Goal: Task Accomplishment & Management: Manage account settings

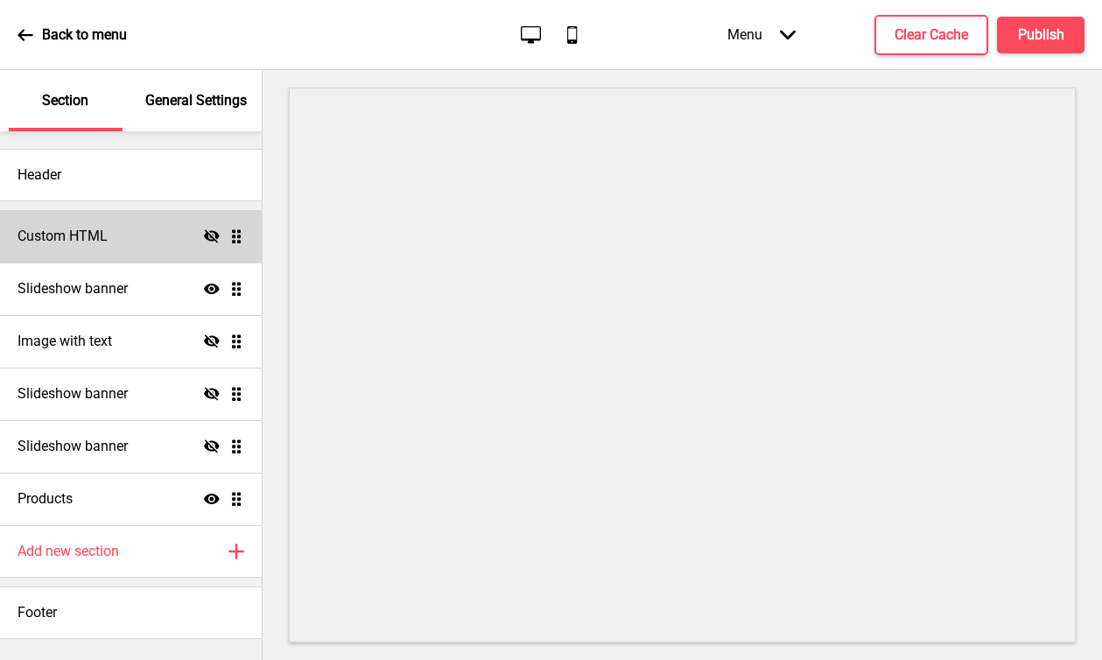
click at [113, 235] on div "Custom HTML Hide Drag" at bounding box center [131, 236] width 262 height 53
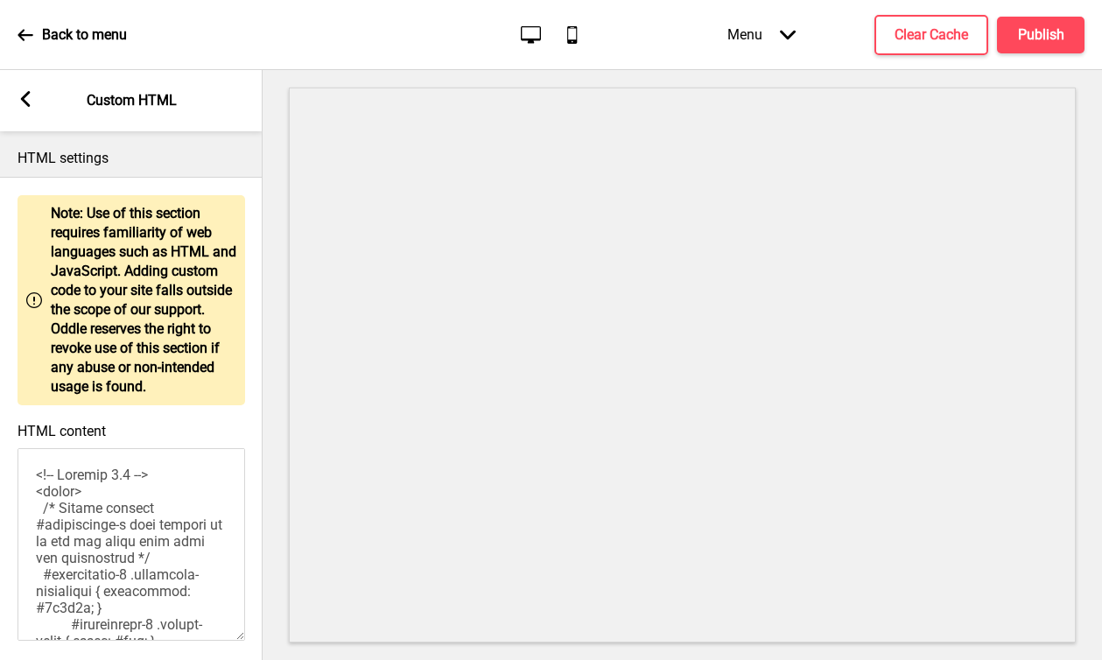
click at [32, 104] on rect at bounding box center [26, 99] width 16 height 16
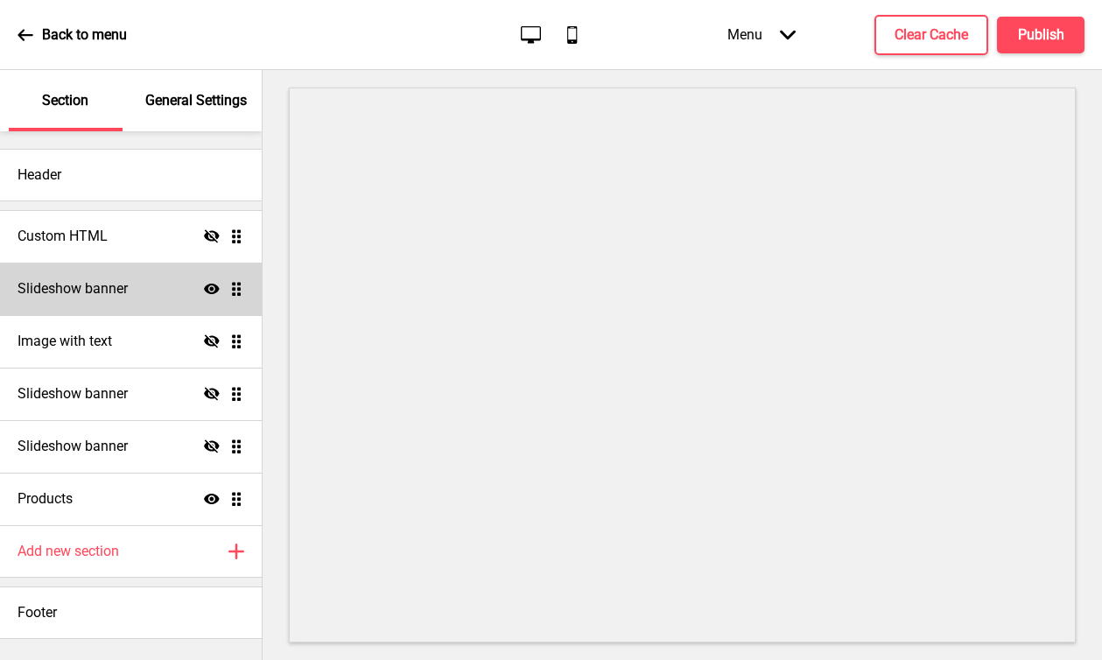
click at [109, 289] on h4 "Slideshow banner" at bounding box center [73, 288] width 110 height 19
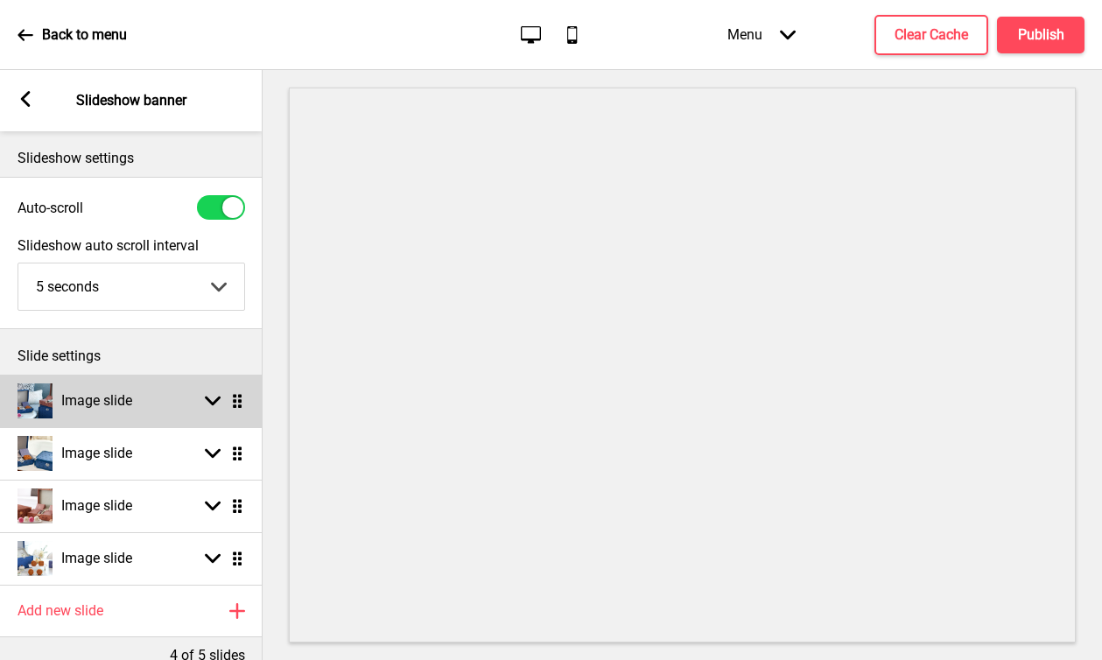
click at [168, 405] on div "Image slide Arrow down Drag" at bounding box center [131, 401] width 263 height 53
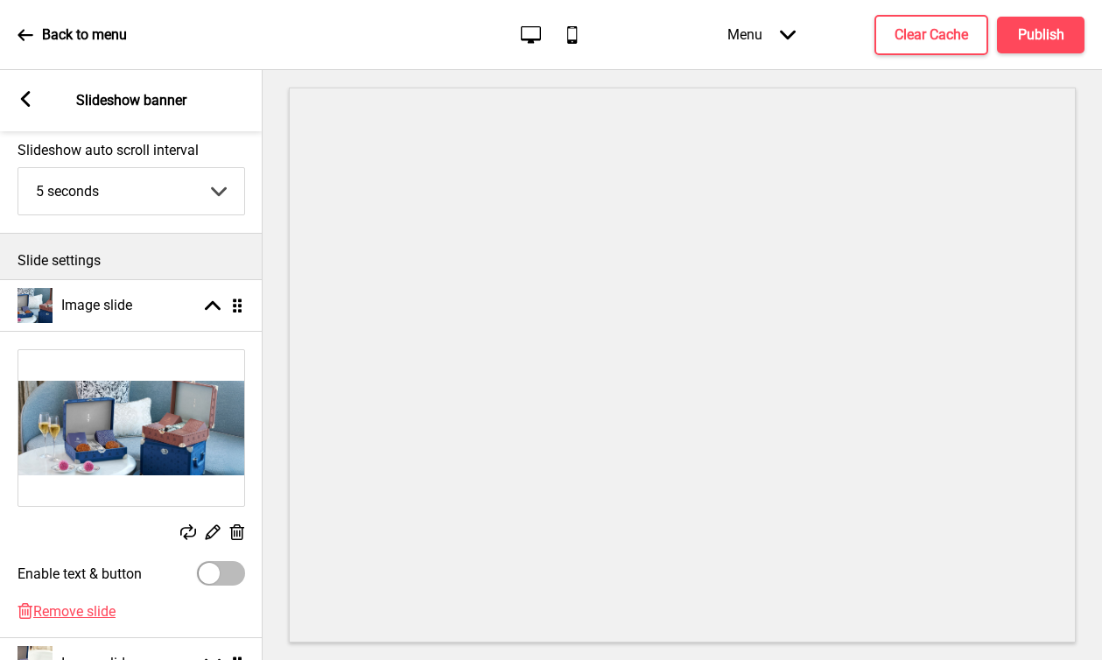
scroll to position [104, 0]
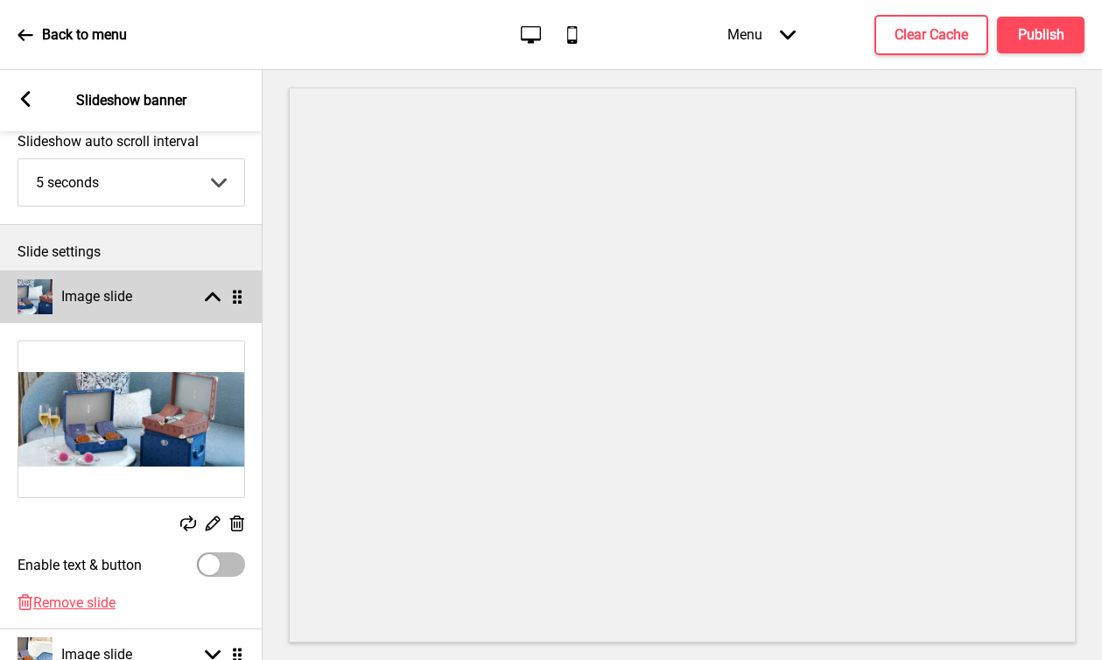
click at [168, 296] on div "Image slide Arrow up Drag" at bounding box center [131, 296] width 263 height 53
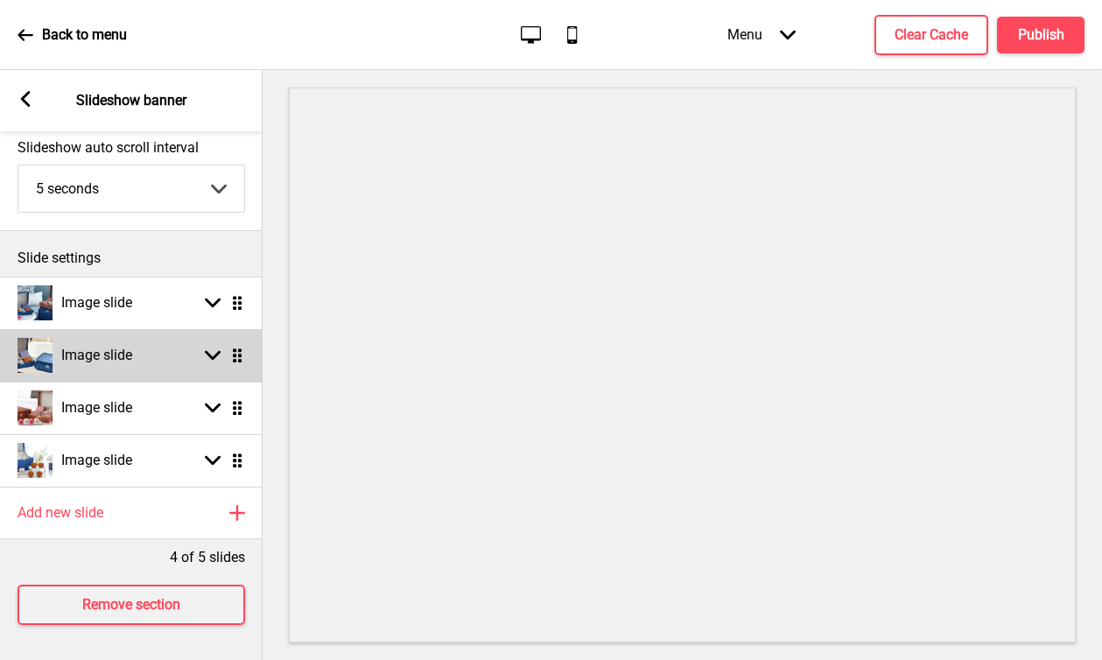
click at [144, 356] on div "Image slide Arrow down Drag" at bounding box center [131, 355] width 263 height 53
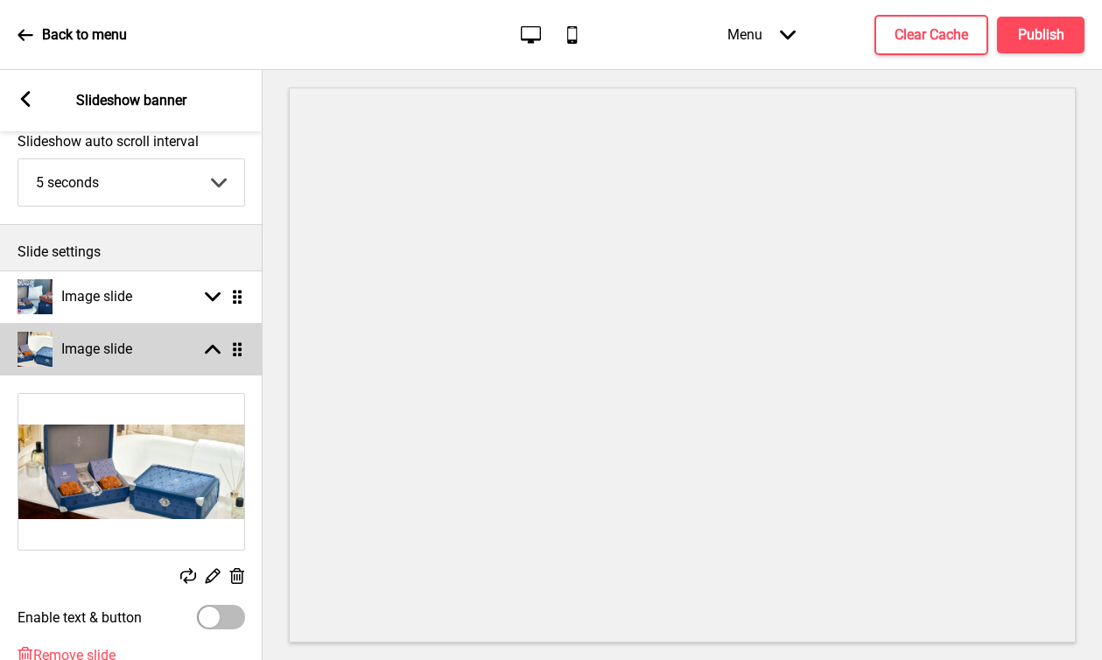
click at [171, 350] on div "Image slide Arrow up Drag" at bounding box center [131, 349] width 263 height 53
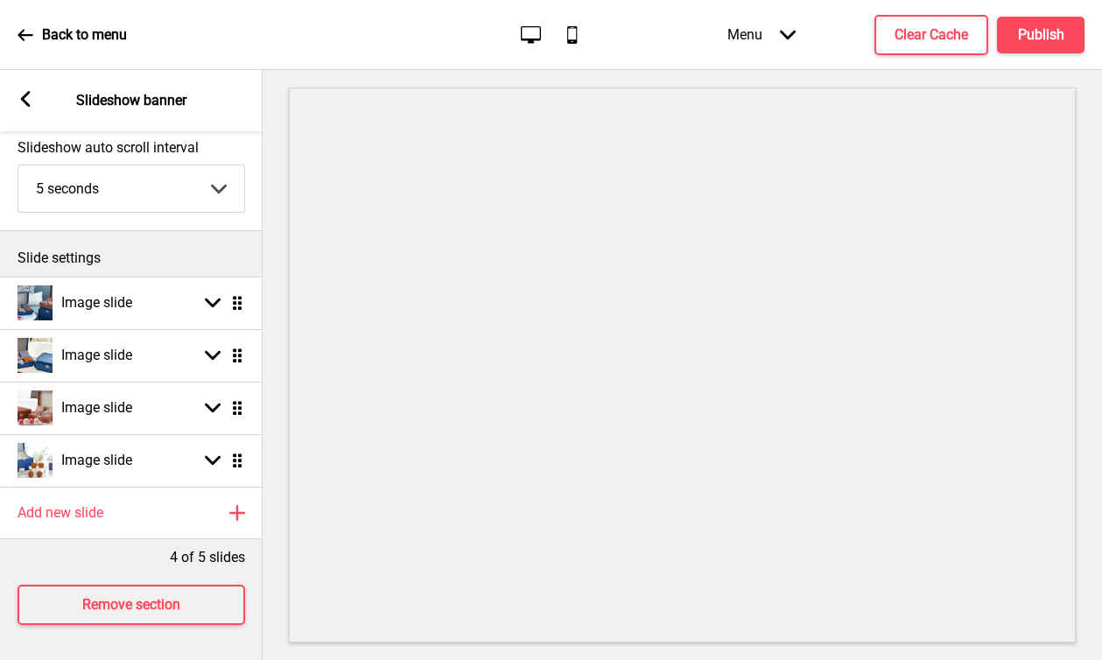
click at [25, 97] on rect at bounding box center [26, 99] width 16 height 16
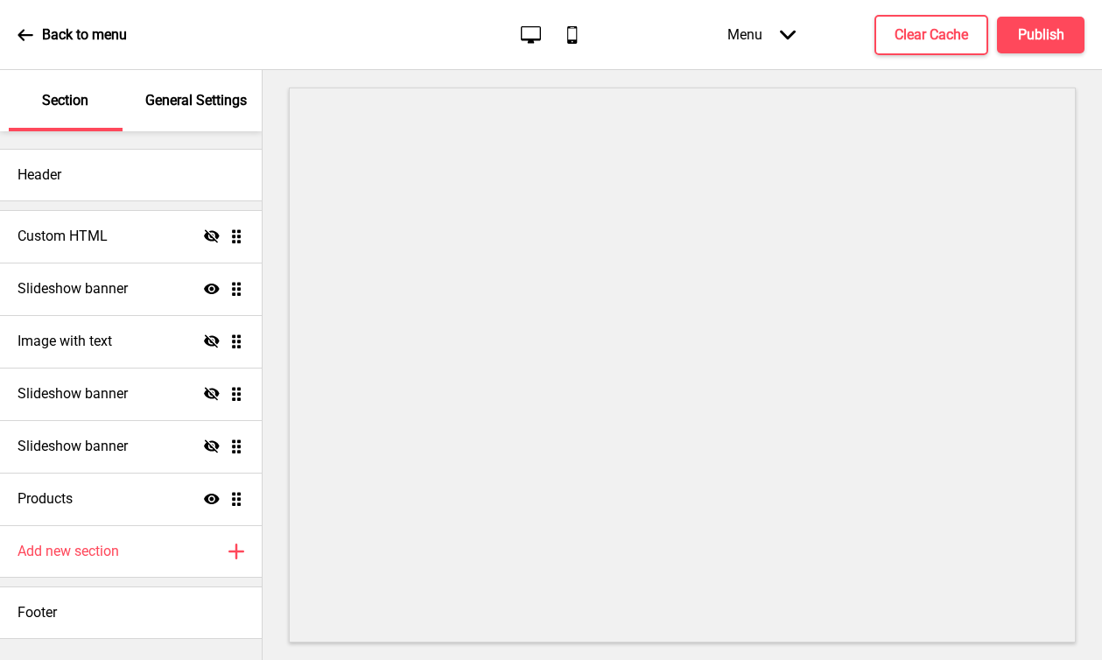
click at [27, 39] on icon at bounding box center [26, 35] width 16 height 16
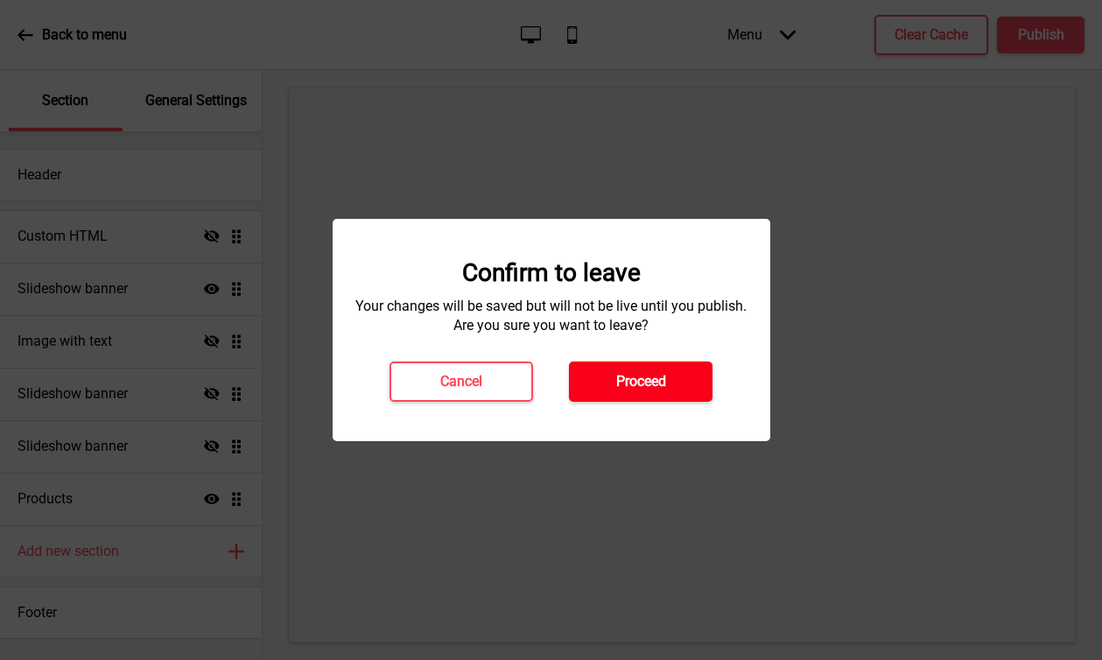
click at [628, 383] on h4 "Proceed" at bounding box center [641, 381] width 50 height 19
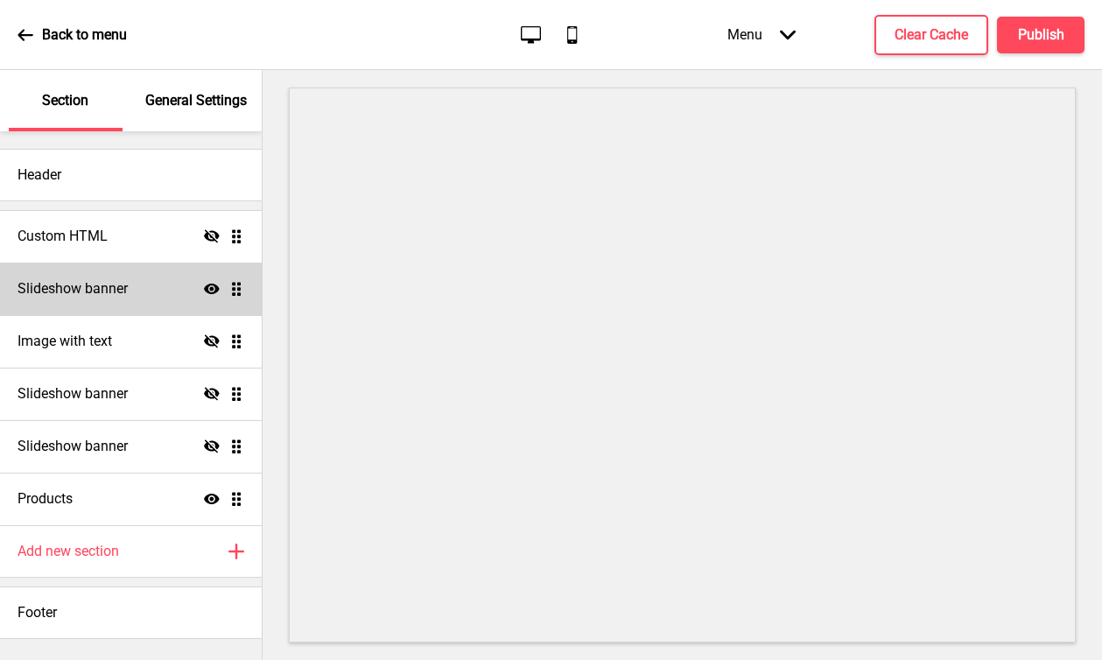
click at [140, 292] on div "Slideshow banner Show Drag" at bounding box center [131, 289] width 262 height 53
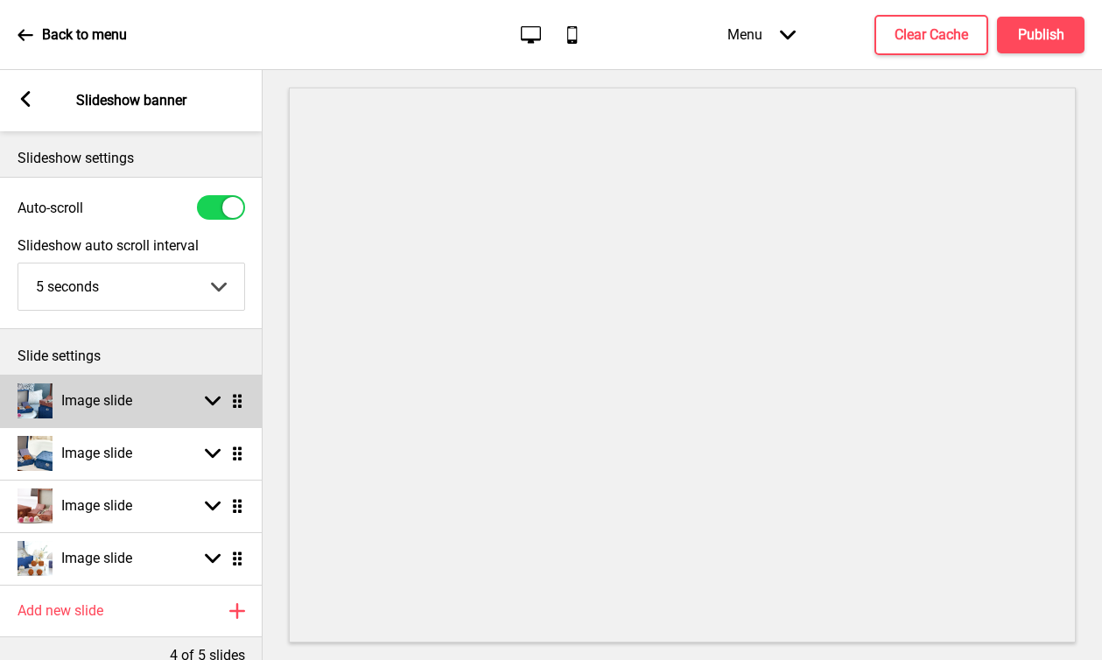
scroll to position [111, 0]
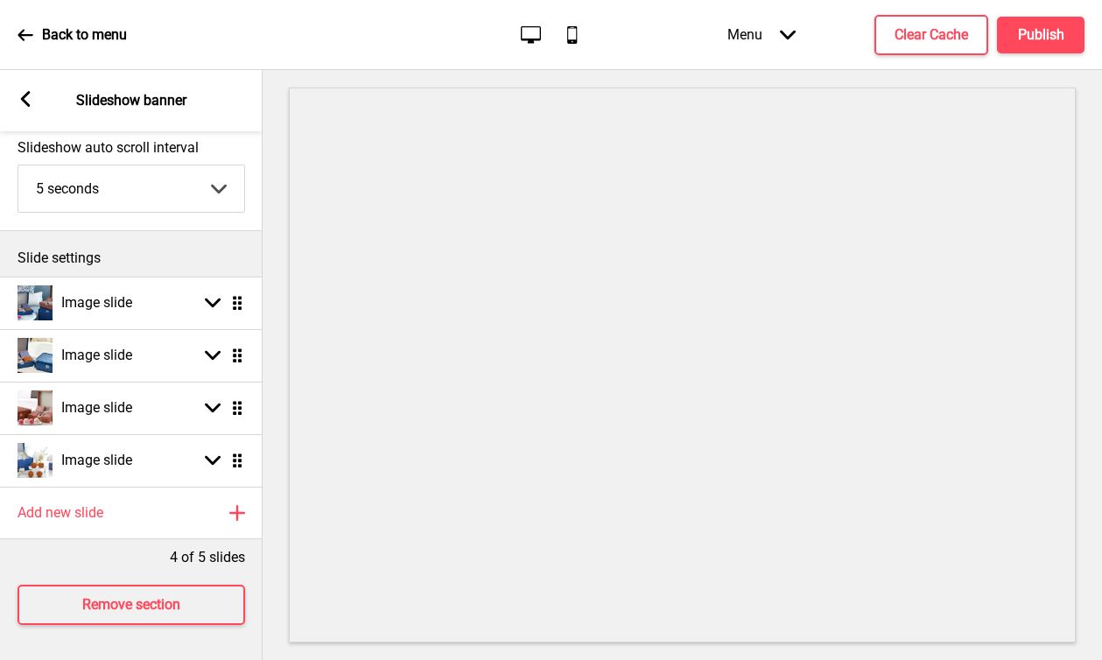
click at [25, 100] on rect at bounding box center [26, 99] width 16 height 16
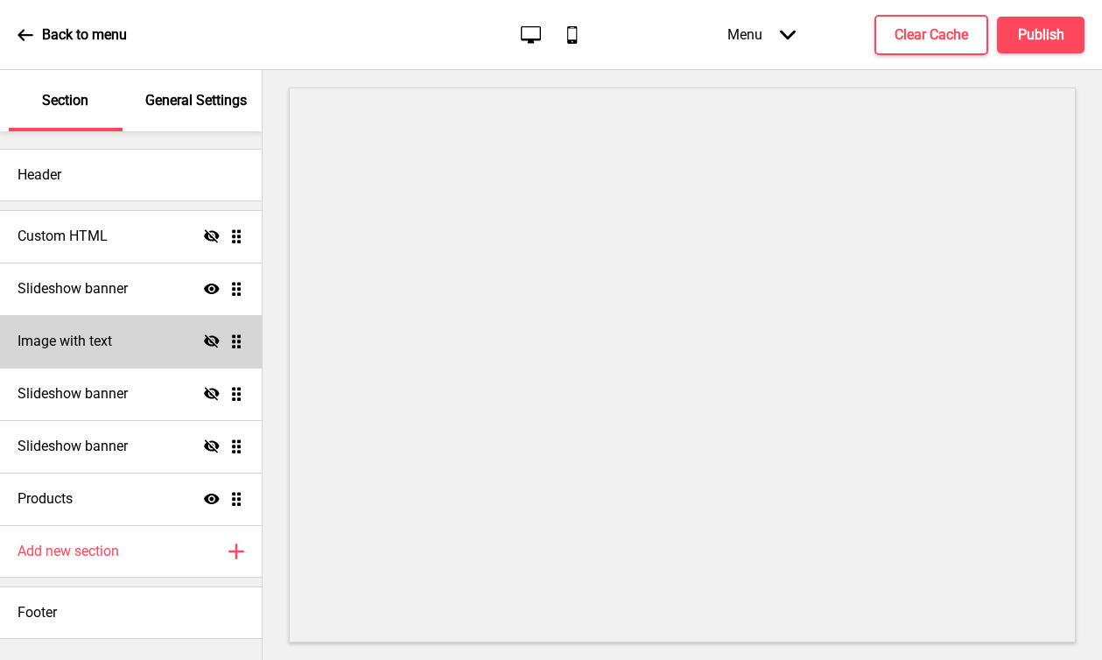
click at [123, 339] on div "Image with text Hide Drag" at bounding box center [131, 341] width 262 height 53
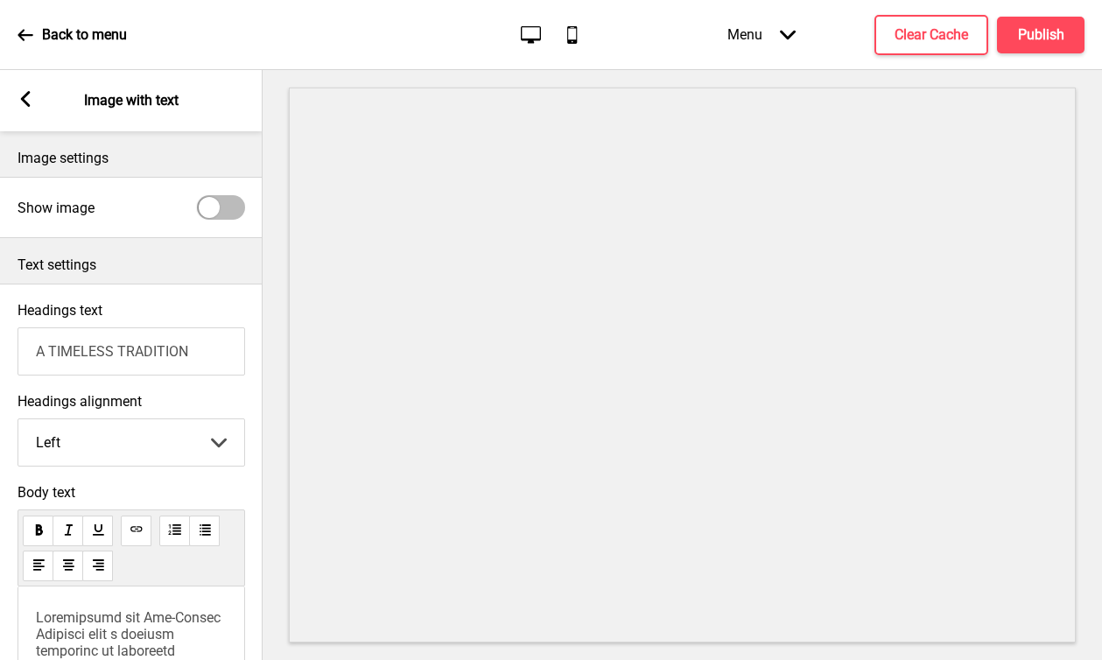
scroll to position [4, 0]
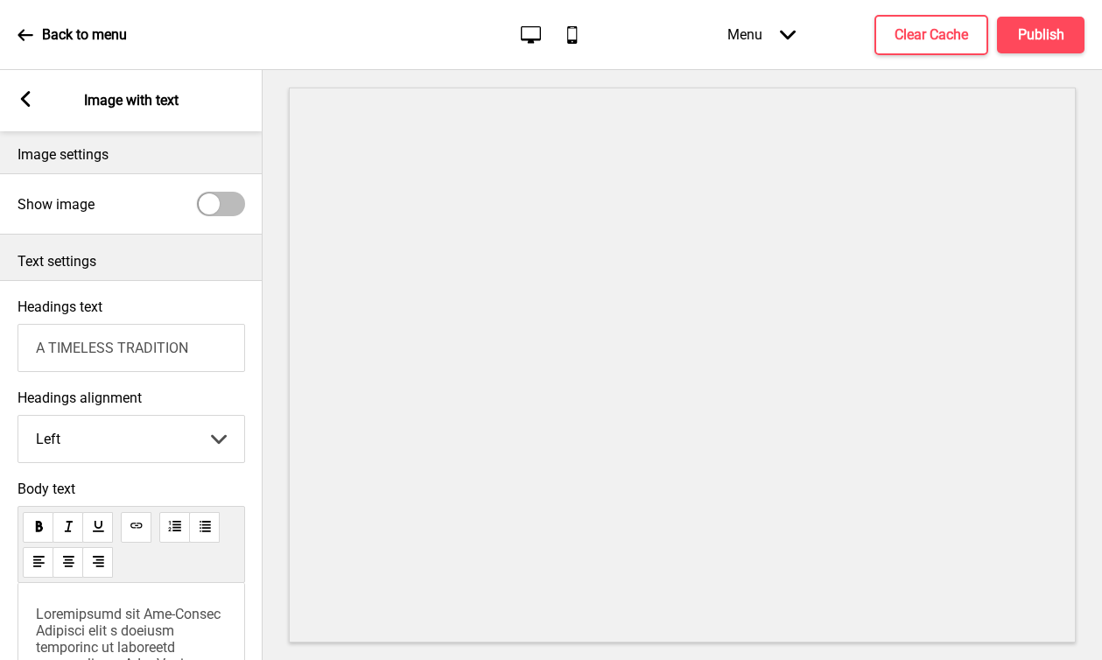
click at [28, 96] on rect at bounding box center [26, 99] width 16 height 16
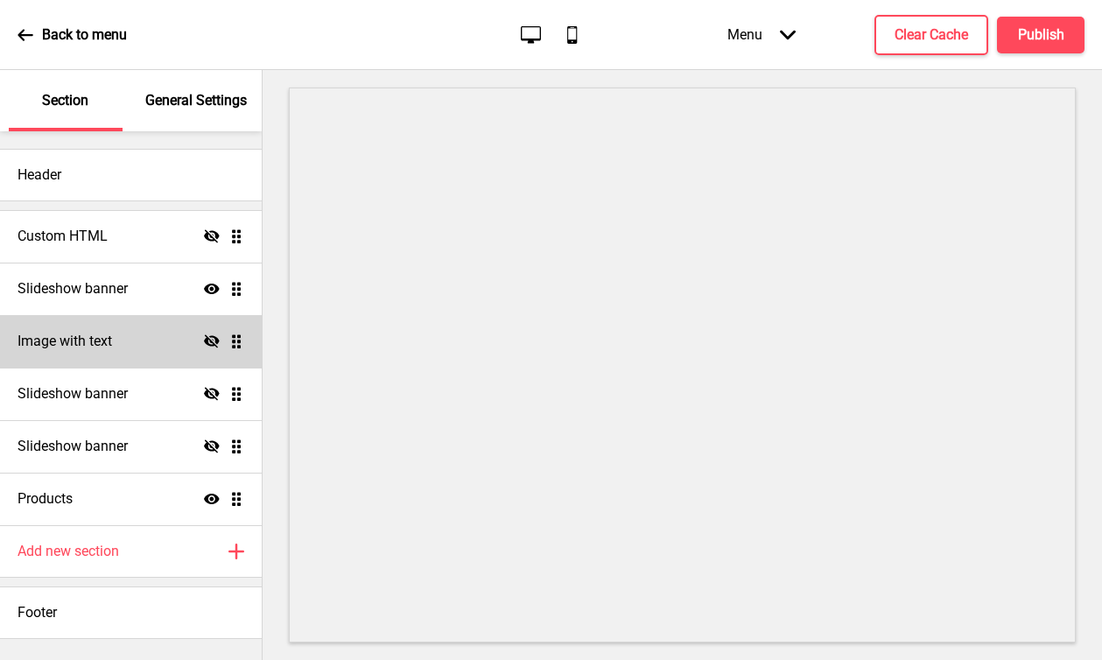
click at [163, 340] on div "Image with text Hide Drag" at bounding box center [131, 341] width 262 height 53
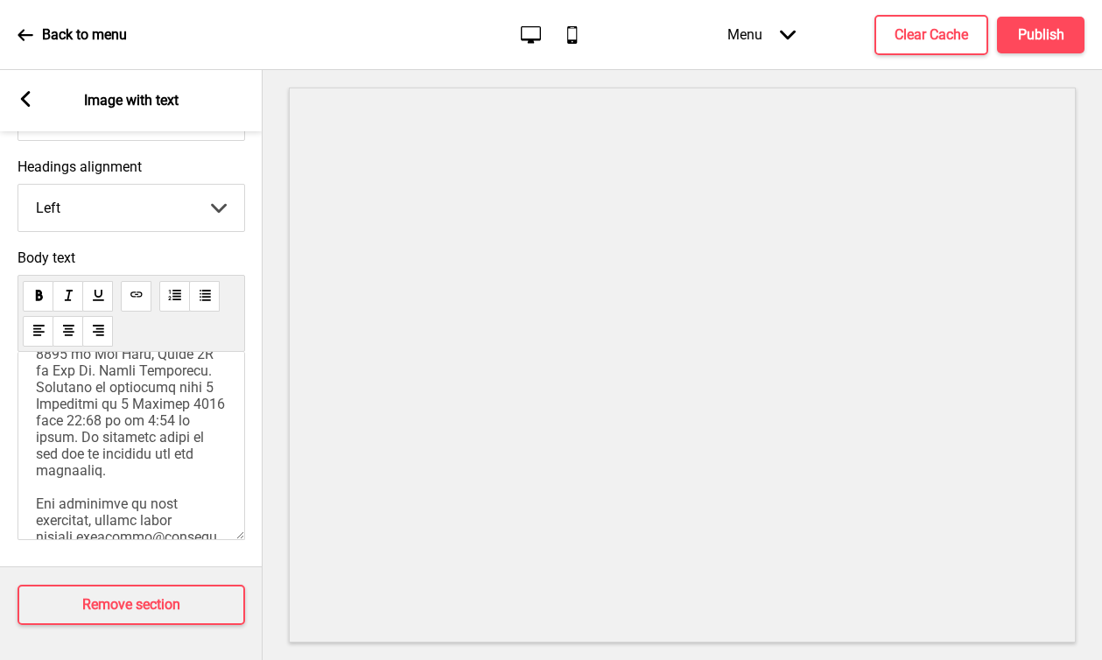
scroll to position [782, 0]
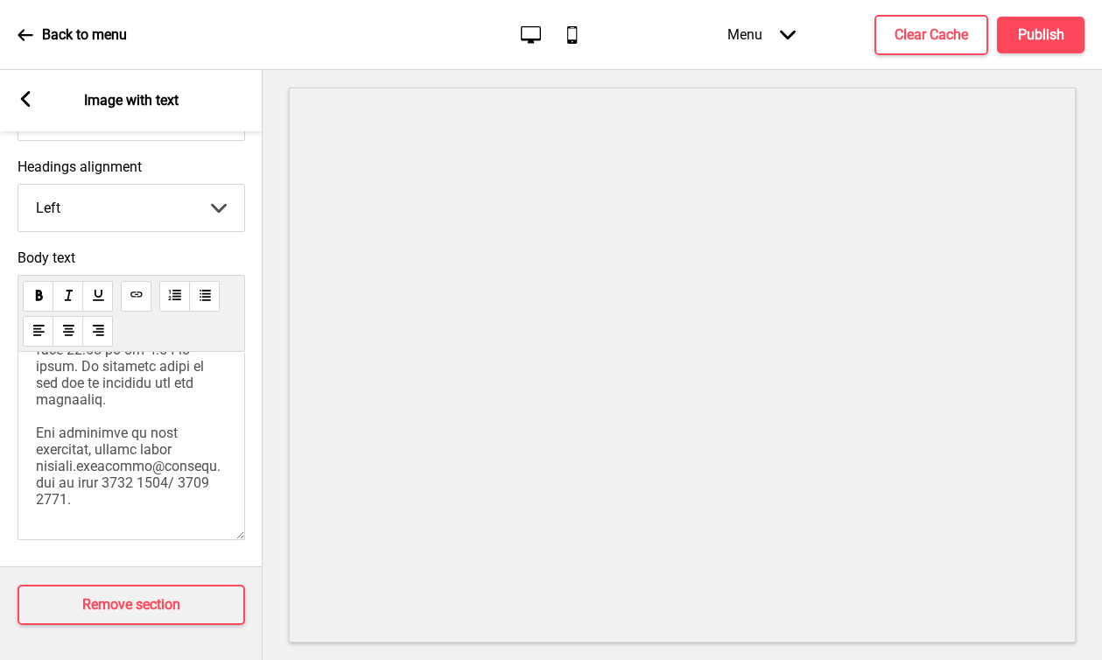
click at [29, 98] on rect at bounding box center [26, 99] width 16 height 16
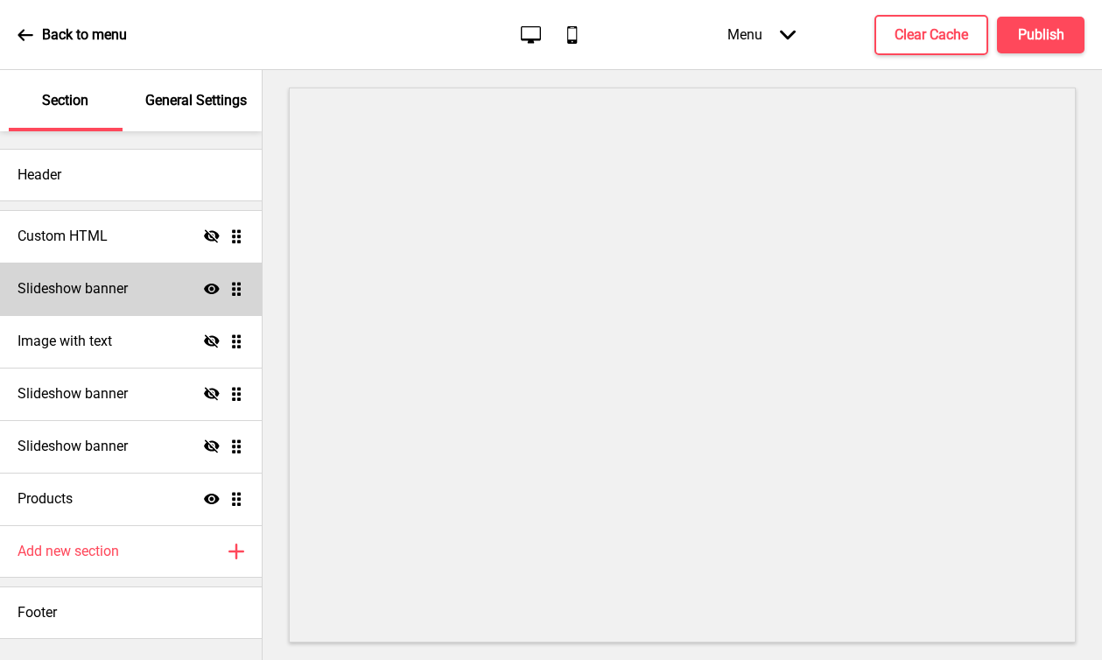
click at [143, 285] on div "Slideshow banner Show Drag" at bounding box center [131, 289] width 262 height 53
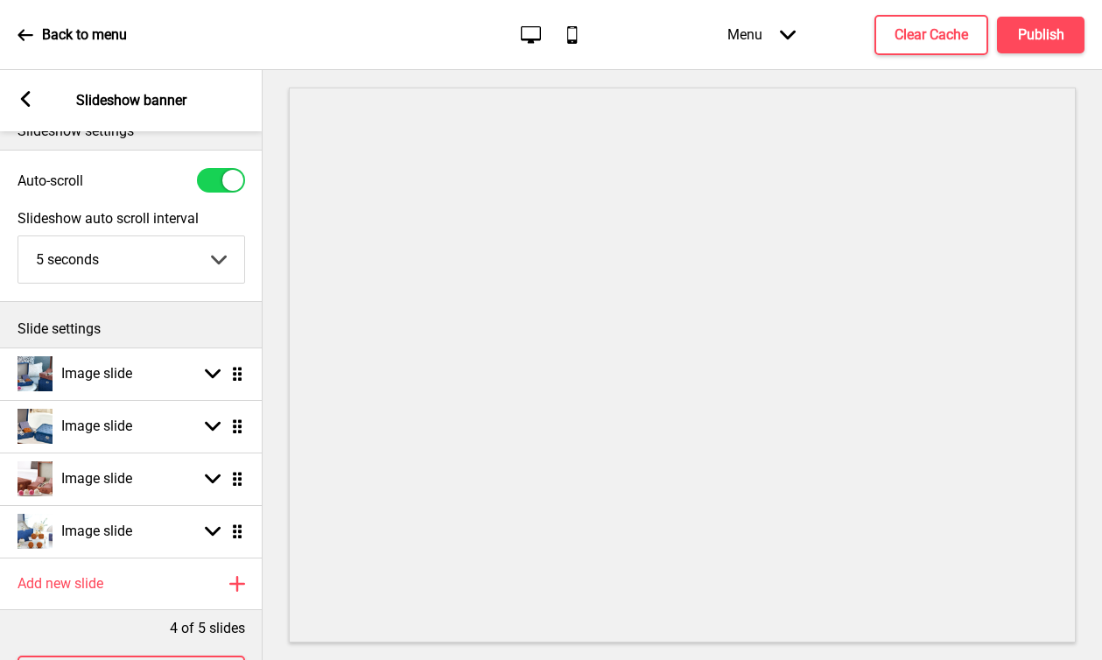
scroll to position [111, 0]
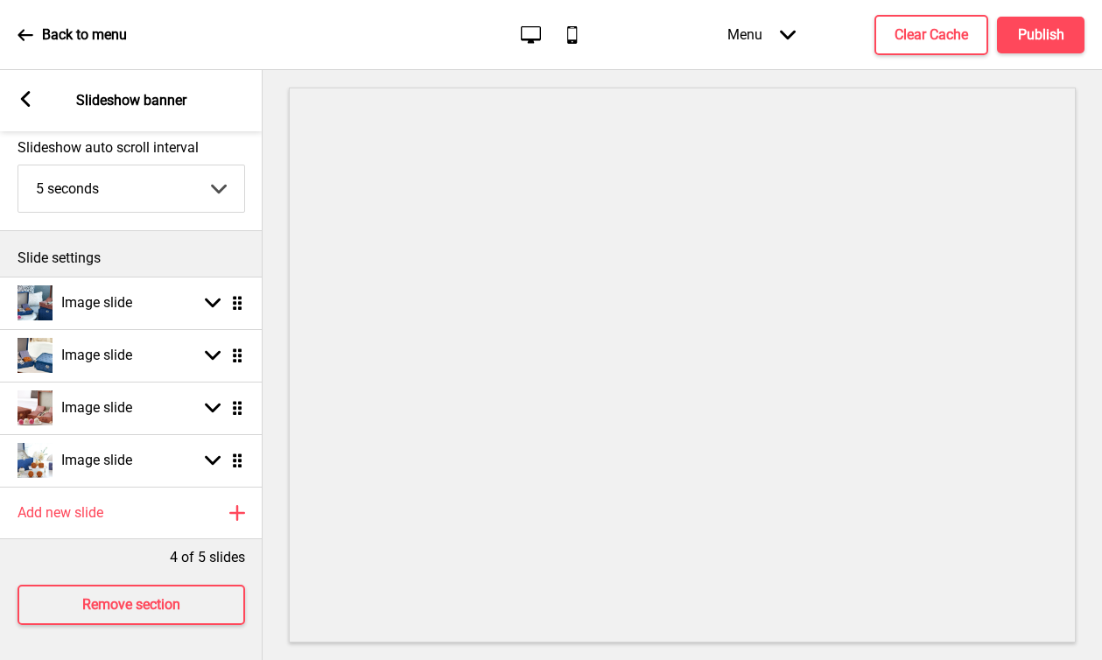
click at [30, 102] on rect at bounding box center [26, 99] width 16 height 16
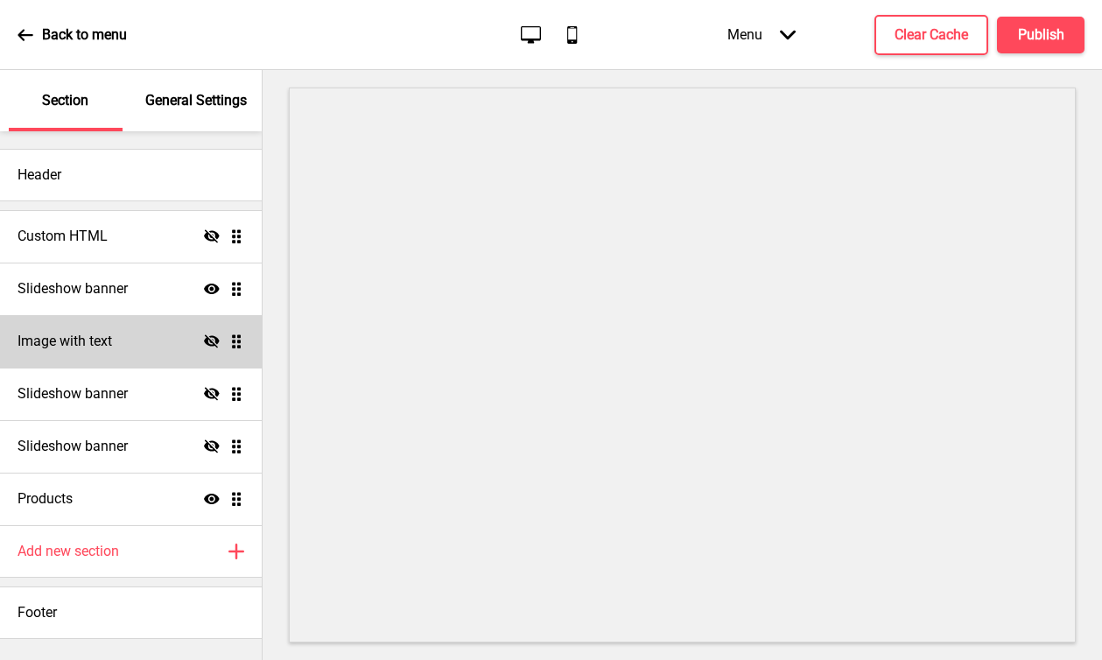
click at [210, 345] on icon at bounding box center [212, 340] width 16 height 13
click at [211, 346] on icon at bounding box center [212, 341] width 16 height 11
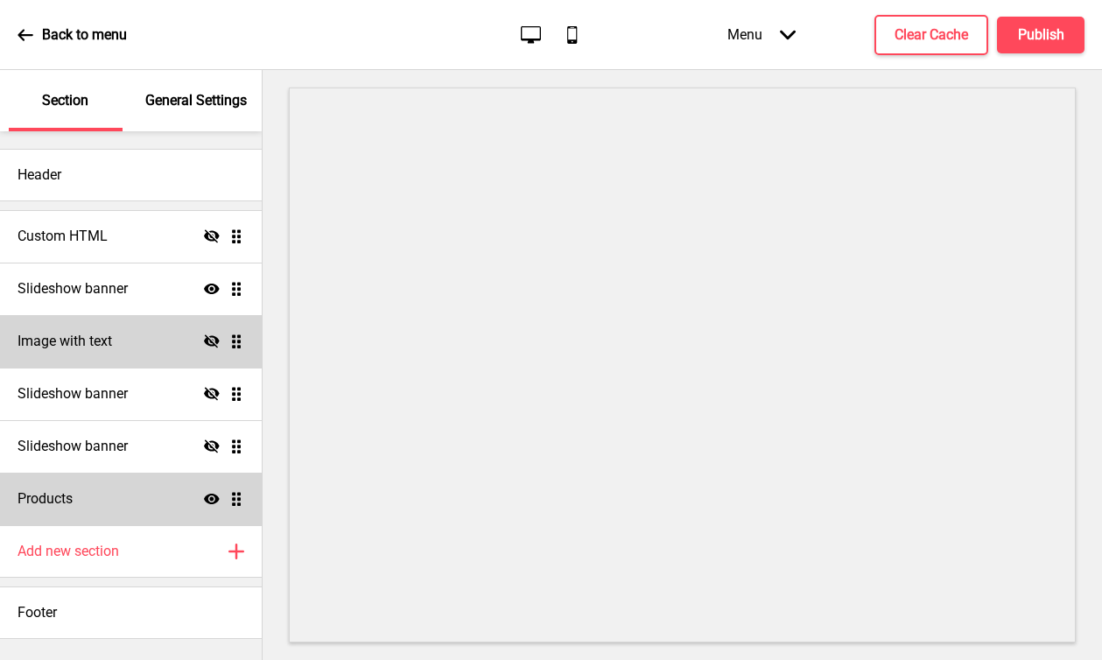
click at [143, 484] on div "Products Show Drag" at bounding box center [131, 499] width 262 height 53
select select "side"
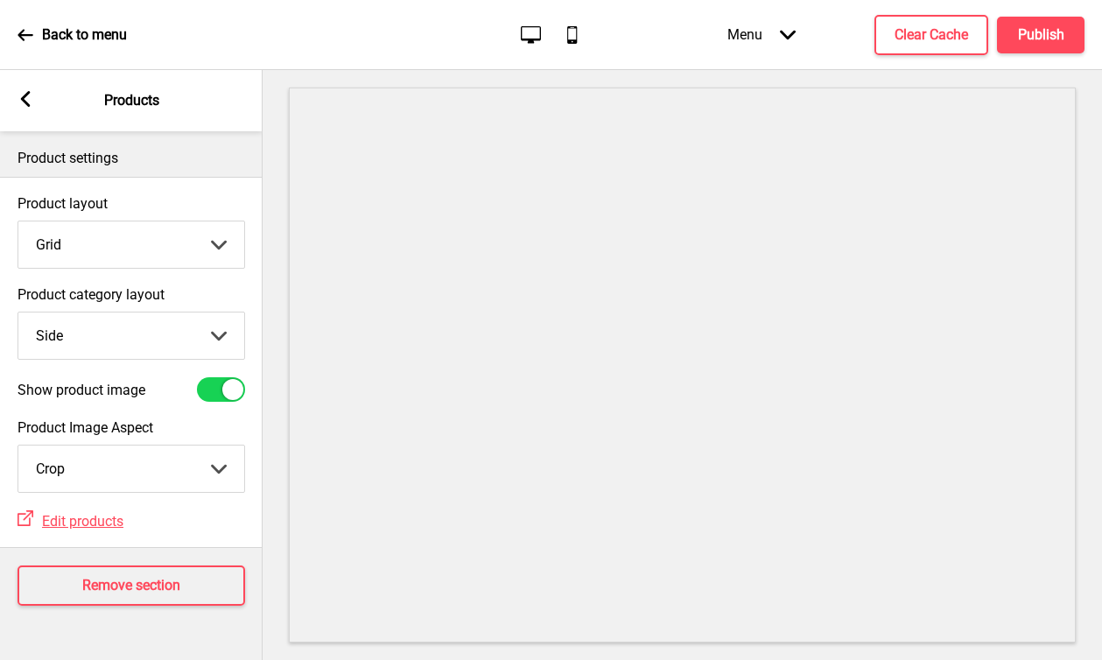
click at [30, 100] on rect at bounding box center [26, 99] width 16 height 16
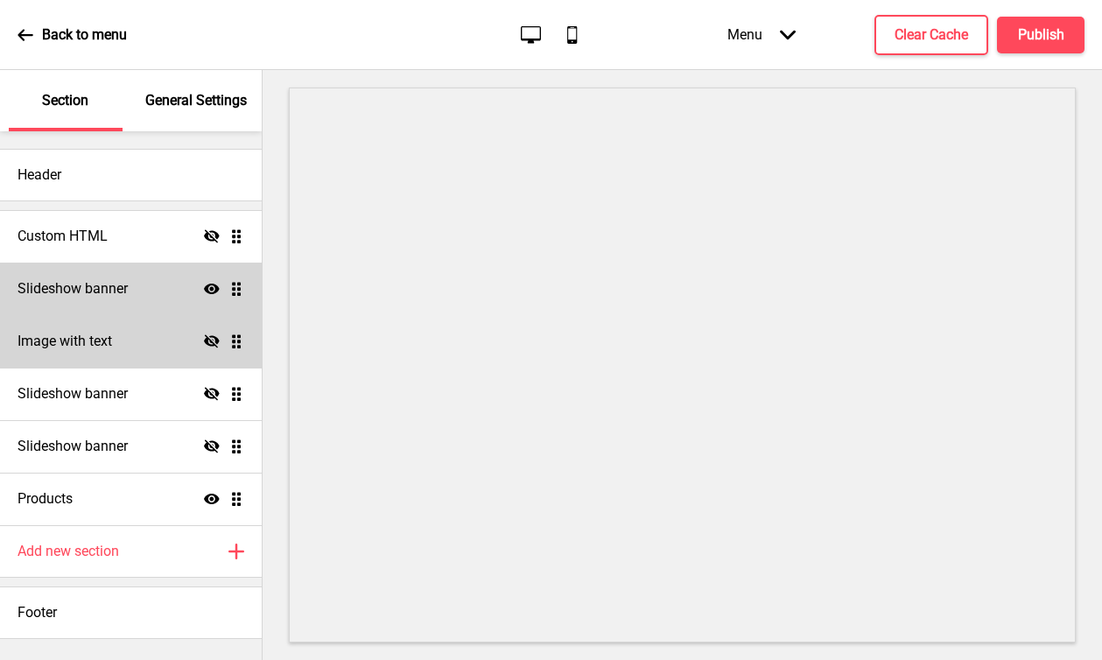
click at [151, 295] on div "Slideshow banner Show Drag" at bounding box center [131, 289] width 262 height 53
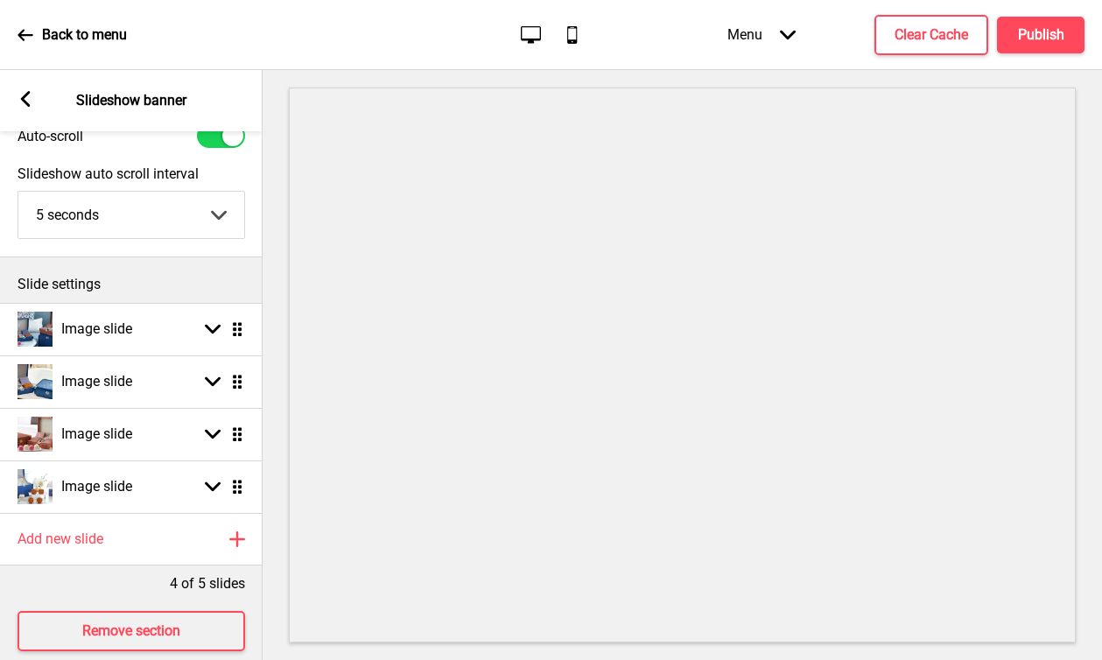
scroll to position [92, 0]
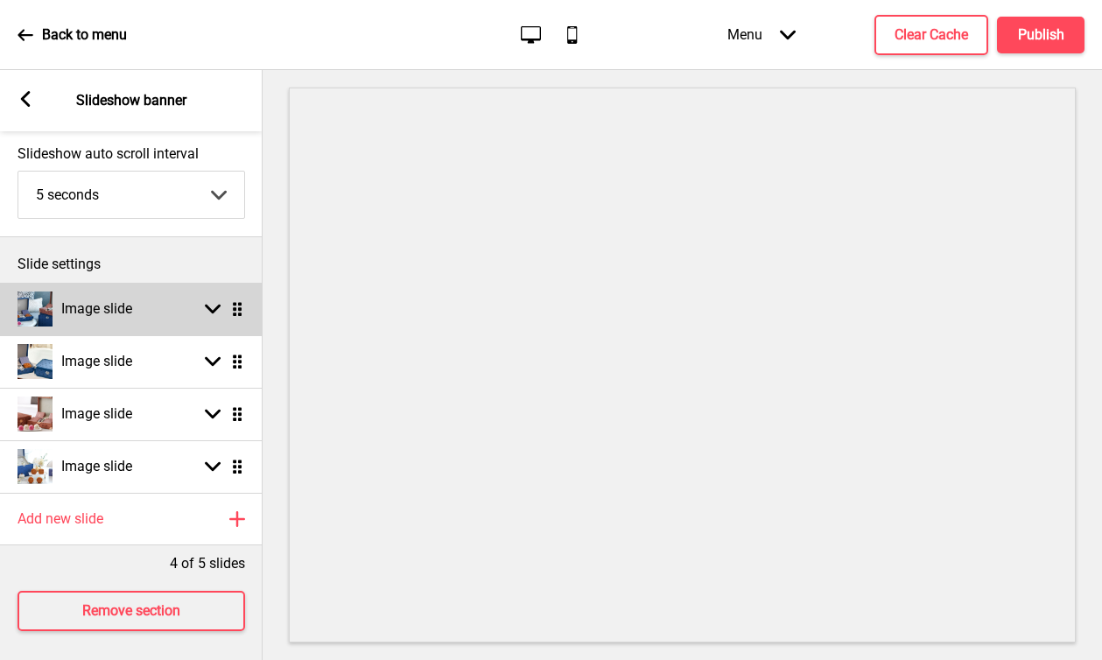
click at [205, 306] on icon at bounding box center [213, 310] width 16 height 10
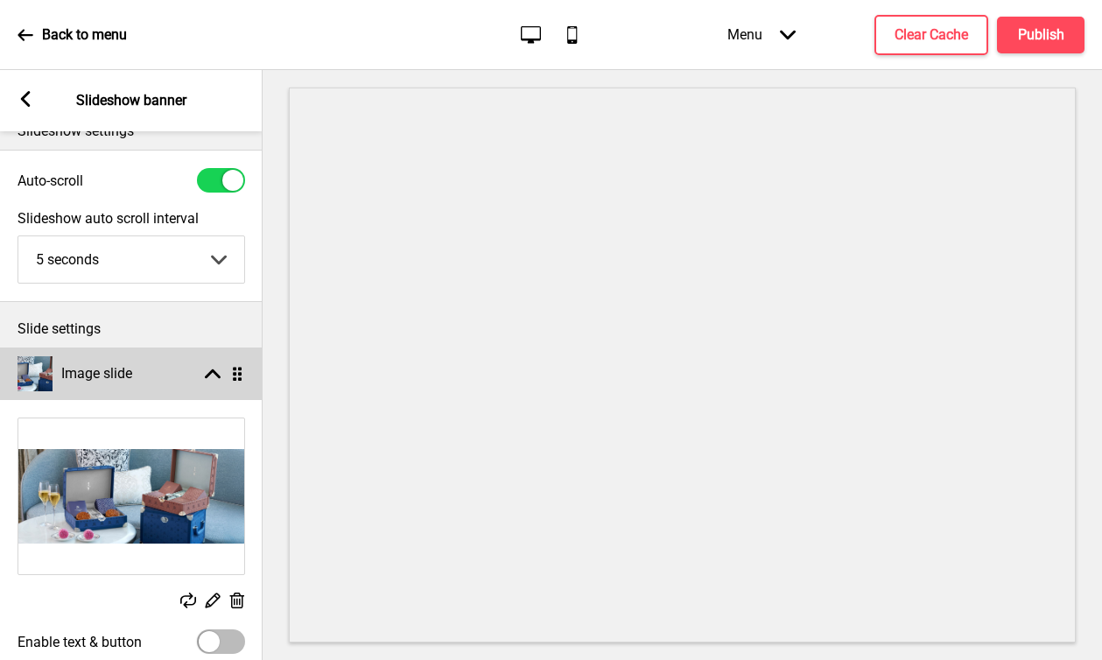
scroll to position [27, 0]
click at [205, 371] on icon "Arrow up" at bounding box center [213, 374] width 16 height 16
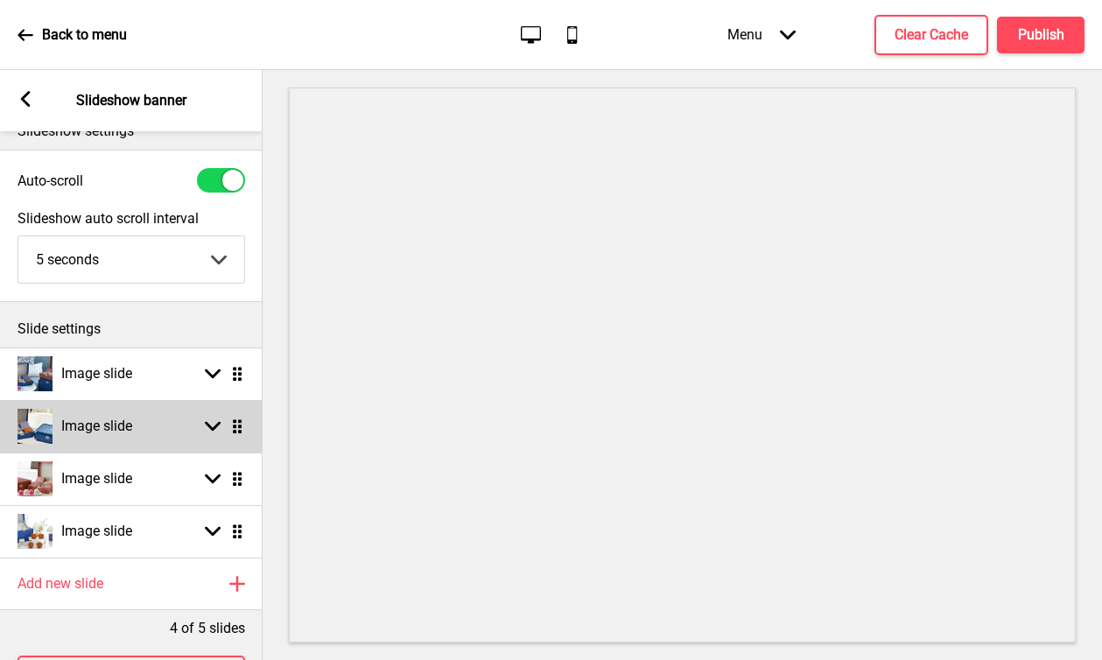
click at [209, 418] on rect at bounding box center [213, 426] width 16 height 16
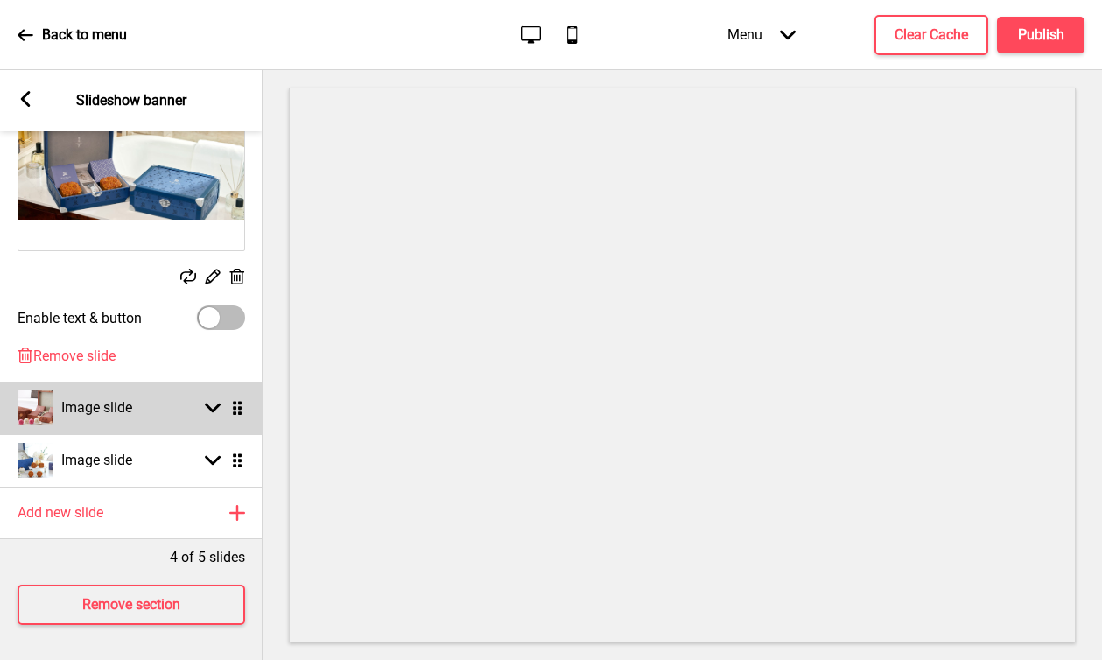
scroll to position [66, 0]
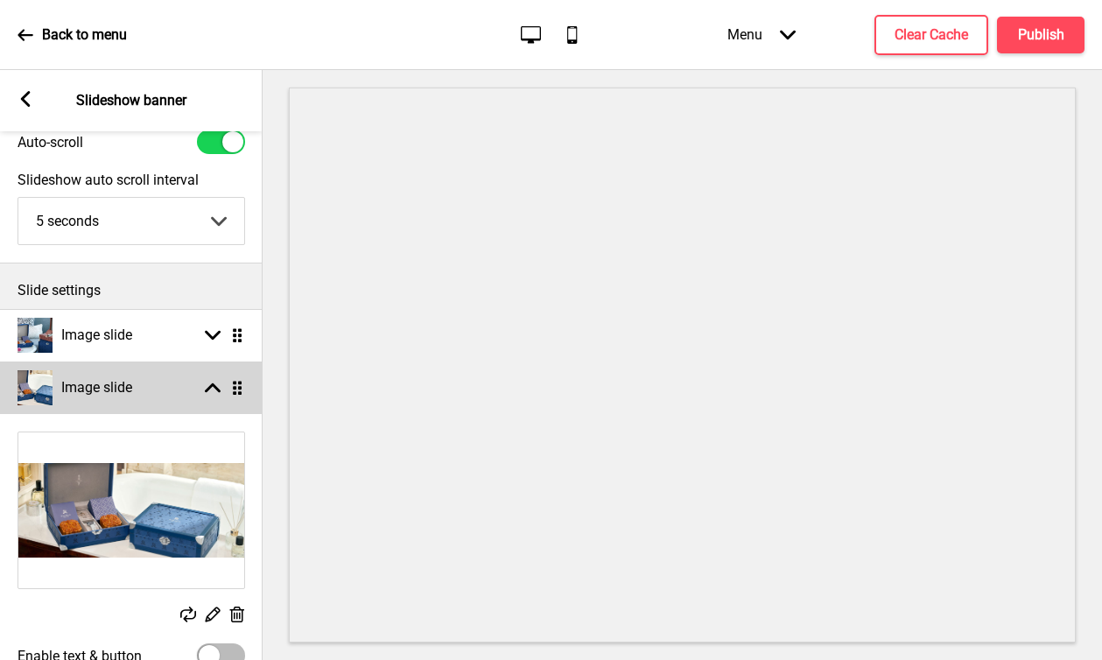
click at [207, 386] on g at bounding box center [213, 388] width 16 height 16
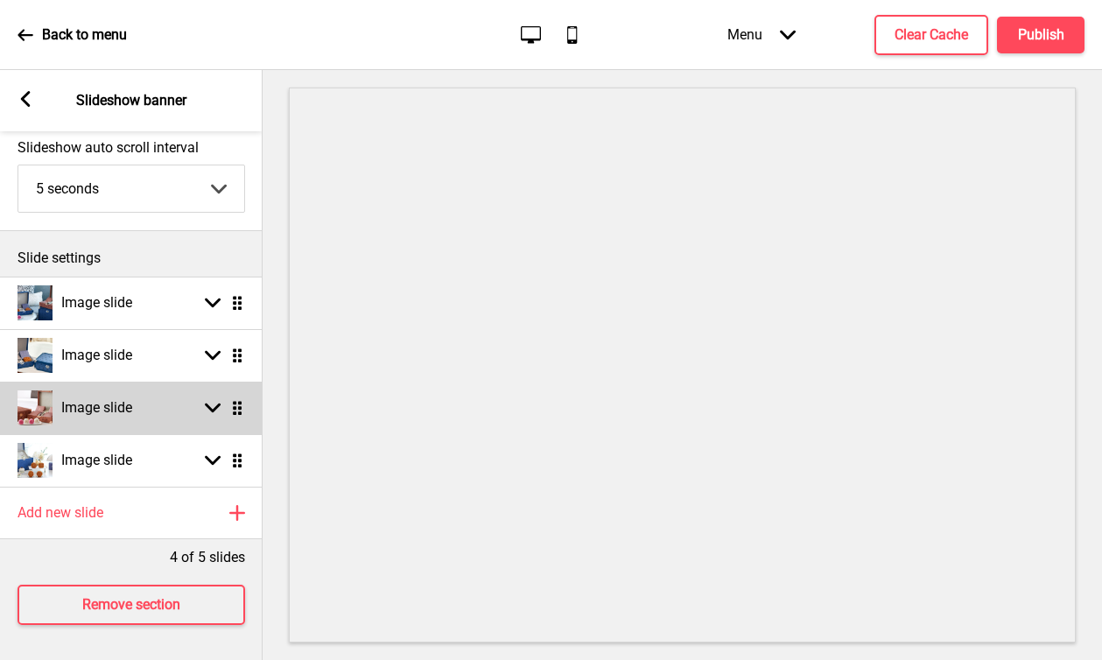
click at [214, 384] on div "Image slide Arrow down Drag" at bounding box center [131, 408] width 263 height 53
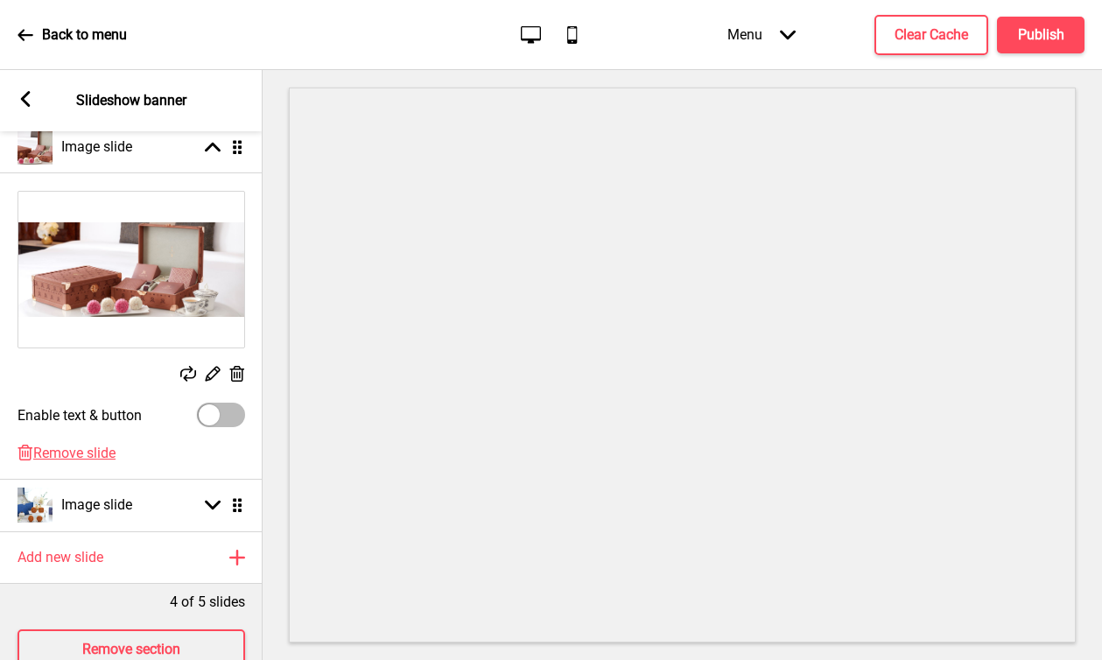
scroll to position [195, 0]
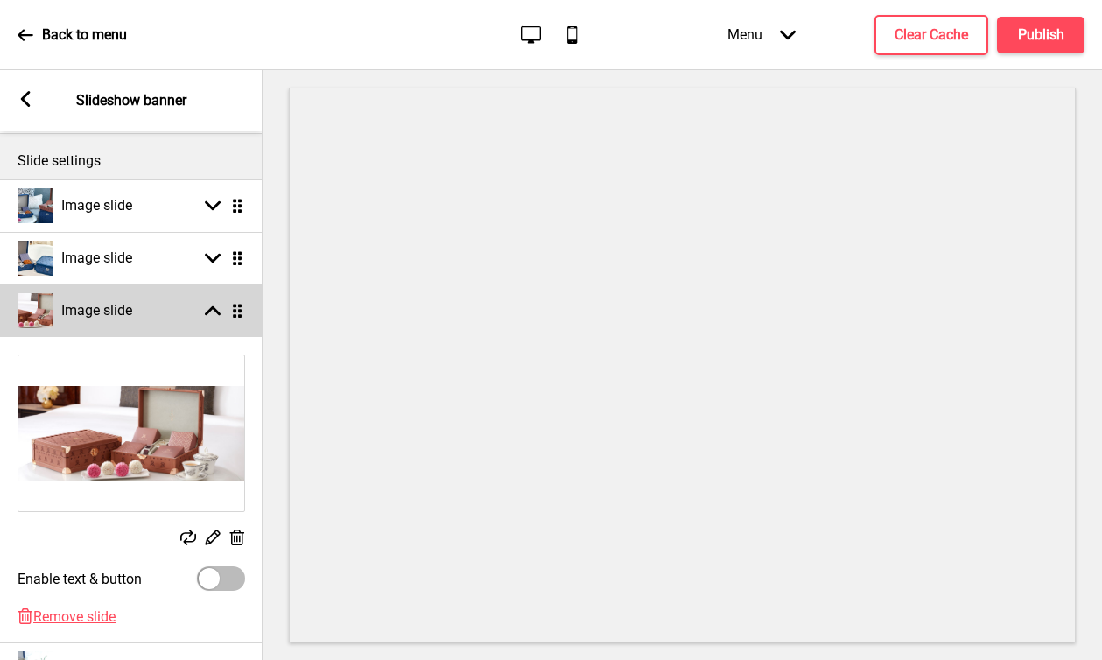
click at [214, 315] on rect at bounding box center [213, 311] width 16 height 16
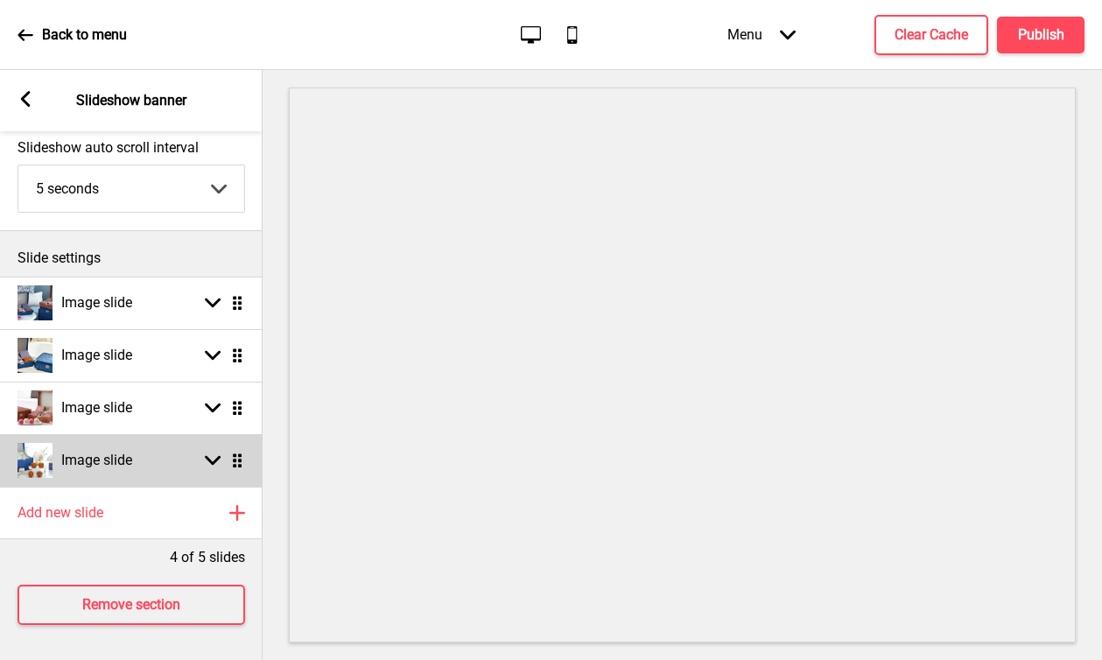
click at [202, 453] on div "Arrow down Drag" at bounding box center [220, 461] width 49 height 16
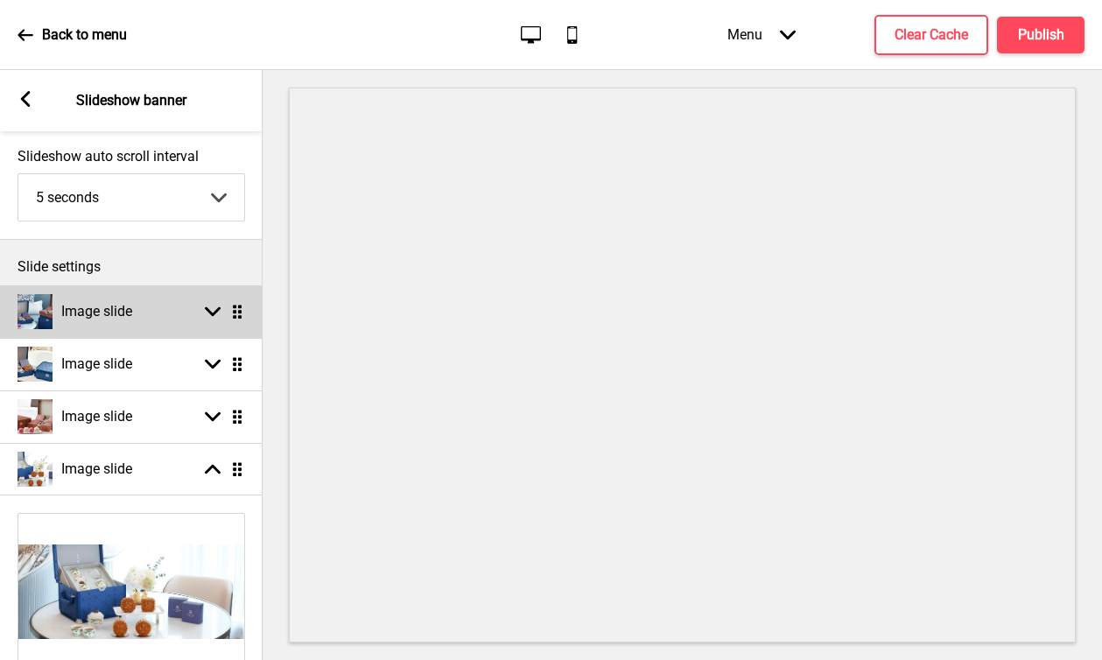
scroll to position [18, 0]
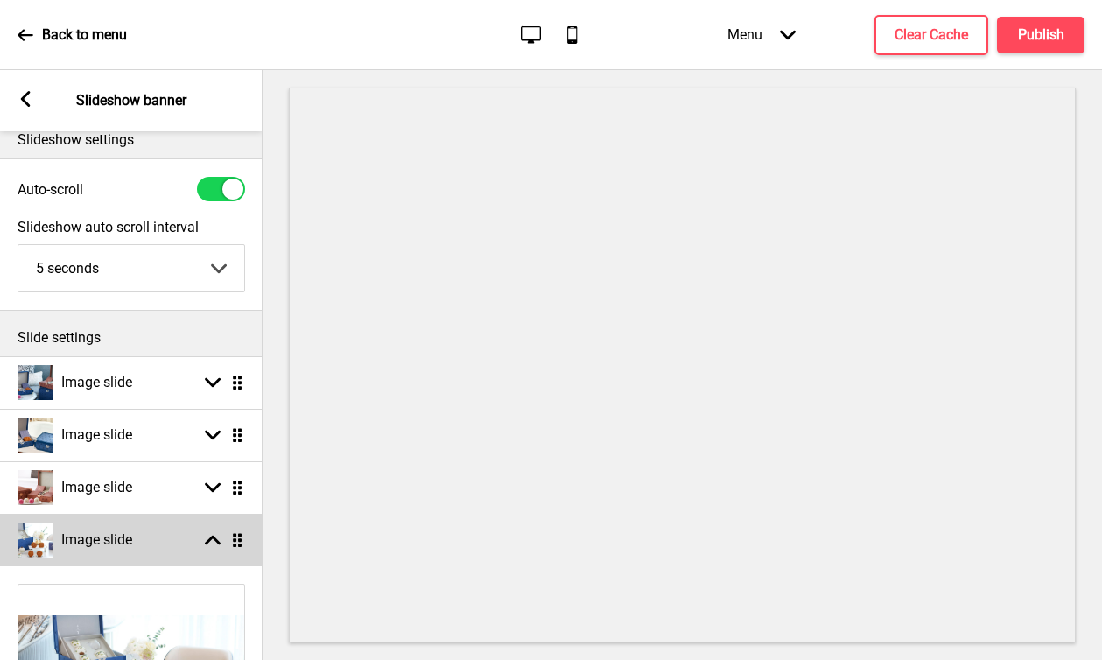
drag, startPoint x: 219, startPoint y: 532, endPoint x: 213, endPoint y: 515, distance: 18.5
click at [219, 533] on icon "Arrow up" at bounding box center [213, 540] width 16 height 16
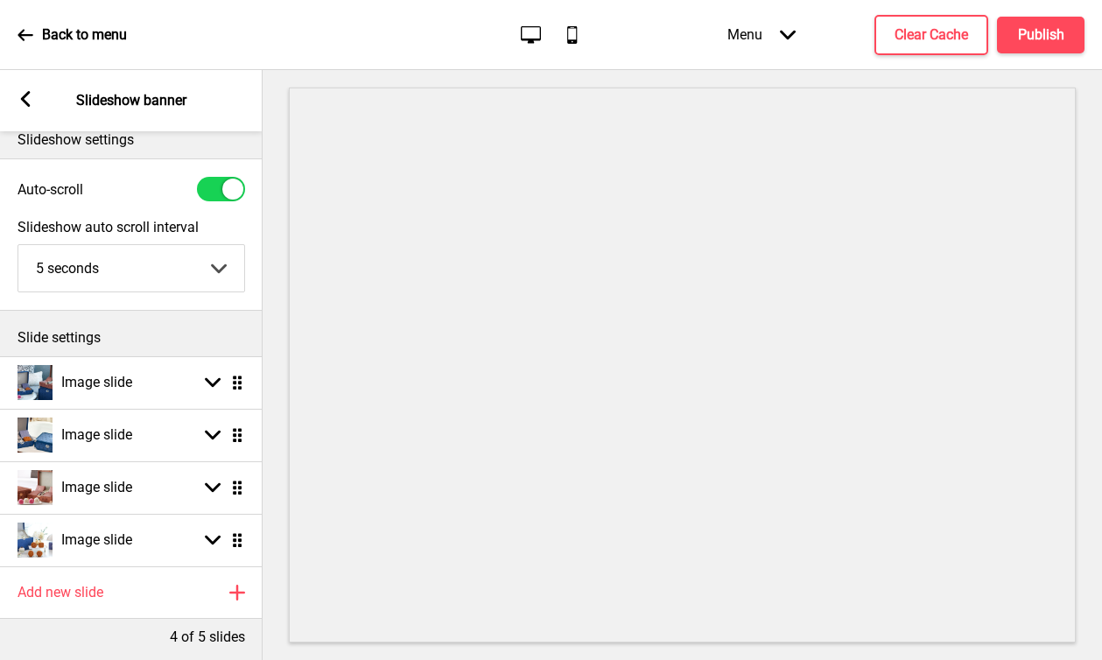
click at [28, 104] on icon at bounding box center [26, 99] width 10 height 16
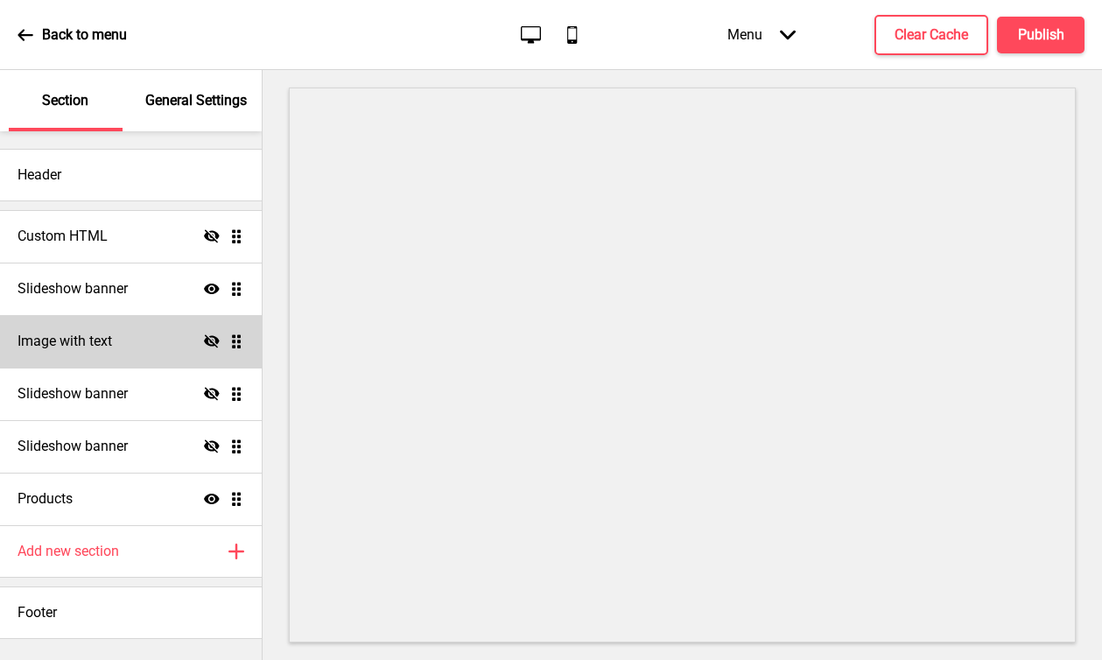
click at [92, 346] on h4 "Image with text" at bounding box center [65, 341] width 95 height 19
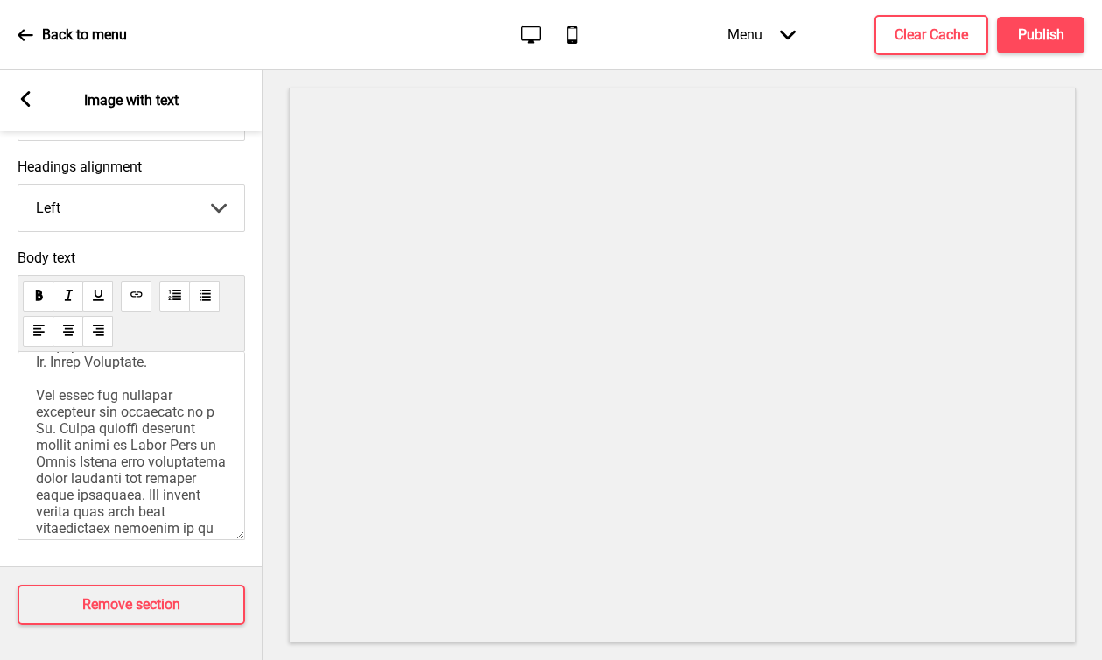
scroll to position [80, 0]
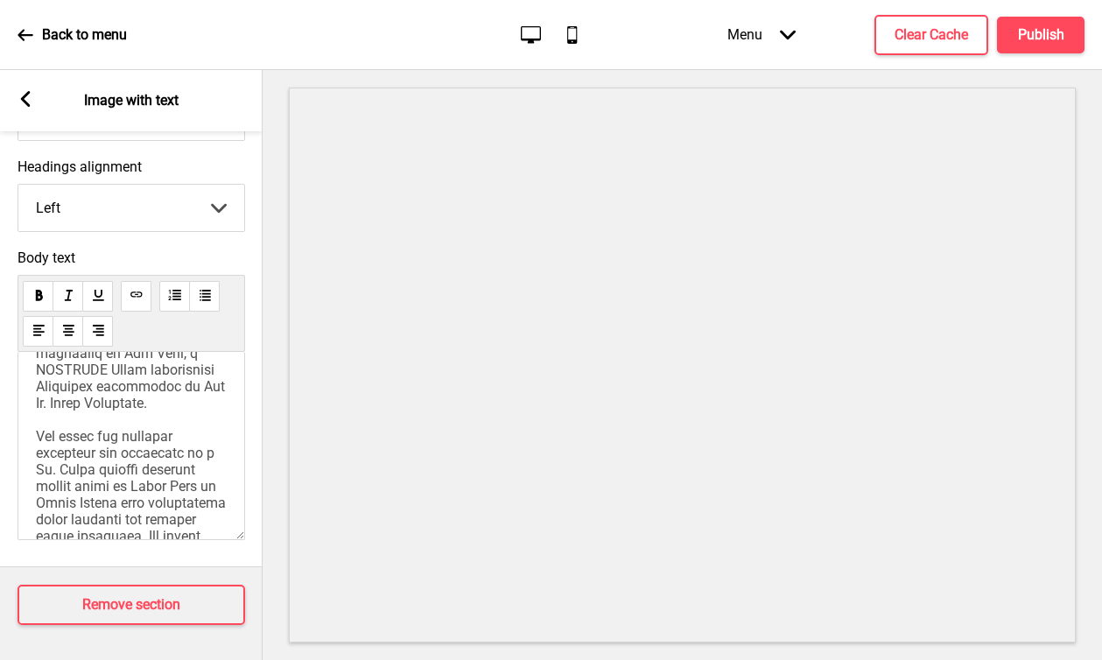
click at [27, 107] on div "Arrow left" at bounding box center [26, 100] width 16 height 19
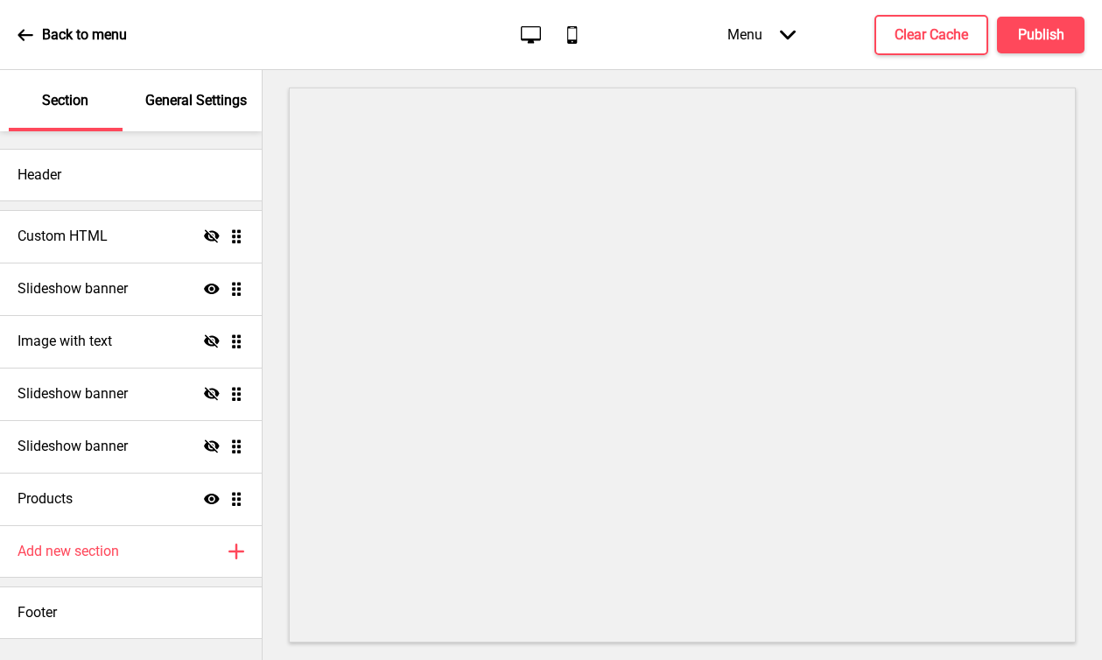
click at [211, 344] on icon "Hide" at bounding box center [212, 342] width 16 height 16
click at [212, 346] on icon at bounding box center [212, 341] width 16 height 11
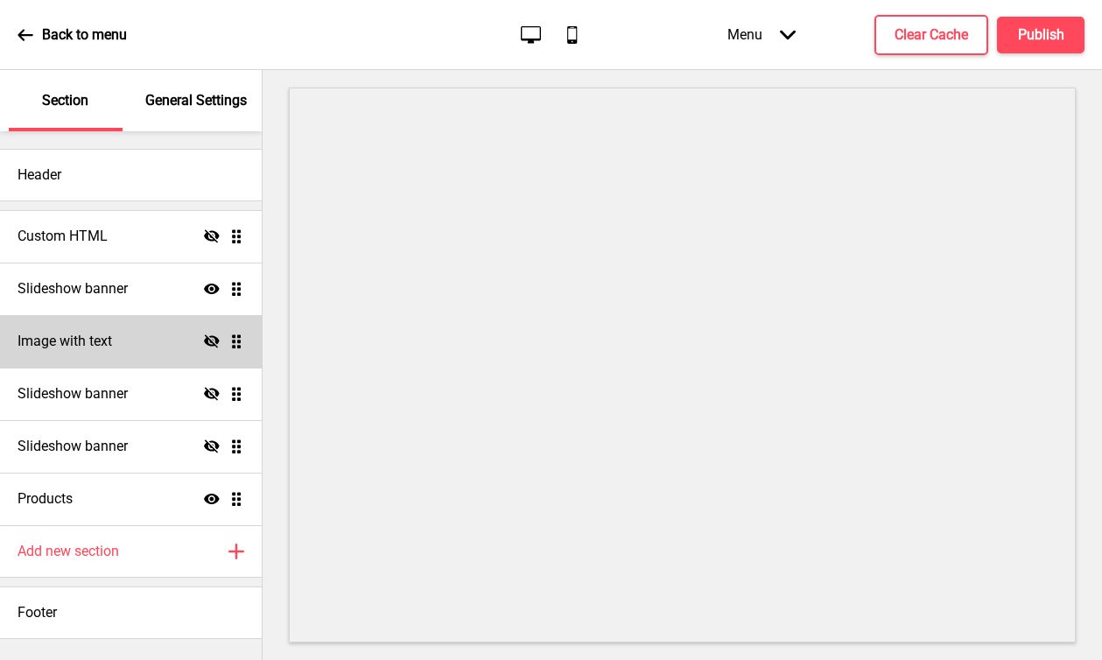
click at [145, 339] on div "Image with text Hide Drag" at bounding box center [131, 341] width 262 height 53
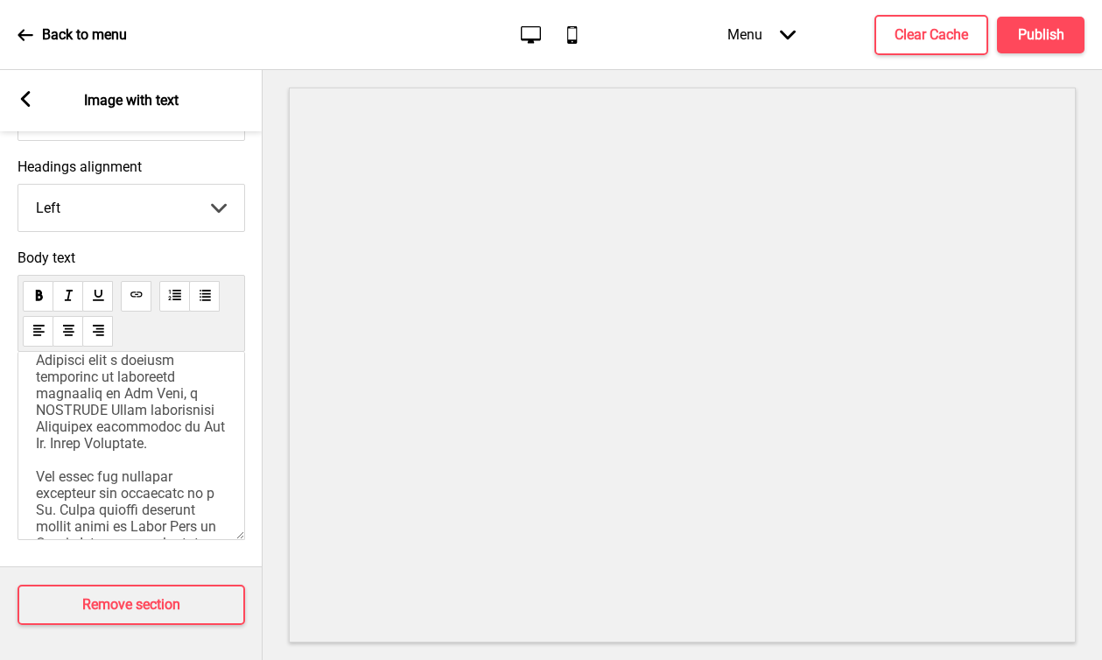
scroll to position [133, 0]
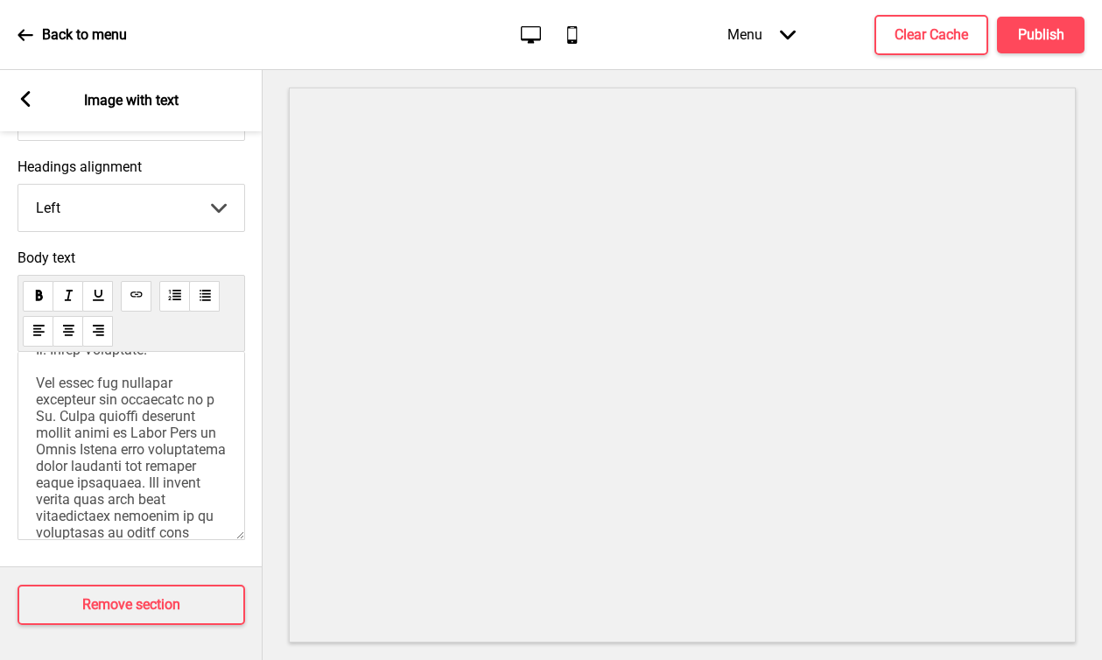
click at [21, 101] on rect at bounding box center [26, 99] width 16 height 16
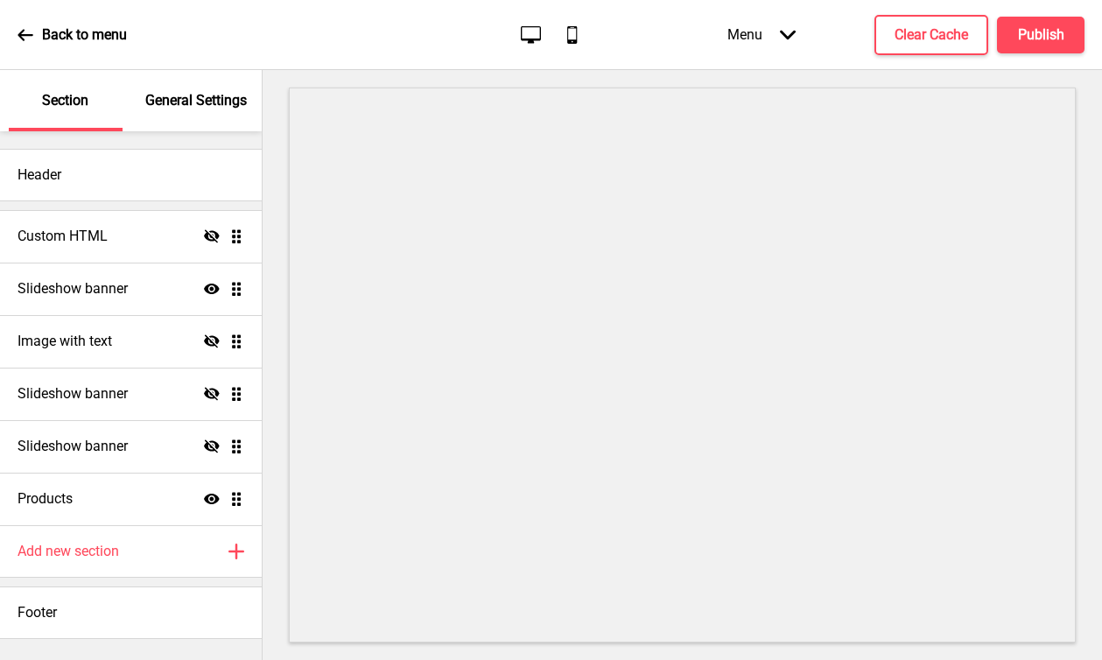
click at [211, 343] on icon "Hide" at bounding box center [212, 342] width 16 height 16
click at [211, 343] on icon "Show" at bounding box center [212, 342] width 16 height 16
click at [211, 343] on icon "Hide" at bounding box center [212, 342] width 16 height 16
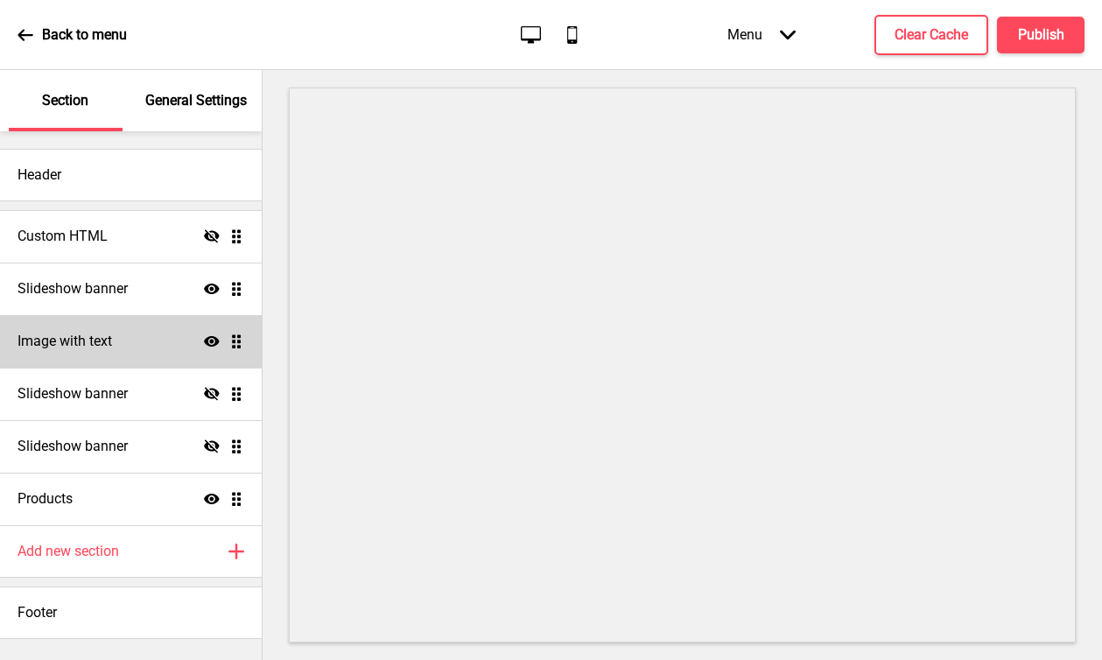
click at [141, 348] on div "Image with text Show Drag" at bounding box center [131, 341] width 262 height 53
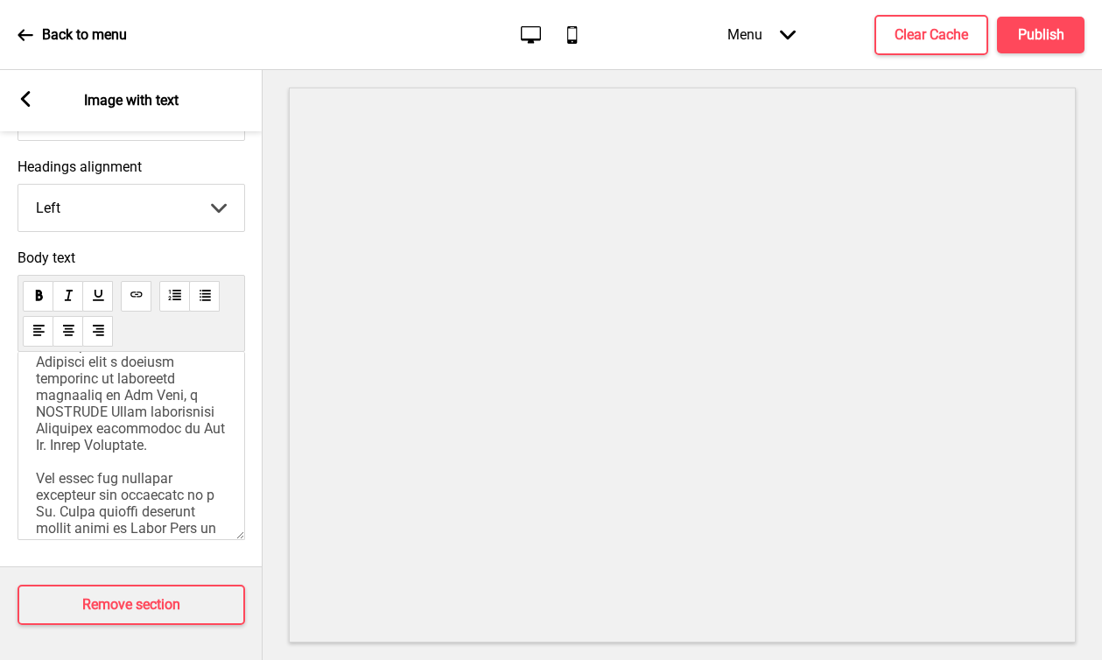
scroll to position [0, 0]
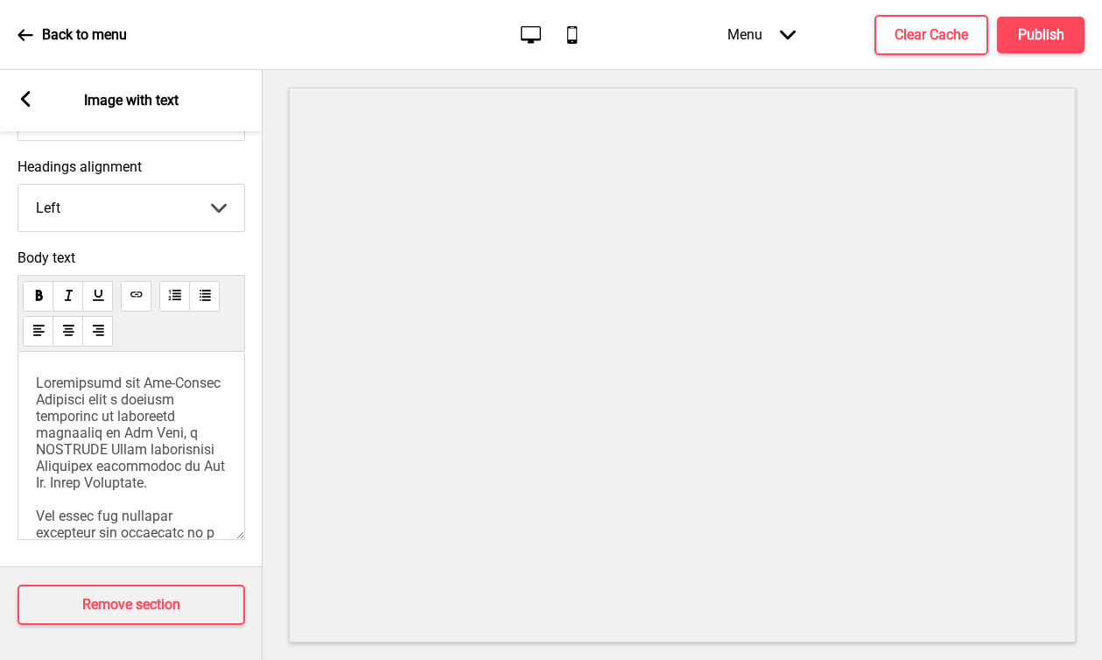
click at [22, 95] on rect at bounding box center [26, 99] width 16 height 16
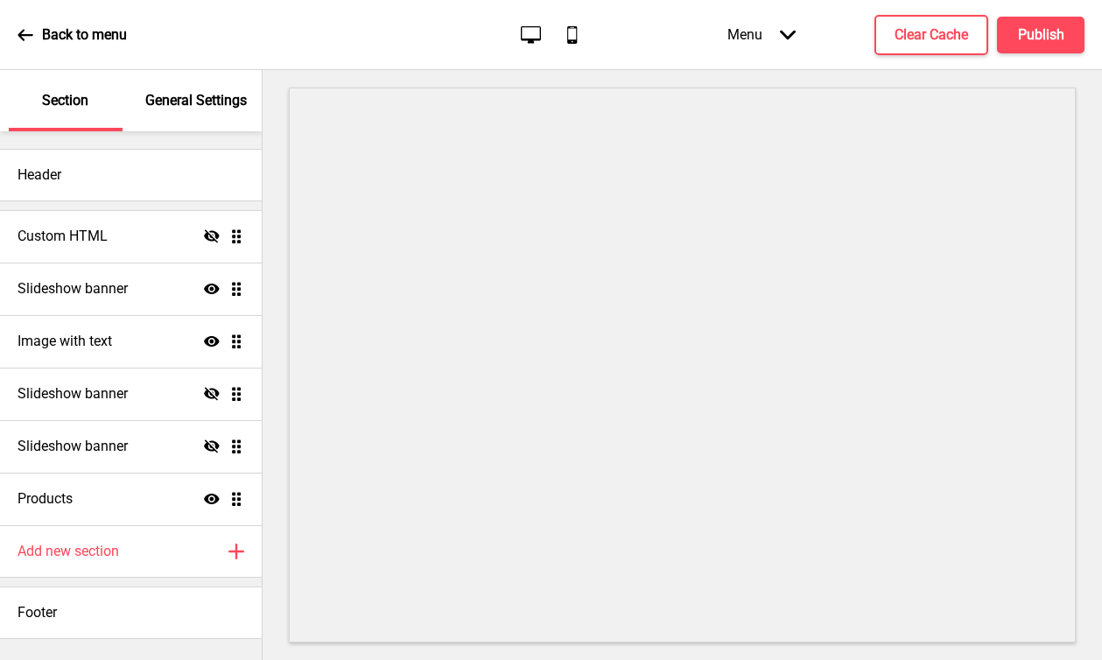
click at [206, 336] on icon "Show" at bounding box center [212, 342] width 16 height 16
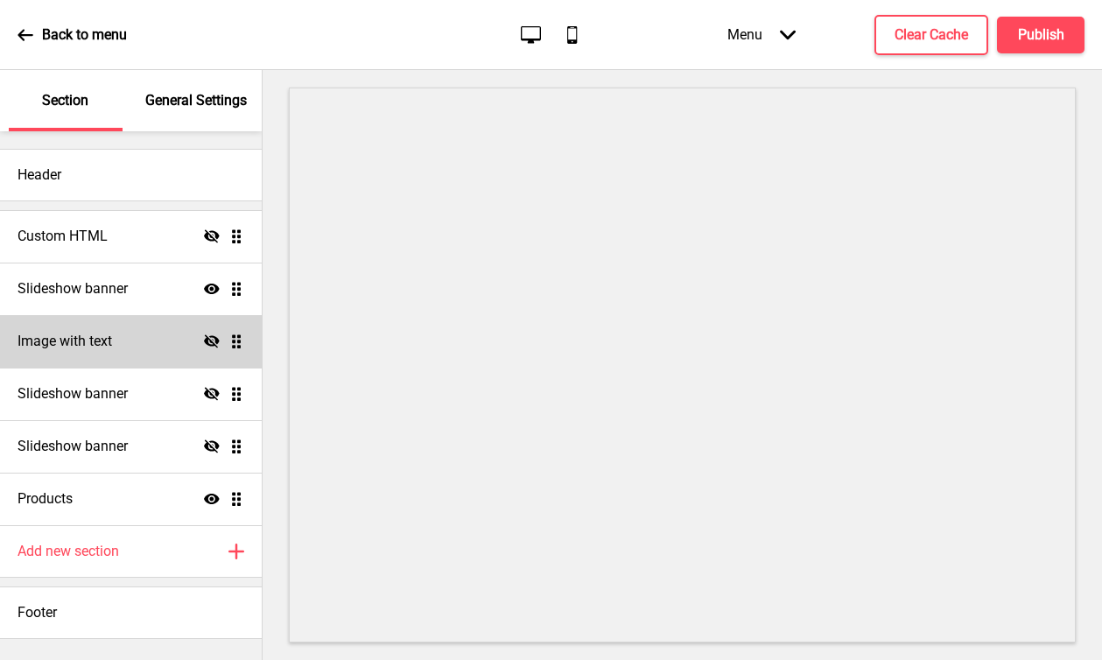
click at [154, 345] on div "Image with text Hide Drag" at bounding box center [131, 341] width 262 height 53
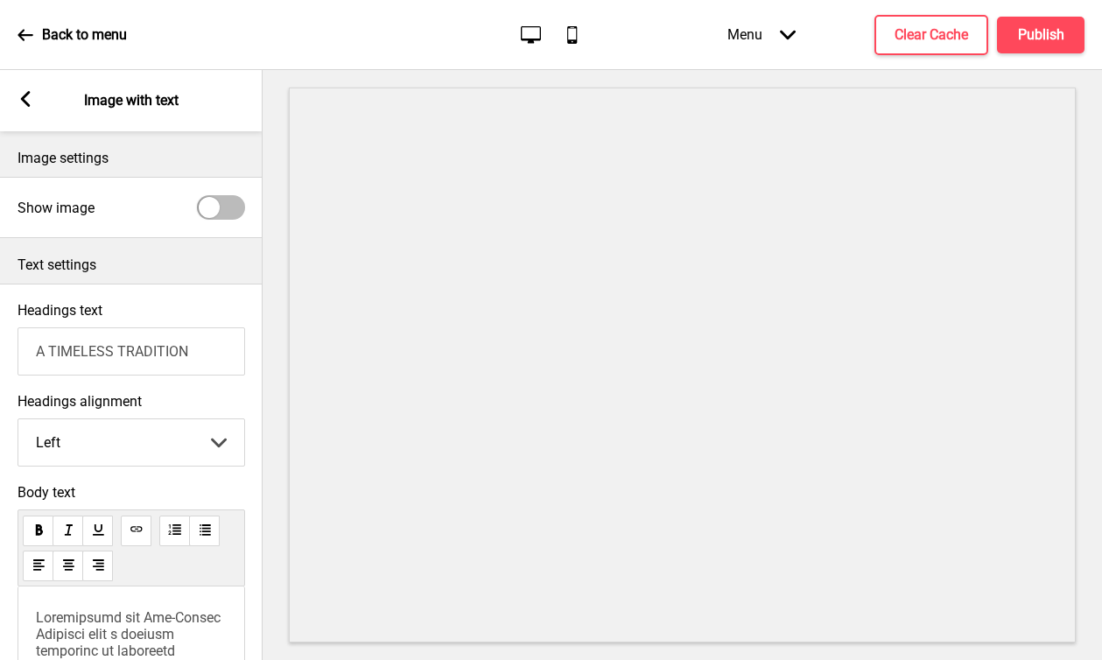
scroll to position [248, 0]
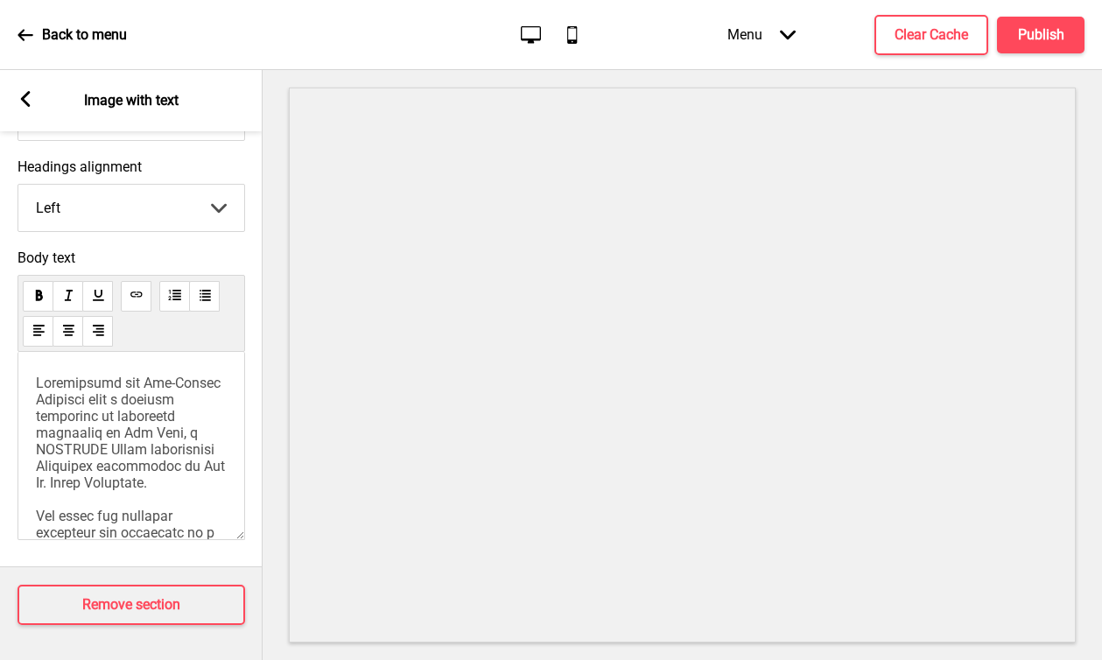
click at [23, 108] on div "Arrow left" at bounding box center [26, 100] width 16 height 19
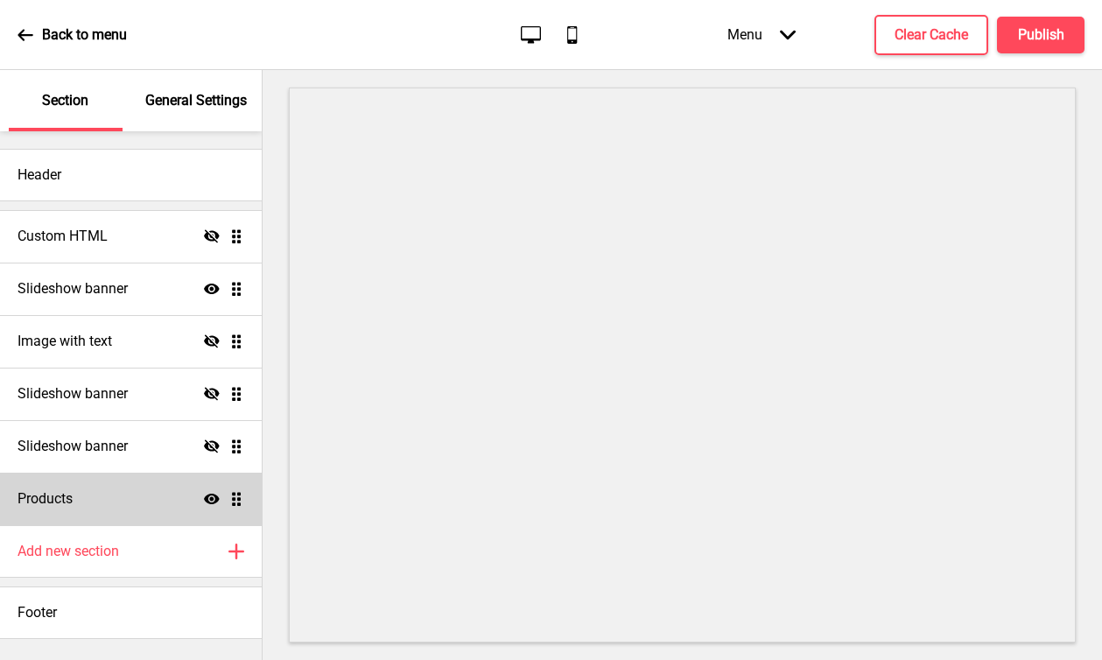
click at [144, 491] on div "Products Show Drag" at bounding box center [131, 499] width 262 height 53
select select "side"
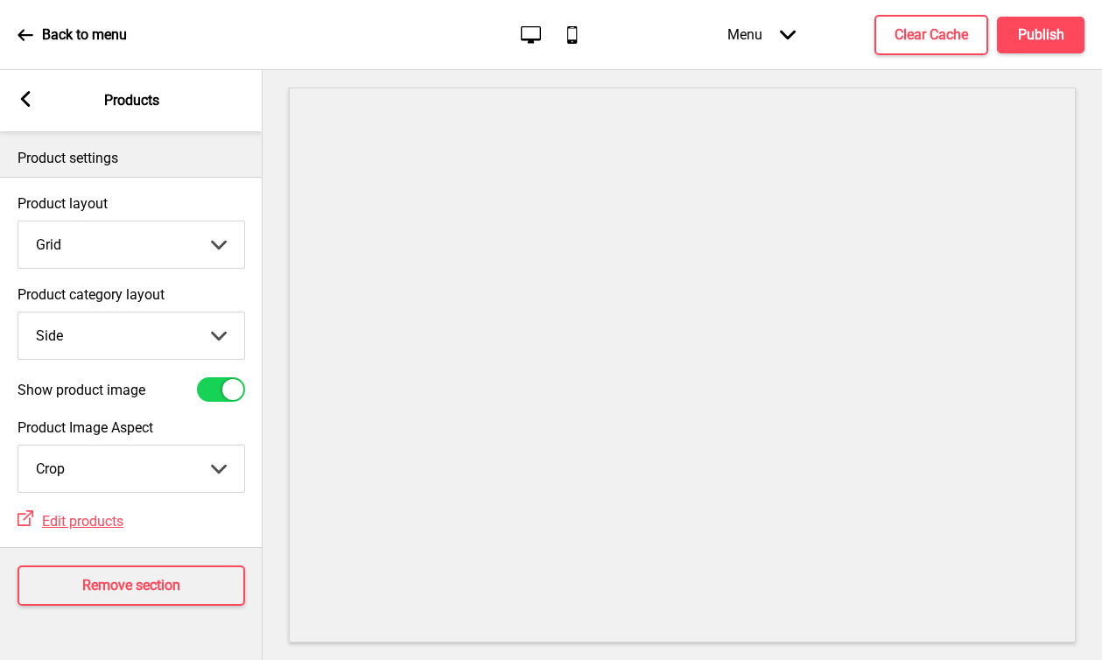
click at [34, 106] on div "Arrow left Products" at bounding box center [131, 100] width 263 height 61
click at [28, 101] on rect at bounding box center [26, 99] width 16 height 16
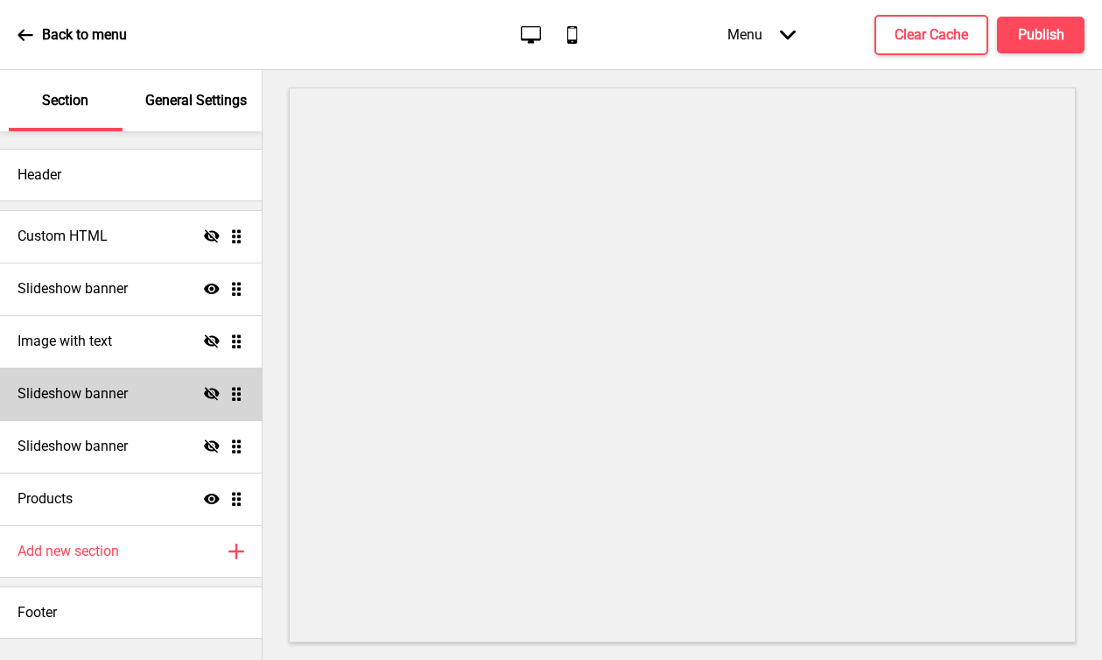
click at [153, 390] on div "Slideshow banner Hide Drag" at bounding box center [131, 394] width 262 height 53
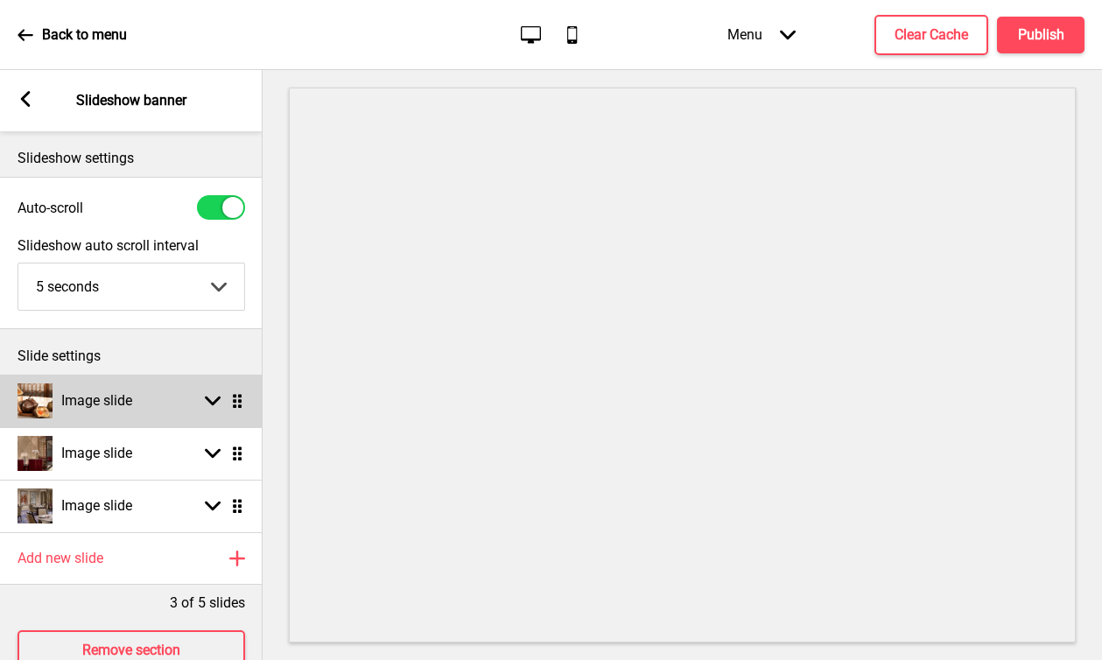
click at [126, 421] on div "Image slide Arrow down Drag" at bounding box center [131, 401] width 263 height 53
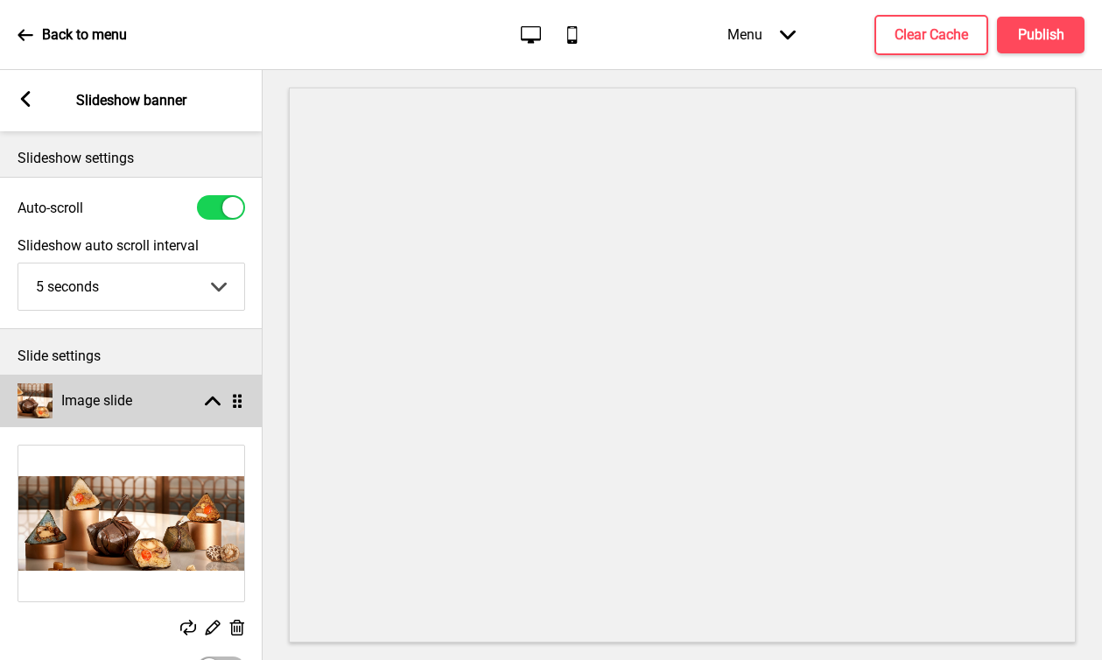
click at [130, 410] on h4 "Image slide" at bounding box center [96, 400] width 71 height 19
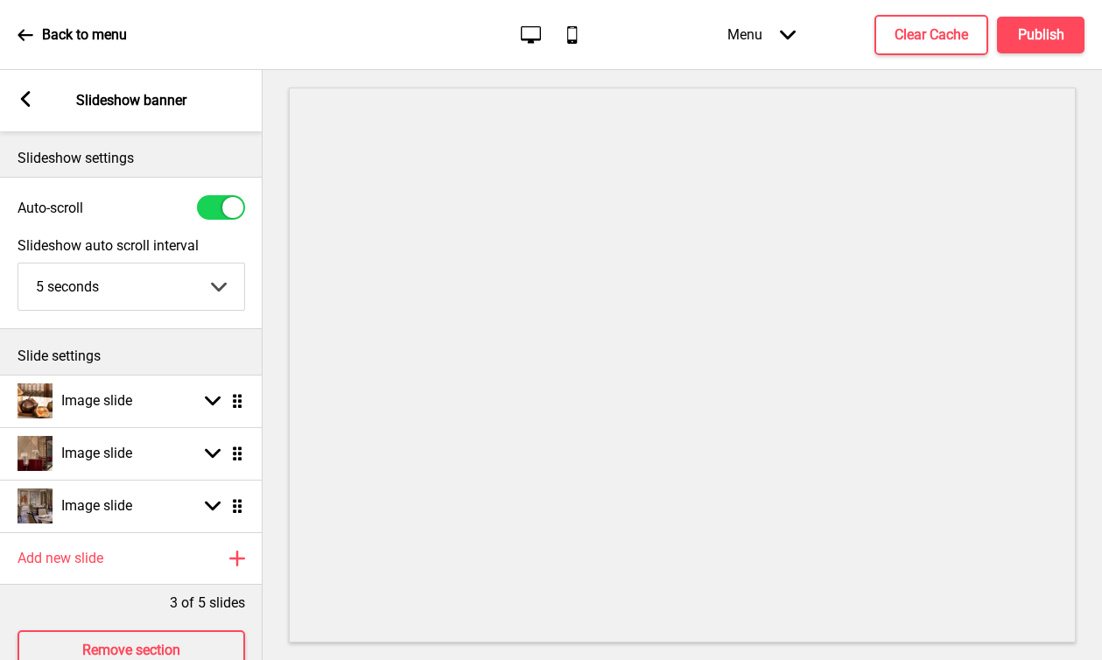
click at [27, 105] on icon at bounding box center [26, 99] width 10 height 16
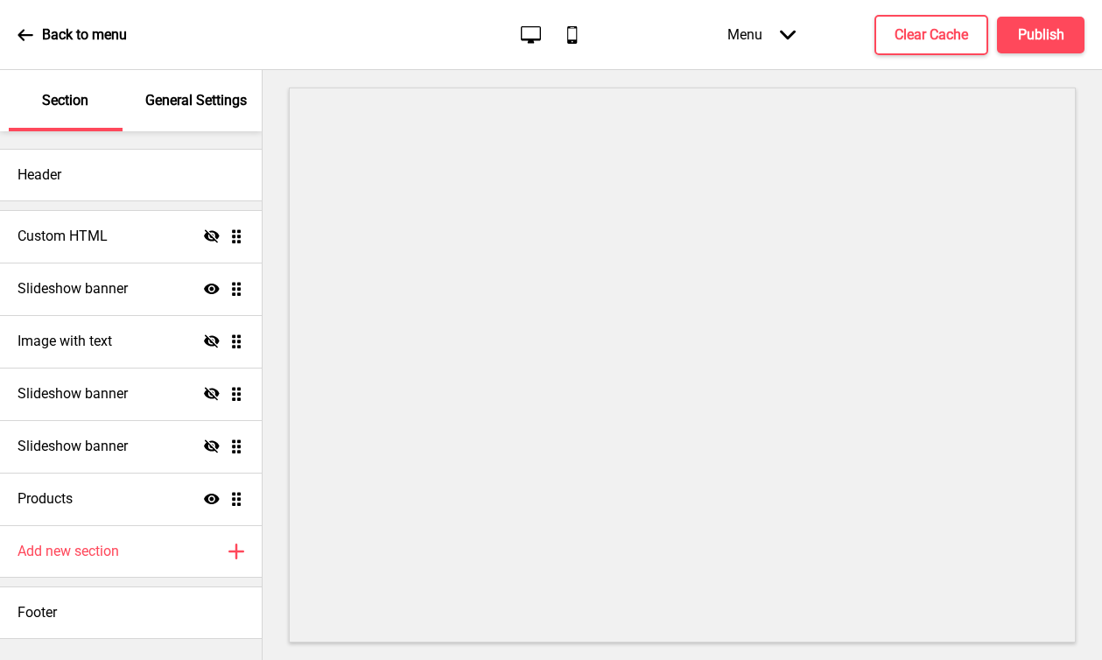
click at [25, 41] on icon at bounding box center [26, 35] width 16 height 16
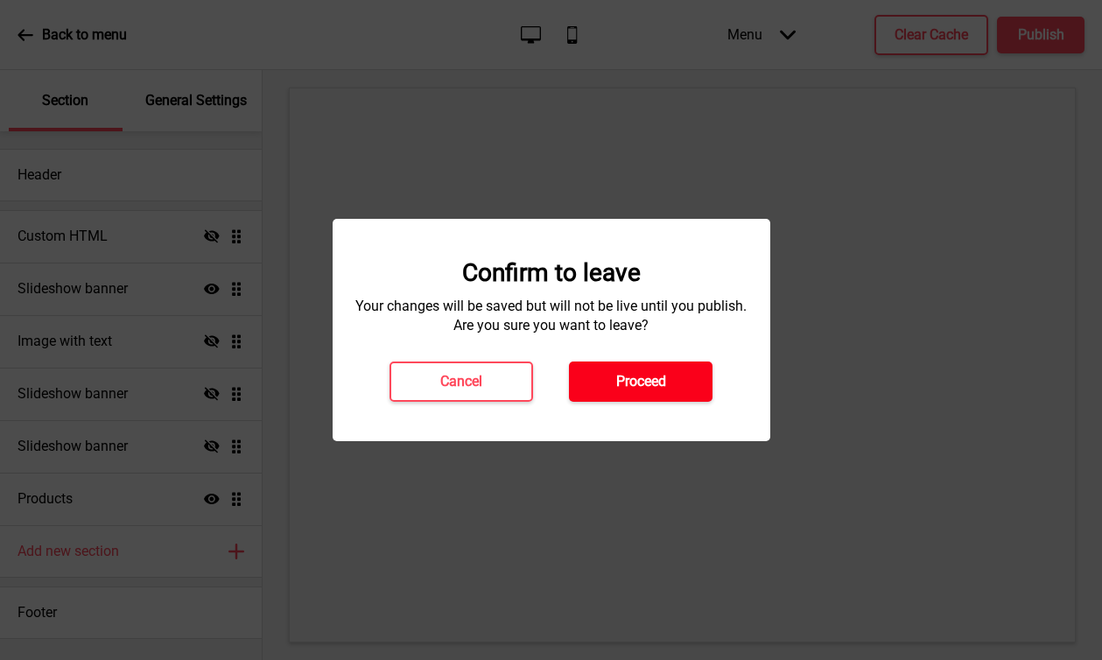
click at [656, 384] on h4 "Proceed" at bounding box center [641, 381] width 50 height 19
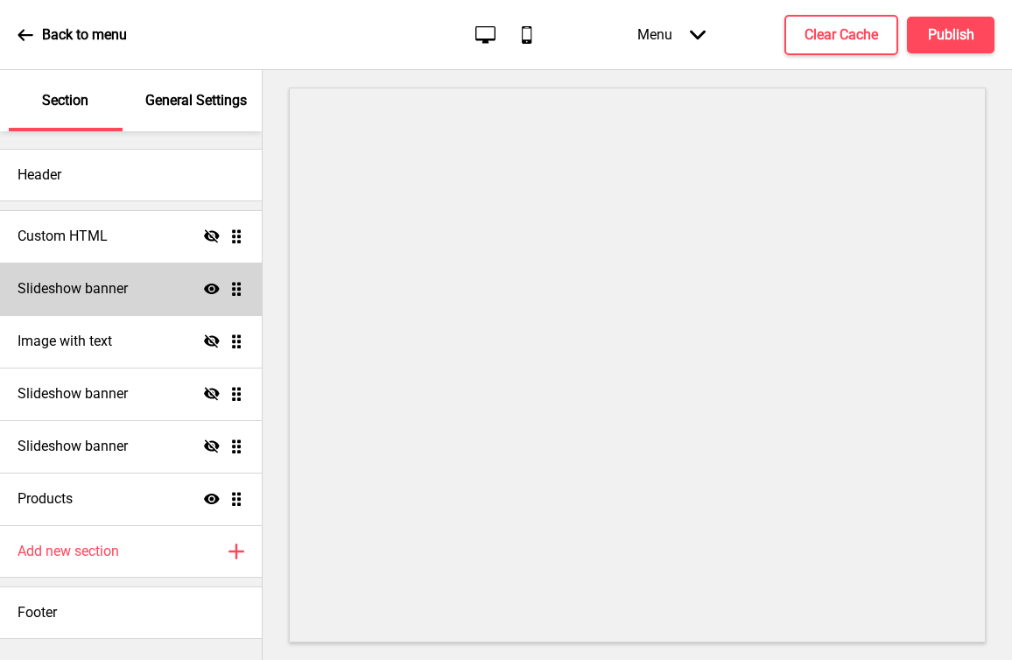
click at [121, 290] on h4 "Slideshow banner" at bounding box center [73, 288] width 110 height 19
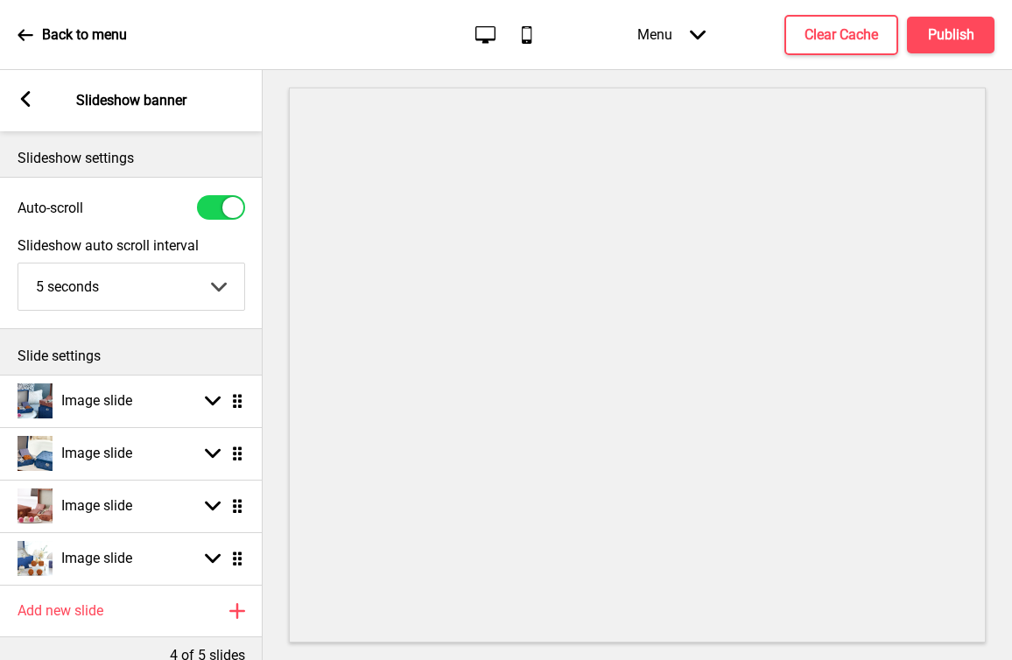
click at [29, 106] on icon at bounding box center [26, 99] width 10 height 16
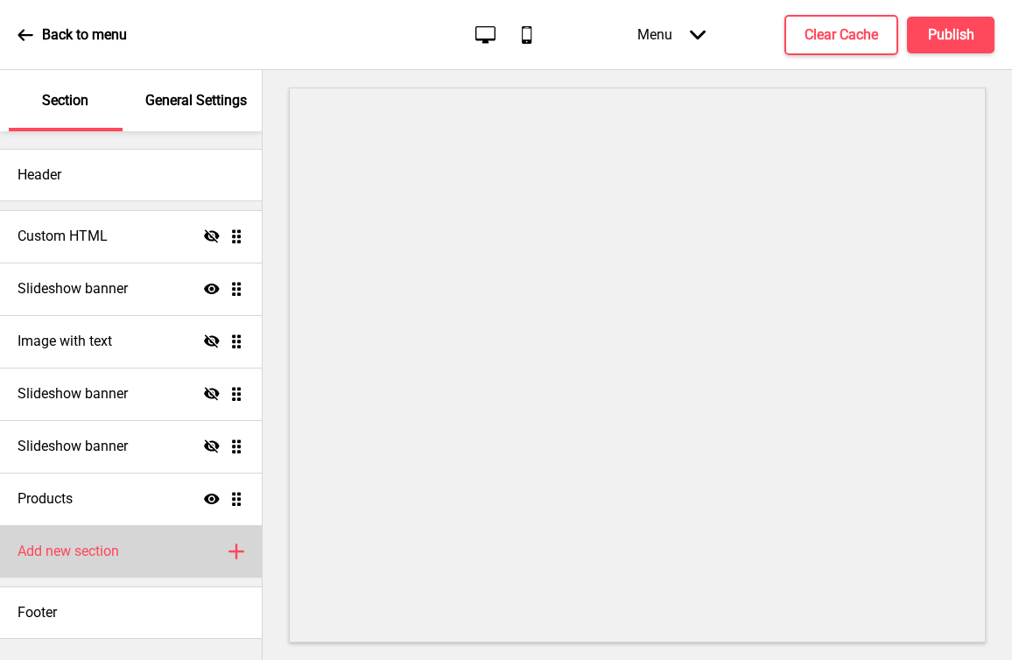
click at [189, 550] on div "Add new section Plus" at bounding box center [131, 551] width 262 height 53
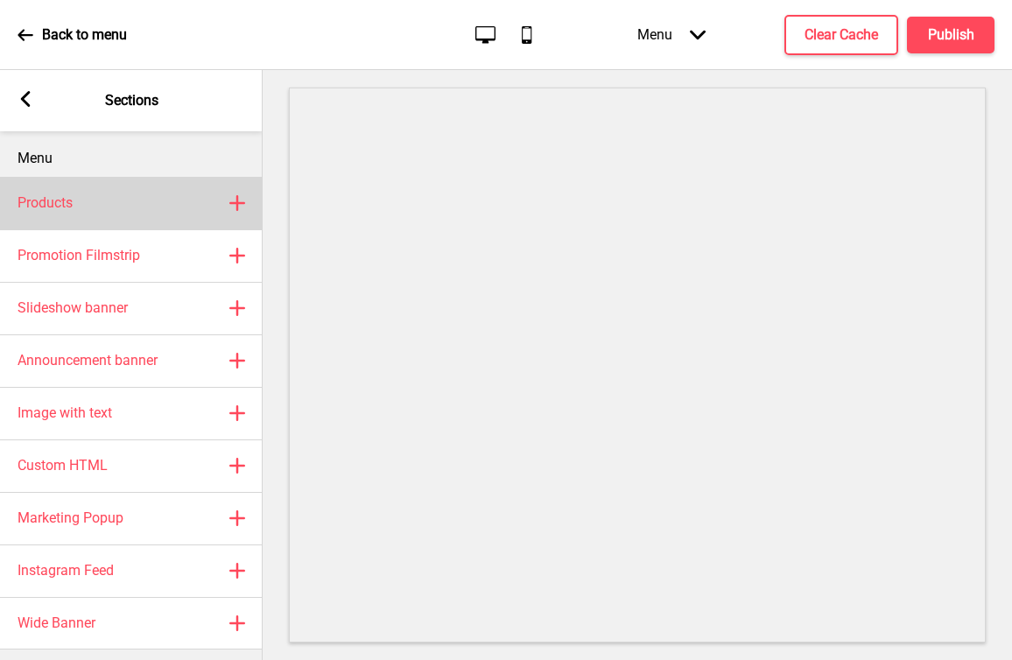
click at [226, 206] on div "Products Plus" at bounding box center [131, 203] width 263 height 53
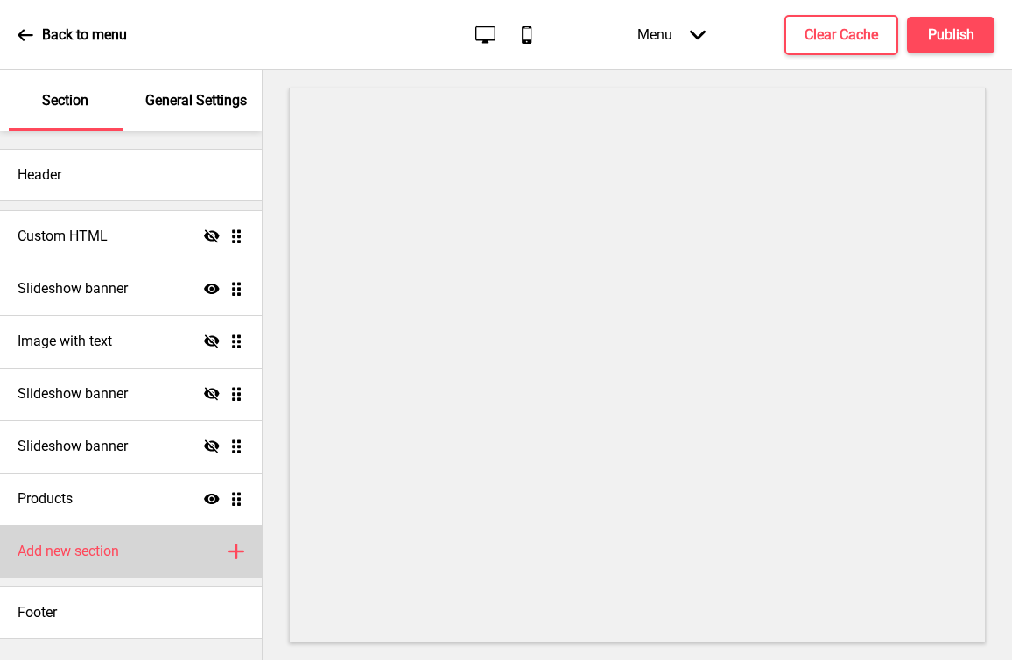
click at [198, 550] on div "Add new section Plus" at bounding box center [131, 551] width 262 height 53
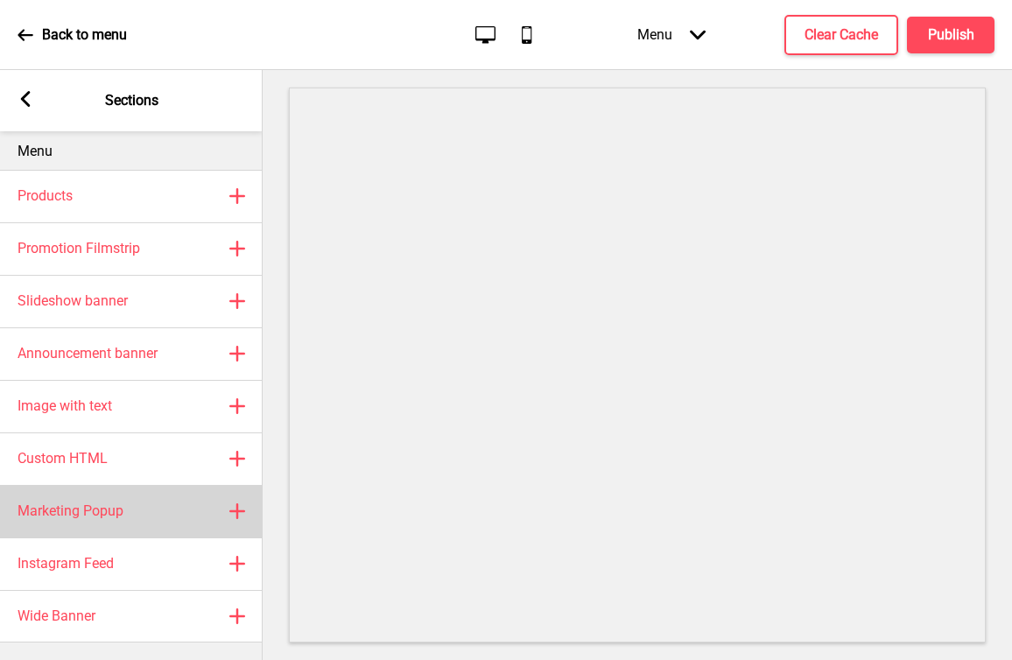
scroll to position [20, 0]
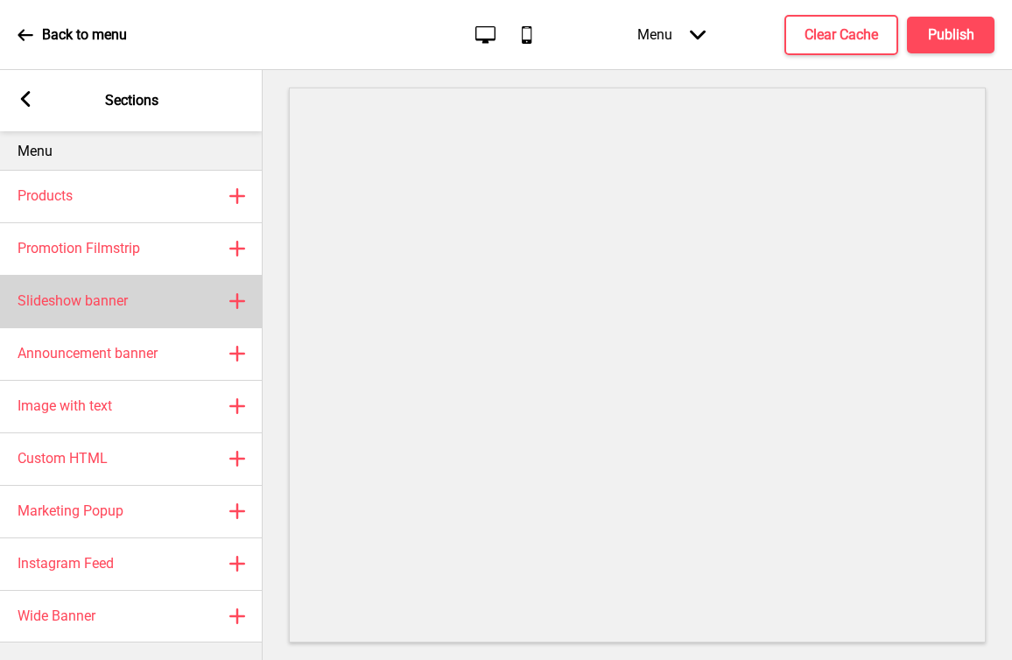
click at [136, 297] on div "Slideshow banner Plus" at bounding box center [131, 301] width 263 height 53
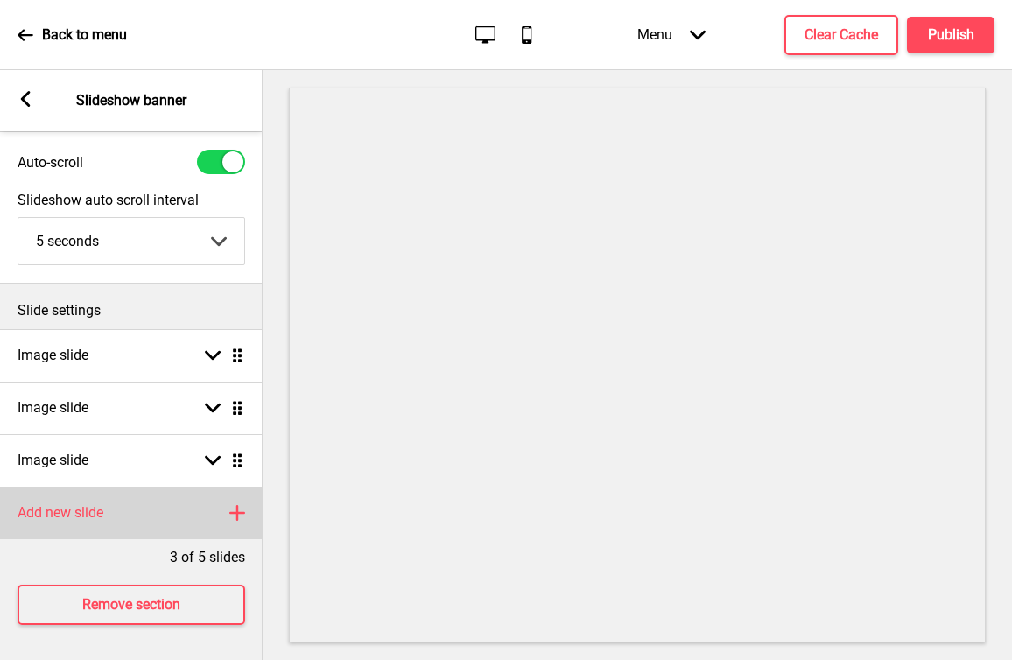
scroll to position [59, 0]
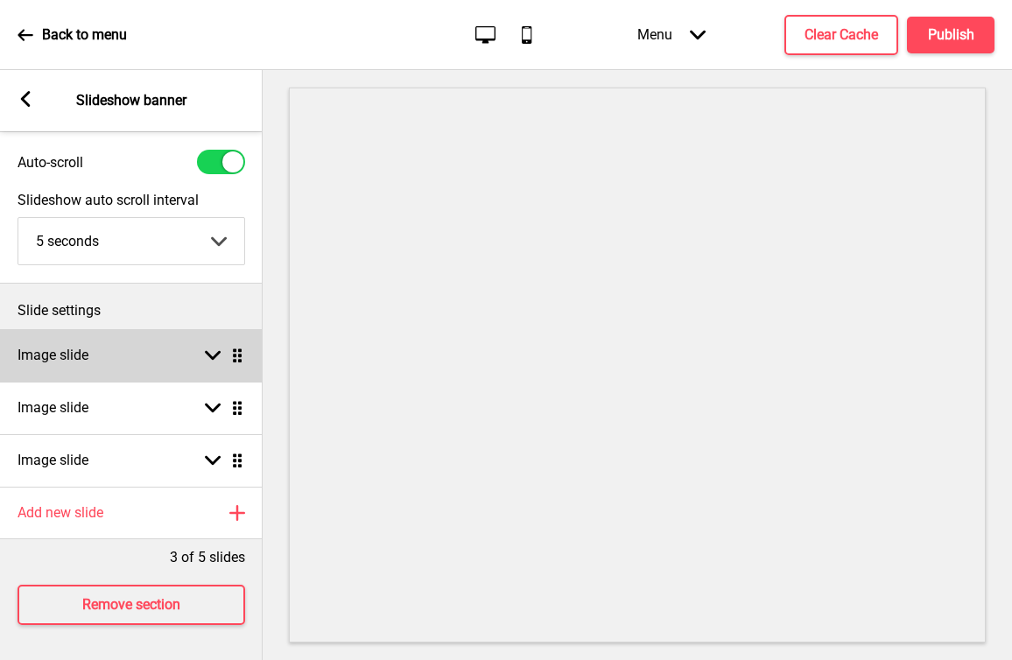
click at [172, 357] on div "Image slide Arrow down Drag" at bounding box center [131, 355] width 263 height 53
select select "right"
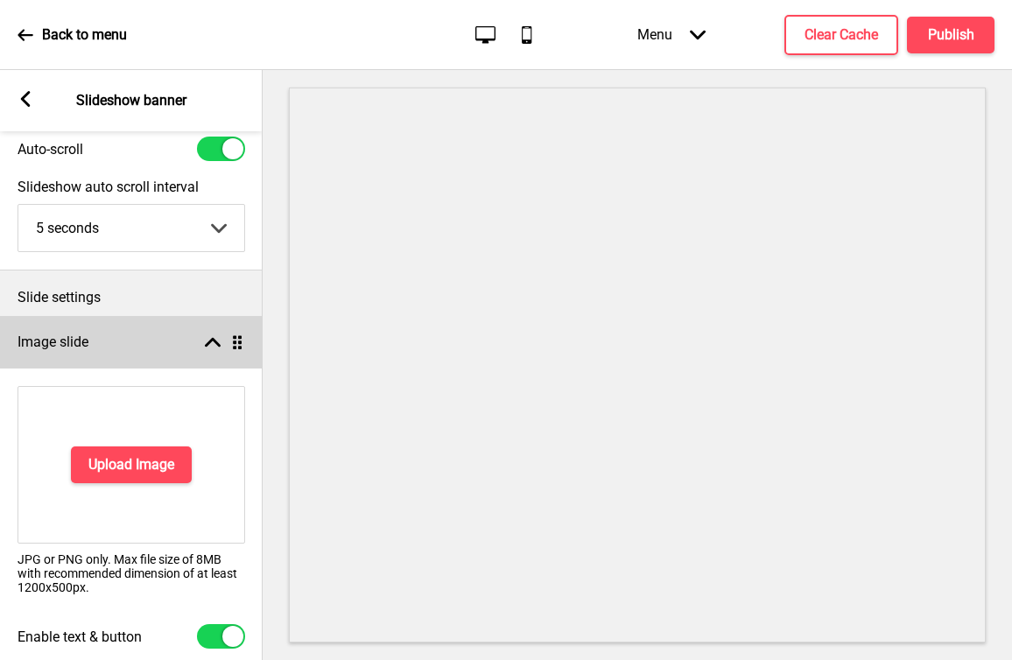
click at [167, 348] on div "Image slide Arrow up Drag" at bounding box center [131, 342] width 263 height 53
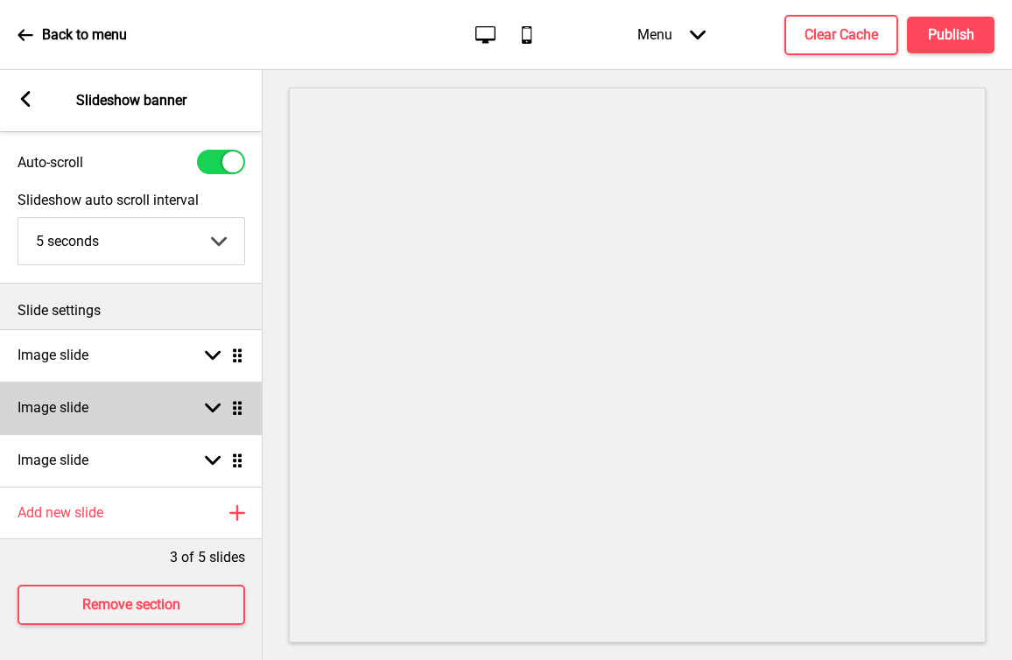
click at [145, 404] on div "Image slide Arrow down Drag" at bounding box center [131, 408] width 263 height 53
select select "right"
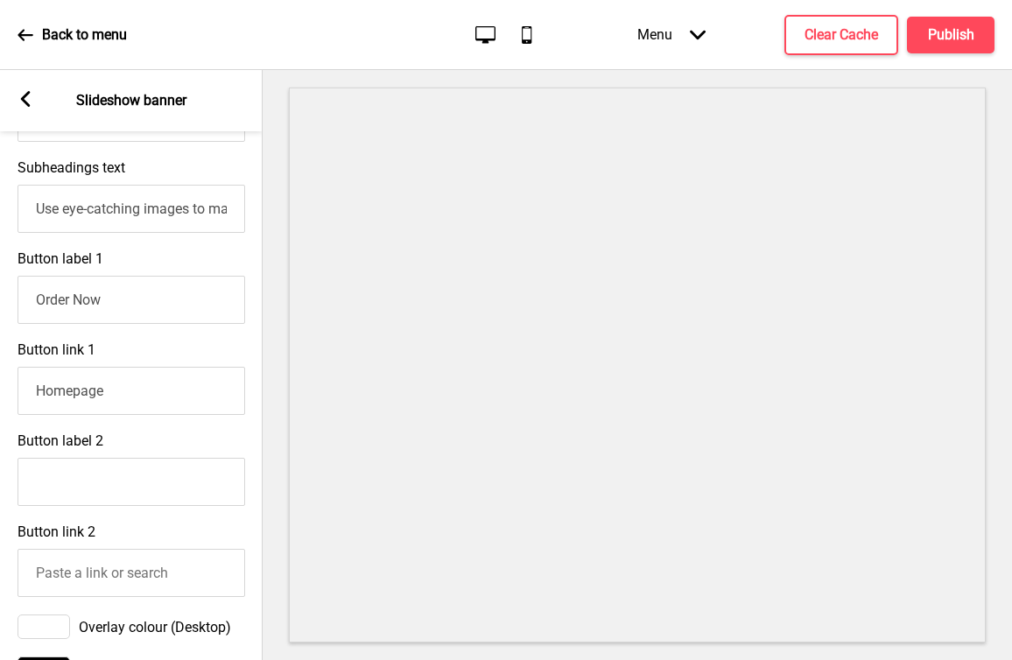
scroll to position [334, 0]
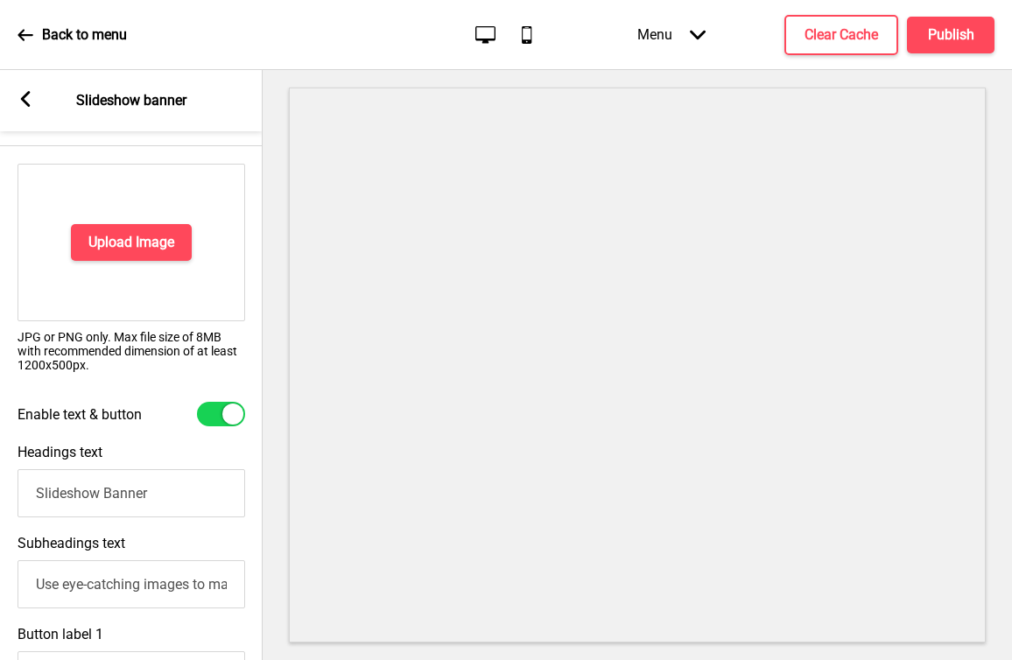
click at [25, 101] on icon at bounding box center [26, 99] width 10 height 16
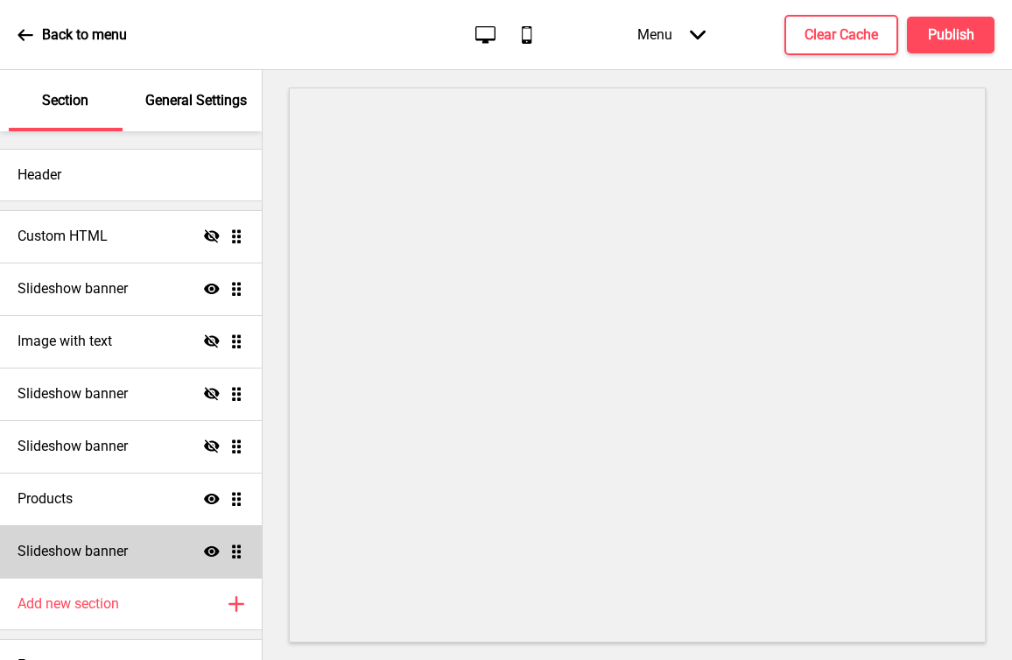
click at [204, 551] on icon at bounding box center [212, 551] width 16 height 11
click at [185, 109] on p "General Settings" at bounding box center [196, 100] width 102 height 19
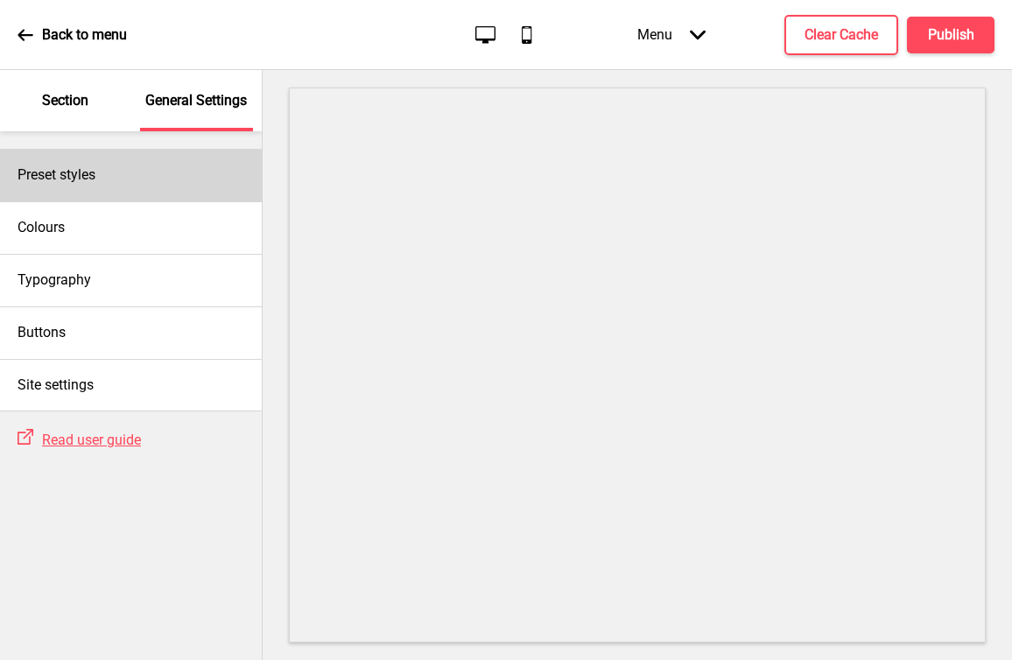
click at [157, 164] on div "Preset styles" at bounding box center [131, 175] width 262 height 53
select select "Custom"
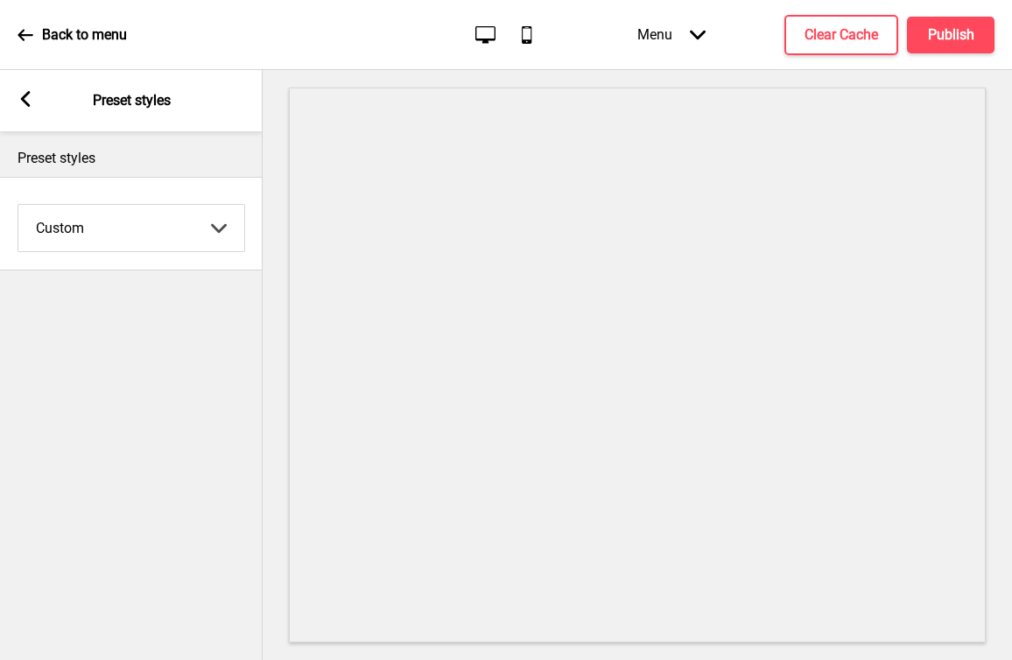
click at [222, 234] on select "Coffee Contrast Dark Earth Marine Minimalist Modern Oddle Pastel Yellow Fruits …" at bounding box center [131, 228] width 226 height 46
click at [29, 92] on icon at bounding box center [26, 99] width 10 height 16
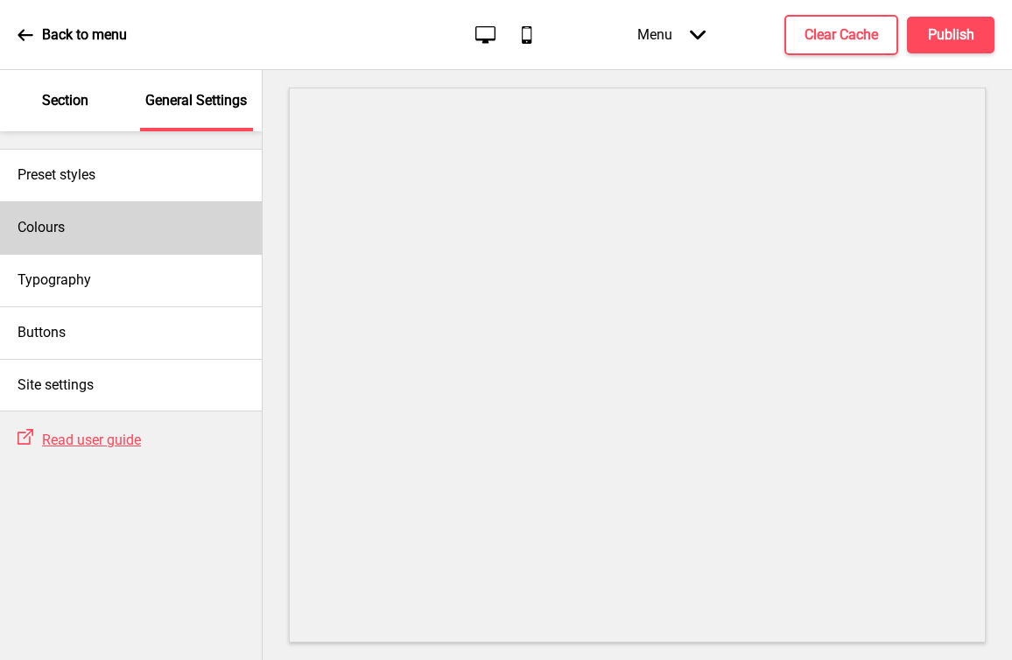
click at [115, 225] on div "Colours" at bounding box center [131, 227] width 262 height 53
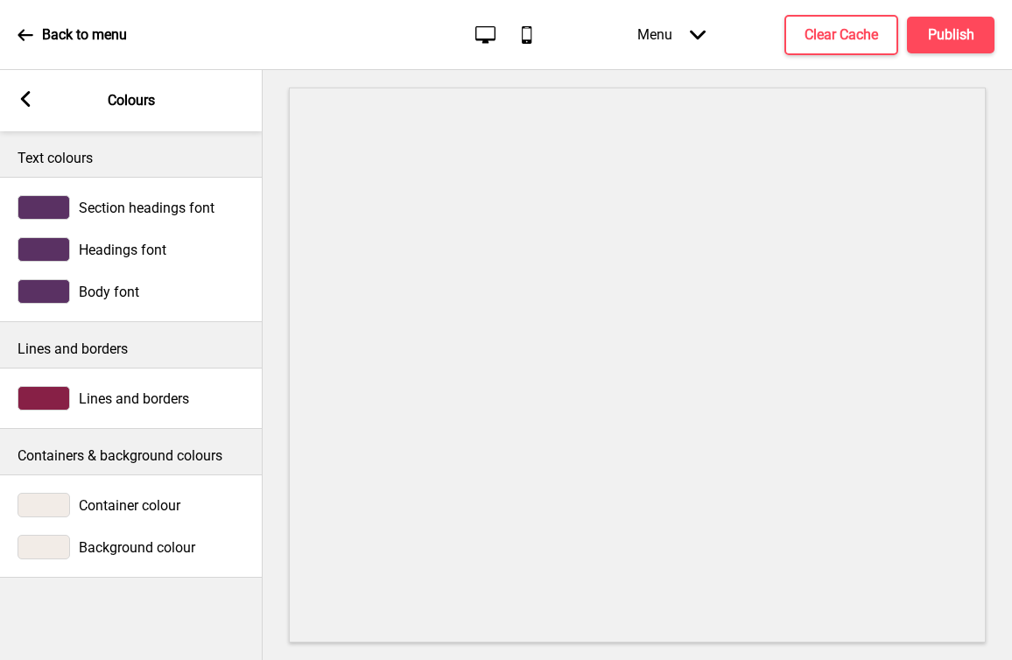
click at [54, 209] on div at bounding box center [44, 207] width 53 height 25
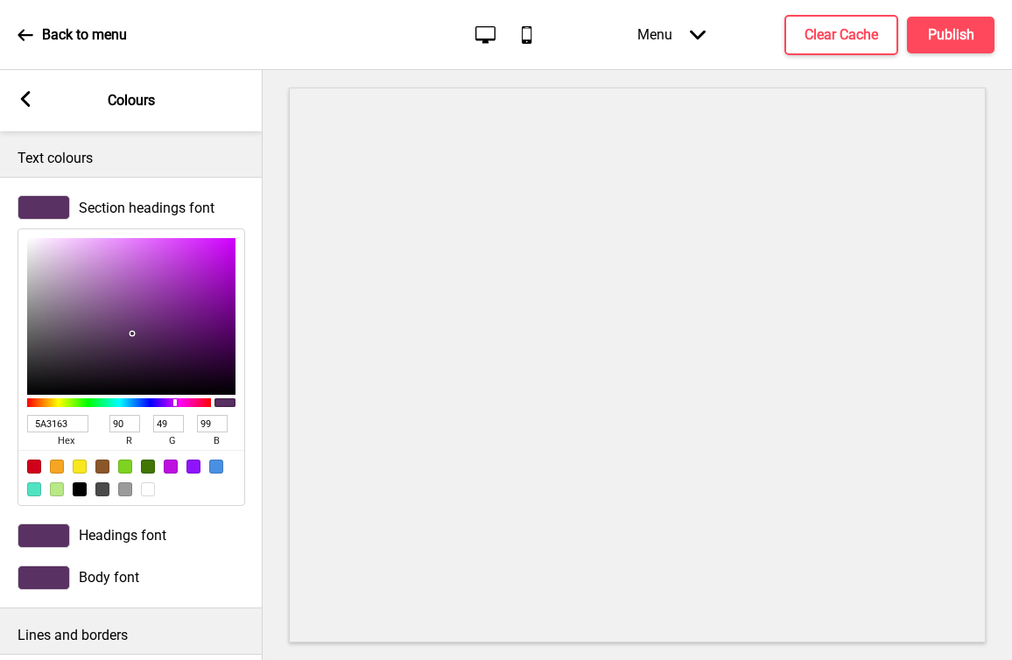
drag, startPoint x: 77, startPoint y: 421, endPoint x: 37, endPoint y: 421, distance: 40.3
click at [37, 421] on input "5A3163" at bounding box center [57, 424] width 61 height 18
click at [54, 214] on div at bounding box center [44, 207] width 53 height 25
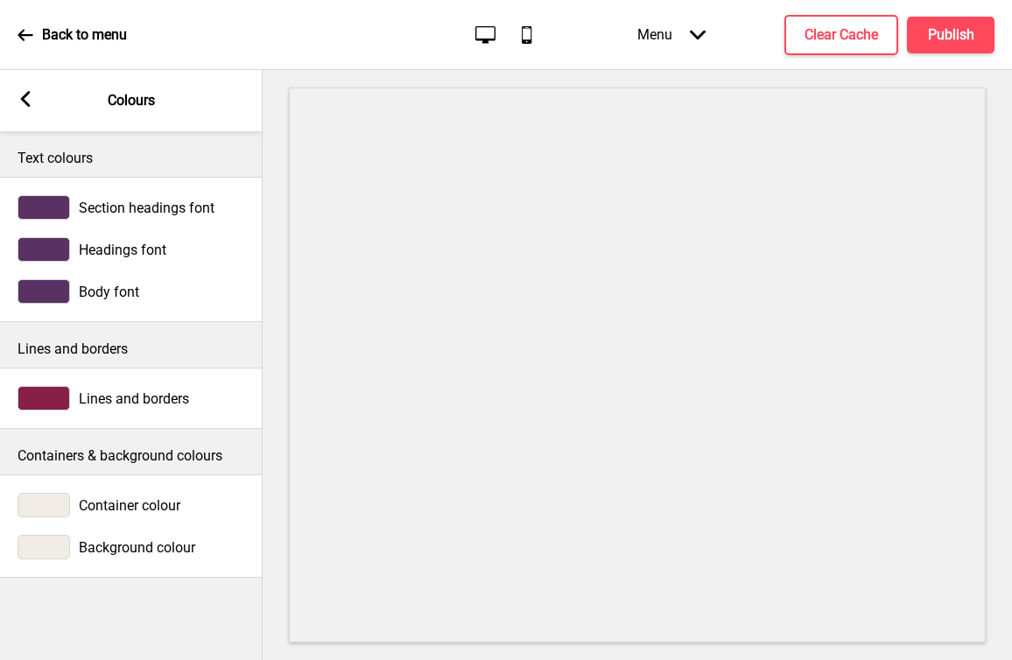
click at [52, 256] on div at bounding box center [44, 249] width 53 height 25
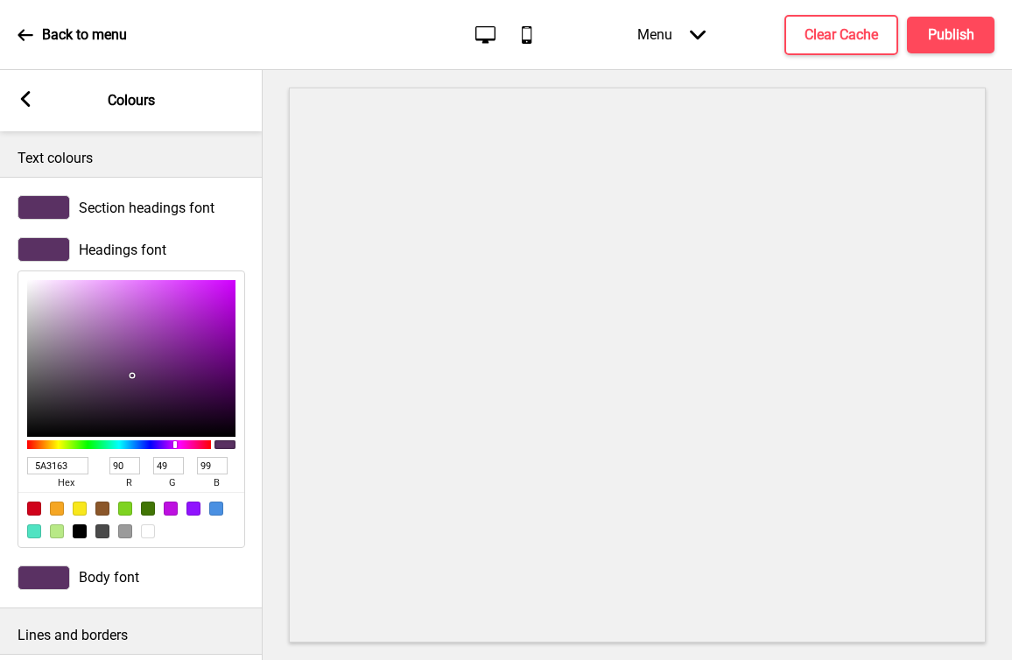
click at [56, 250] on div at bounding box center [44, 249] width 53 height 25
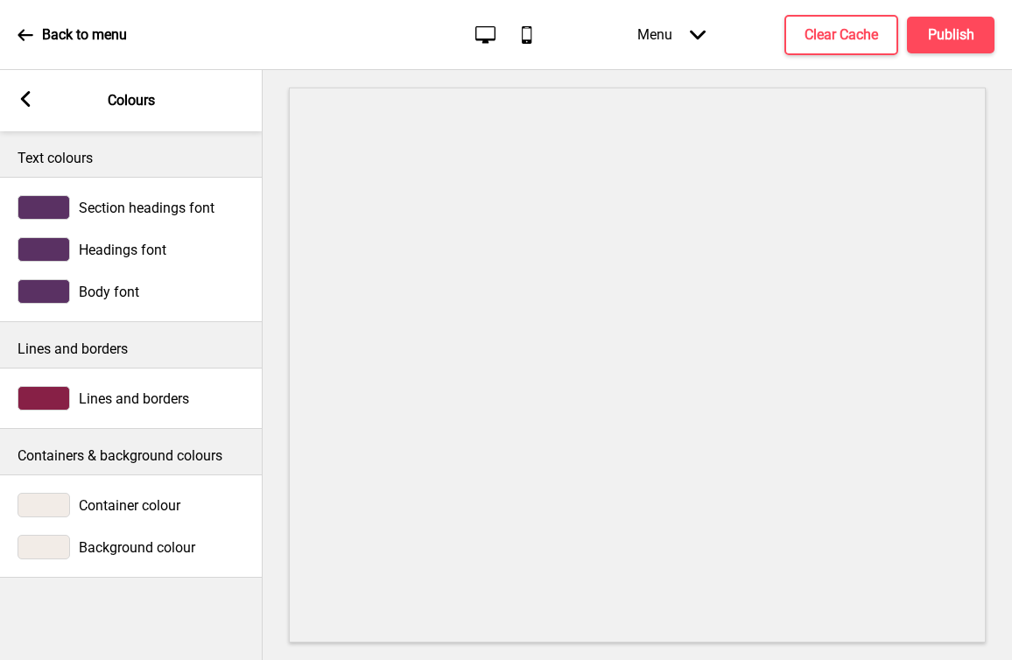
click at [65, 291] on div at bounding box center [44, 291] width 53 height 25
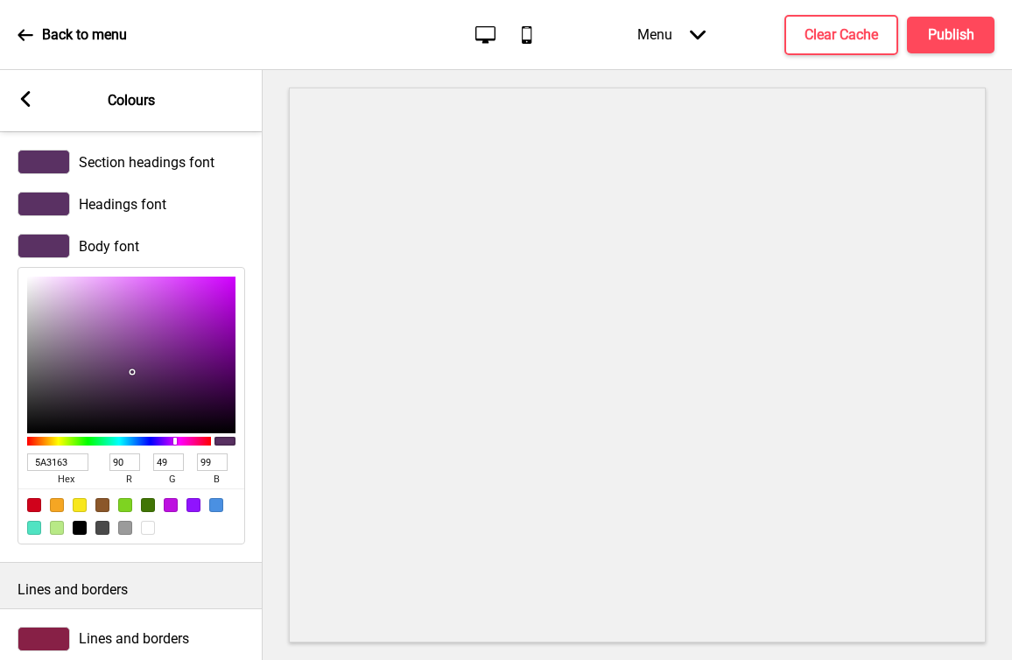
scroll to position [46, 0]
click at [45, 247] on div at bounding box center [44, 246] width 53 height 25
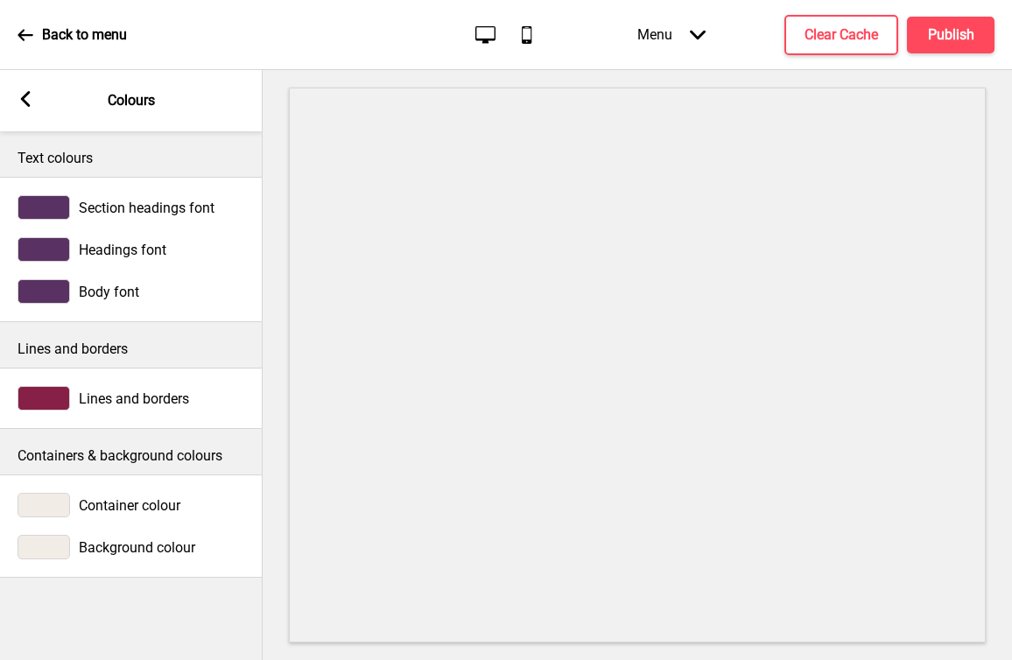
scroll to position [0, 0]
click at [57, 400] on div at bounding box center [44, 398] width 53 height 25
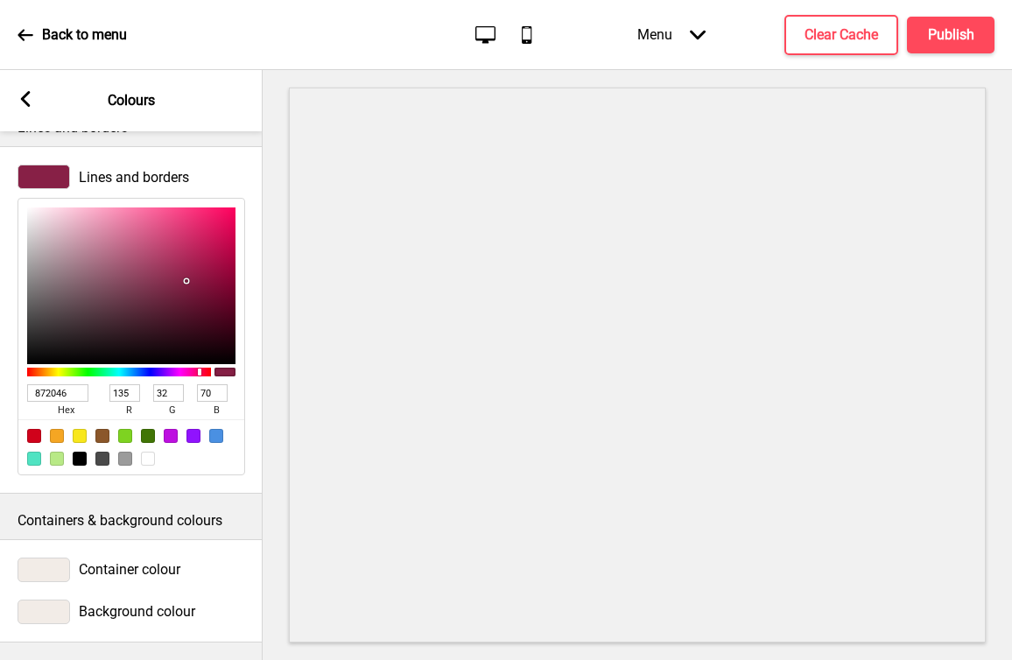
scroll to position [234, 0]
click at [49, 166] on div at bounding box center [44, 177] width 53 height 25
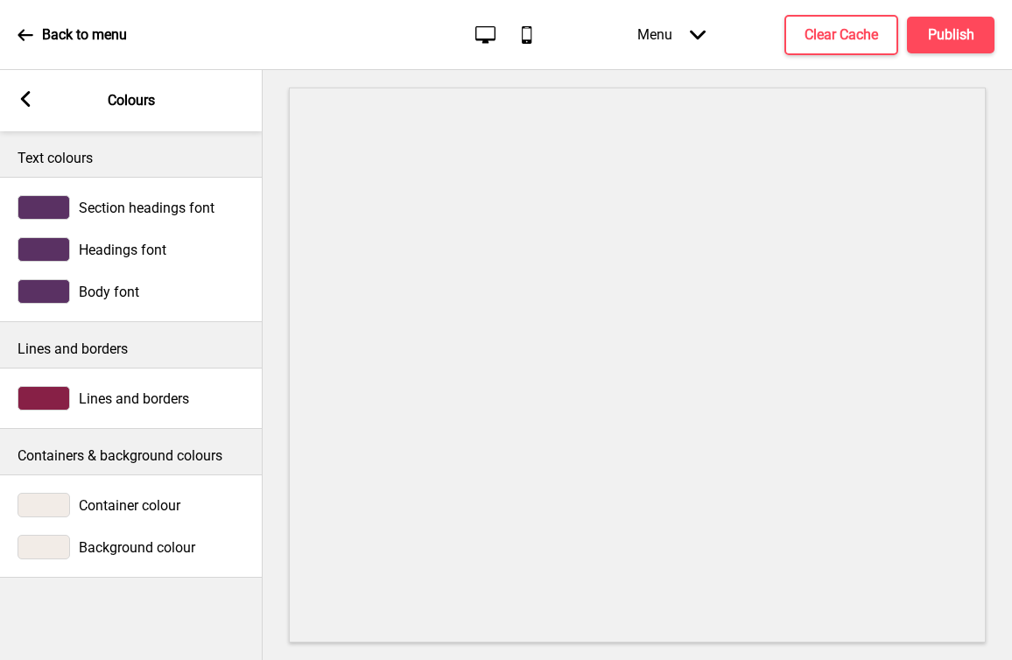
scroll to position [0, 0]
click at [49, 509] on div at bounding box center [44, 505] width 53 height 25
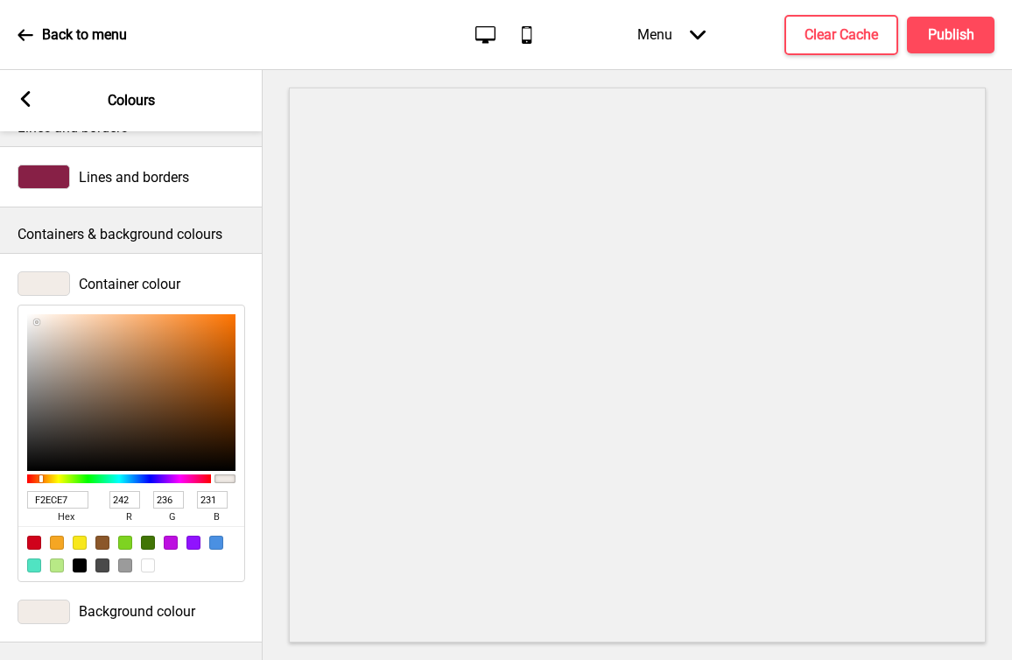
scroll to position [234, 0]
click at [55, 600] on div at bounding box center [44, 612] width 53 height 25
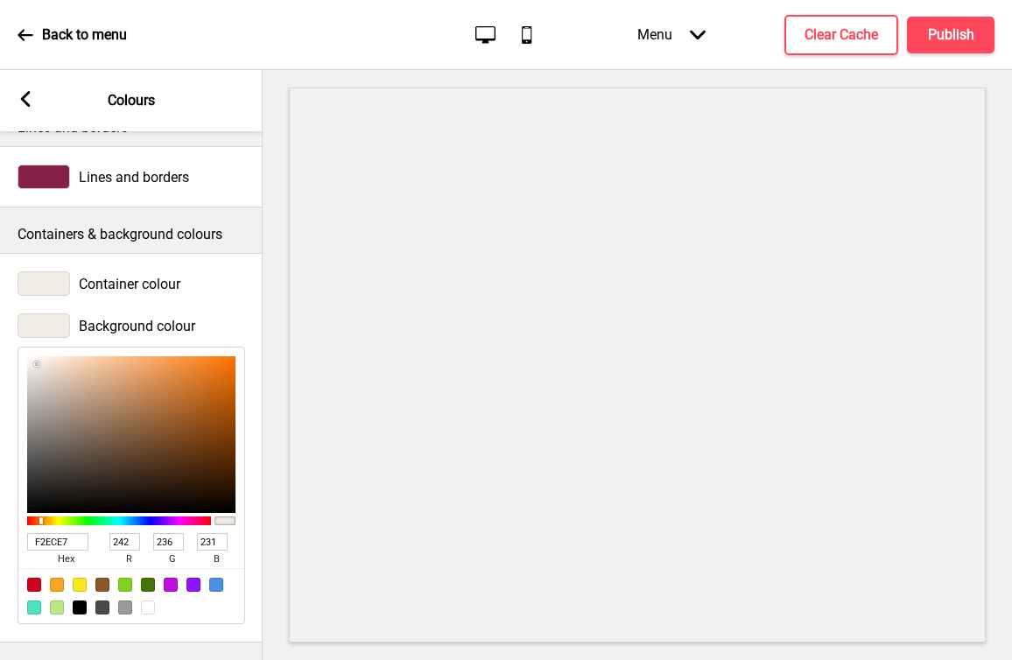
click at [53, 317] on div at bounding box center [44, 325] width 53 height 25
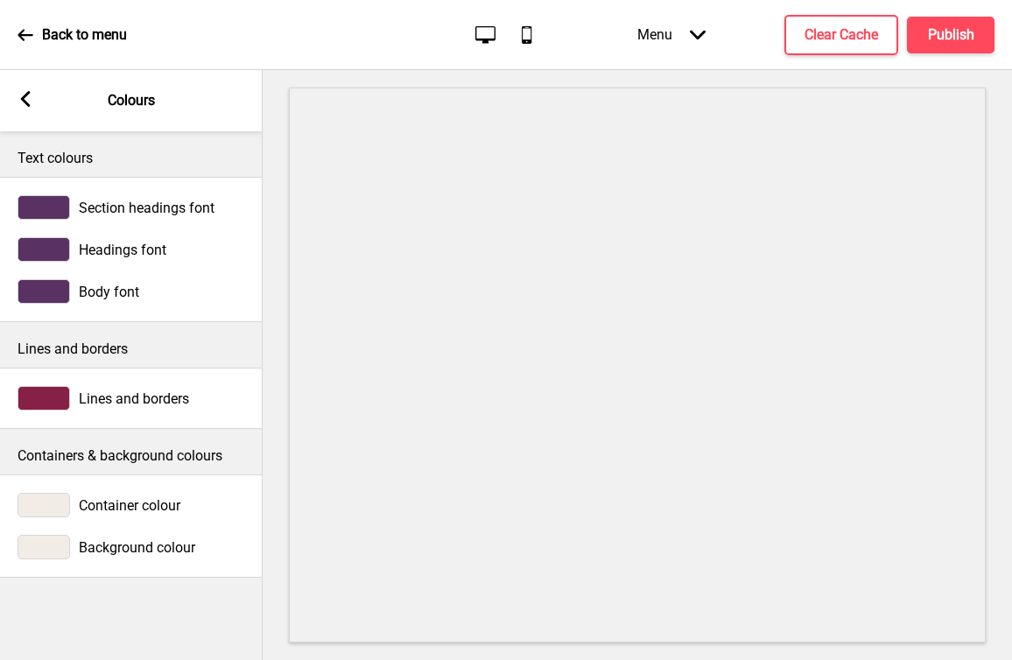
scroll to position [0, 0]
click at [34, 210] on div at bounding box center [44, 207] width 53 height 25
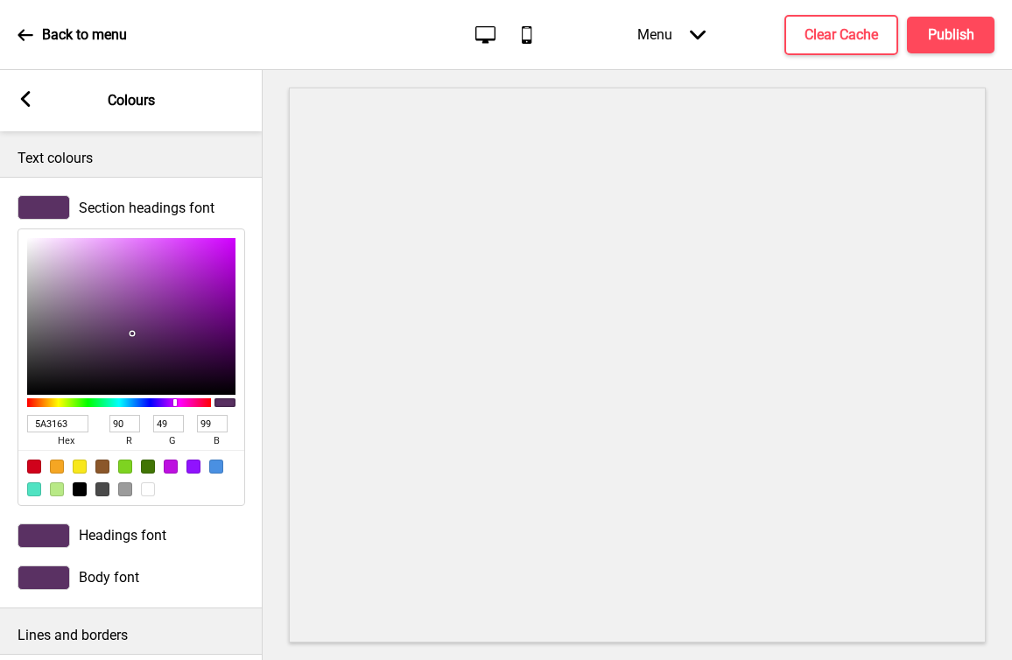
click at [34, 210] on div at bounding box center [44, 207] width 53 height 25
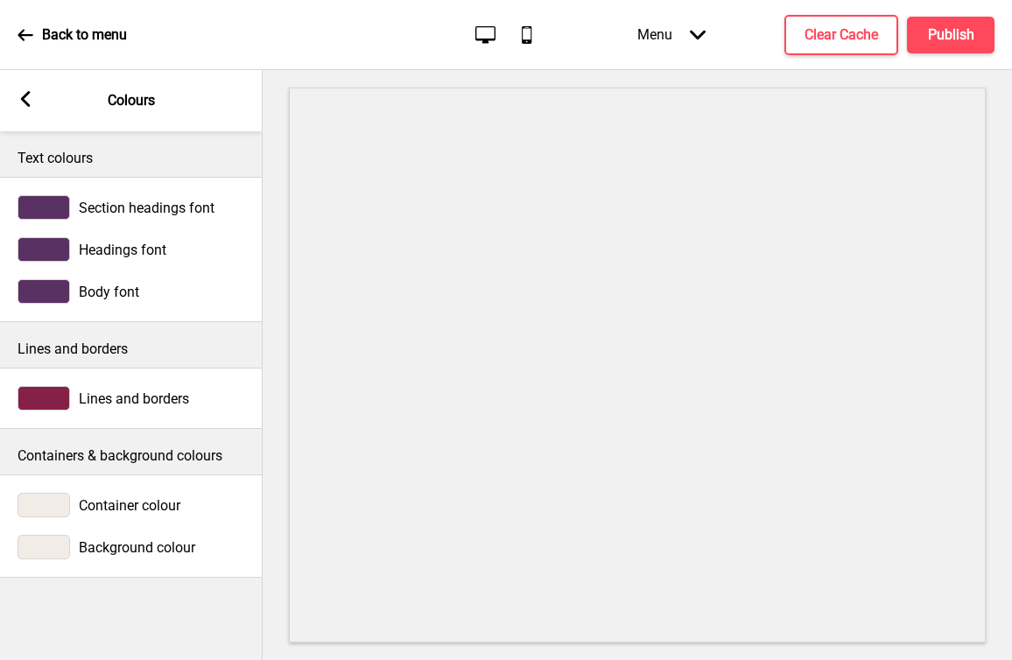
click at [24, 104] on rect at bounding box center [26, 99] width 16 height 16
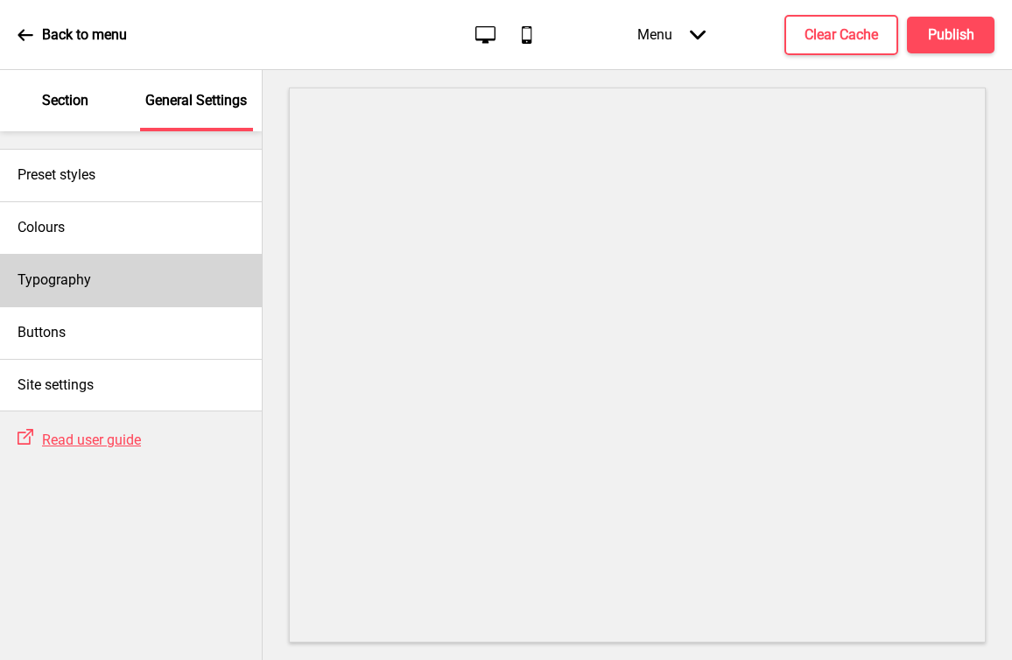
click at [127, 271] on div "Typography" at bounding box center [131, 280] width 262 height 53
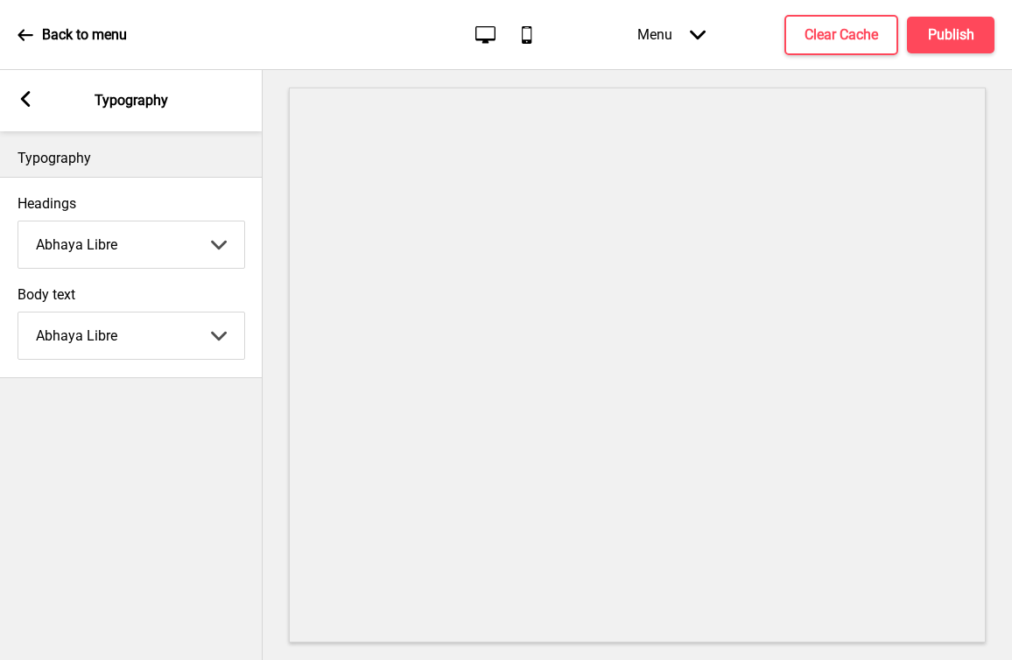
click at [31, 108] on div "Arrow left" at bounding box center [26, 100] width 16 height 19
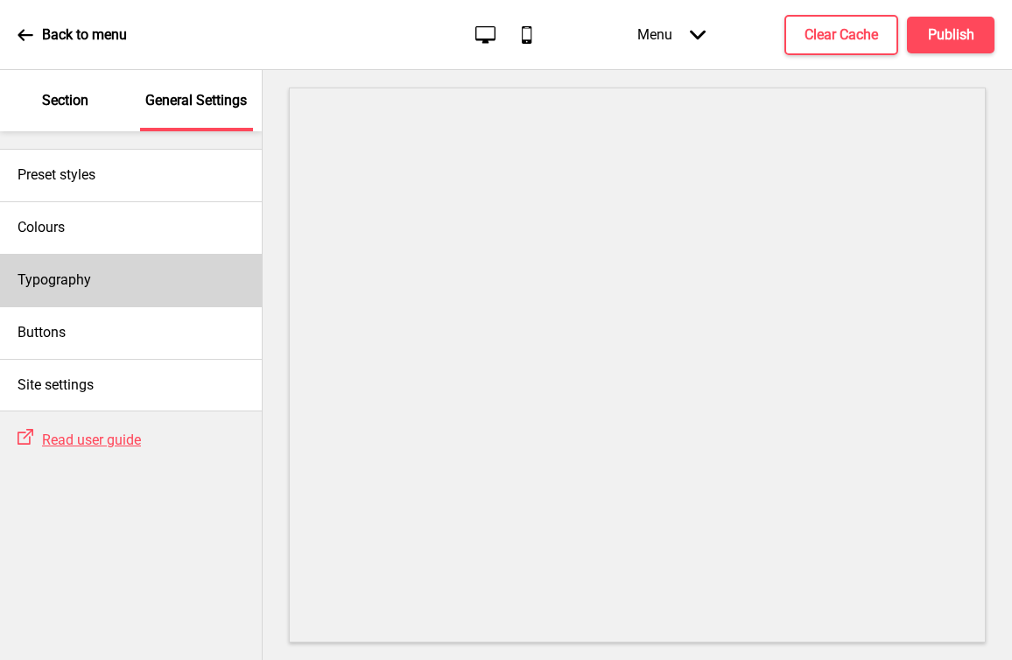
click at [107, 277] on div "Typography" at bounding box center [131, 280] width 262 height 53
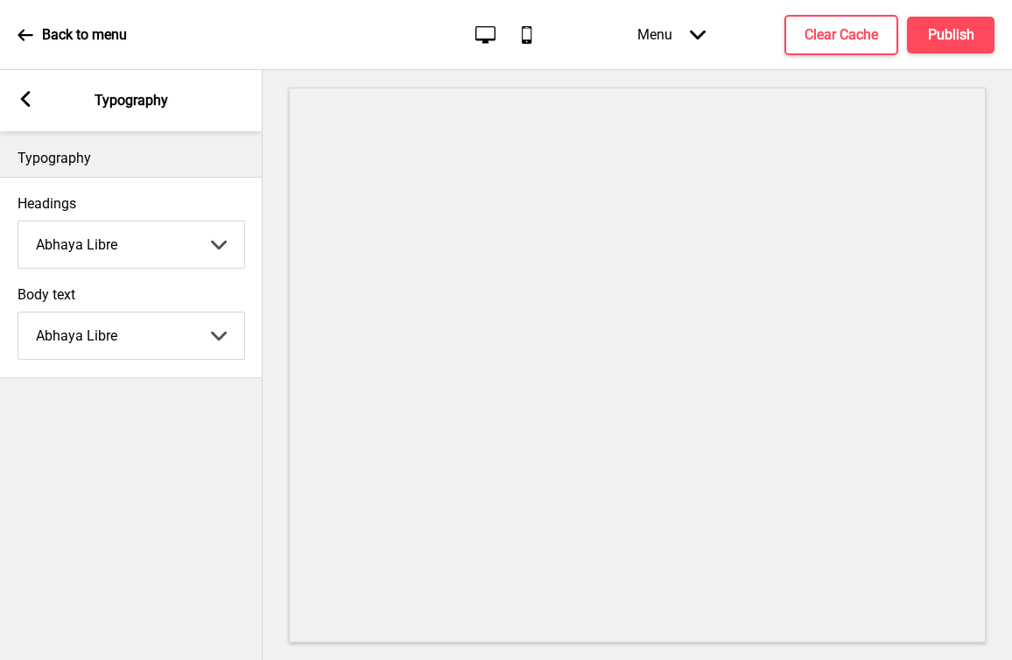
click at [30, 101] on rect at bounding box center [26, 99] width 16 height 16
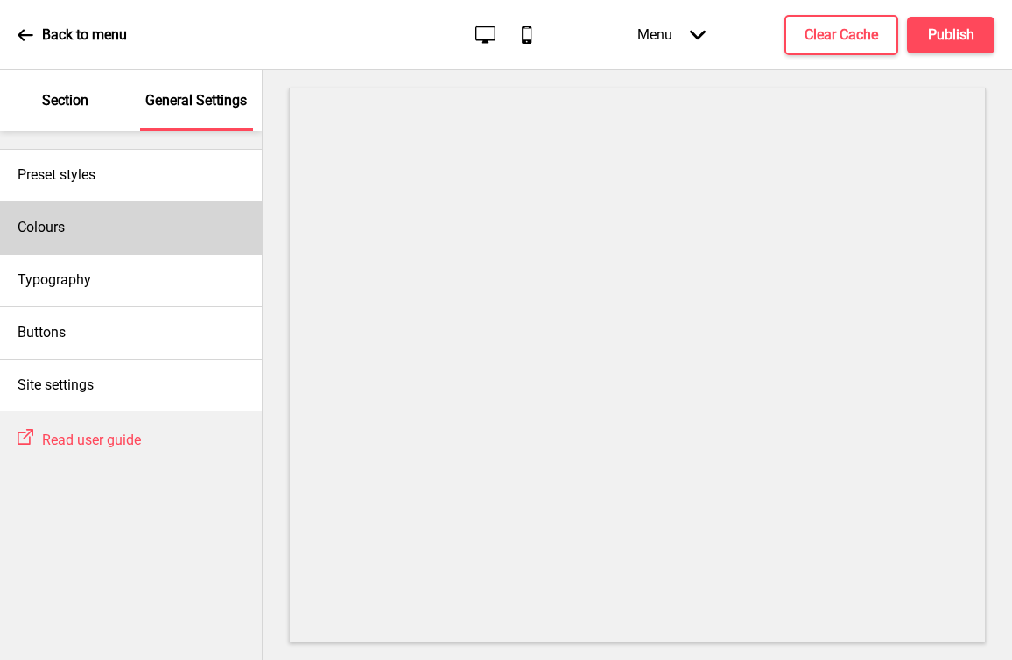
click at [128, 229] on div "Colours" at bounding box center [131, 227] width 262 height 53
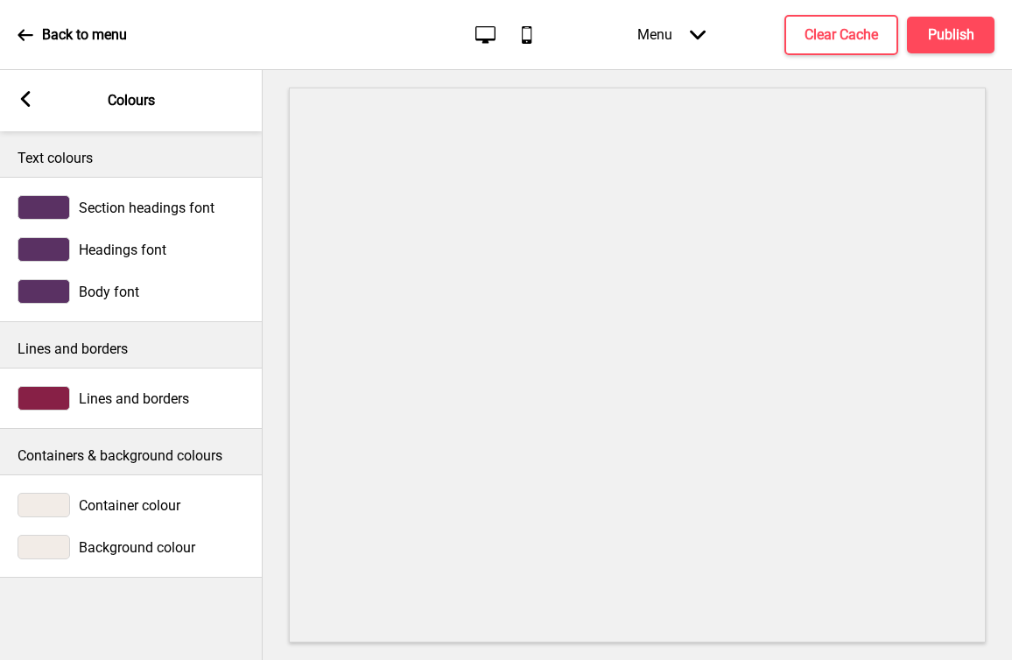
click at [59, 213] on div at bounding box center [44, 207] width 53 height 25
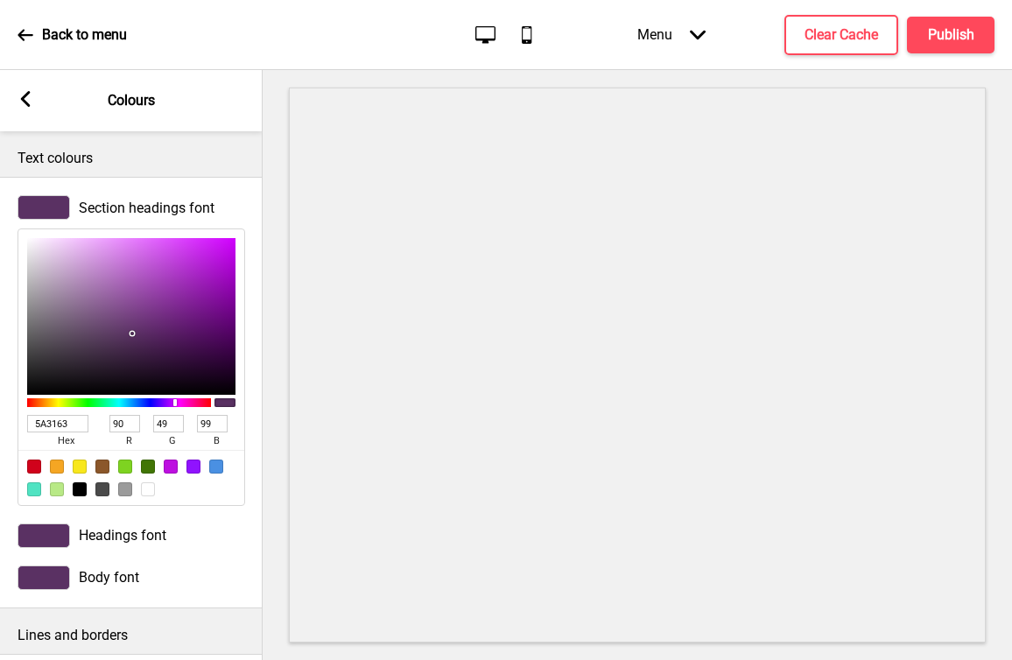
click at [30, 102] on rect at bounding box center [26, 99] width 16 height 16
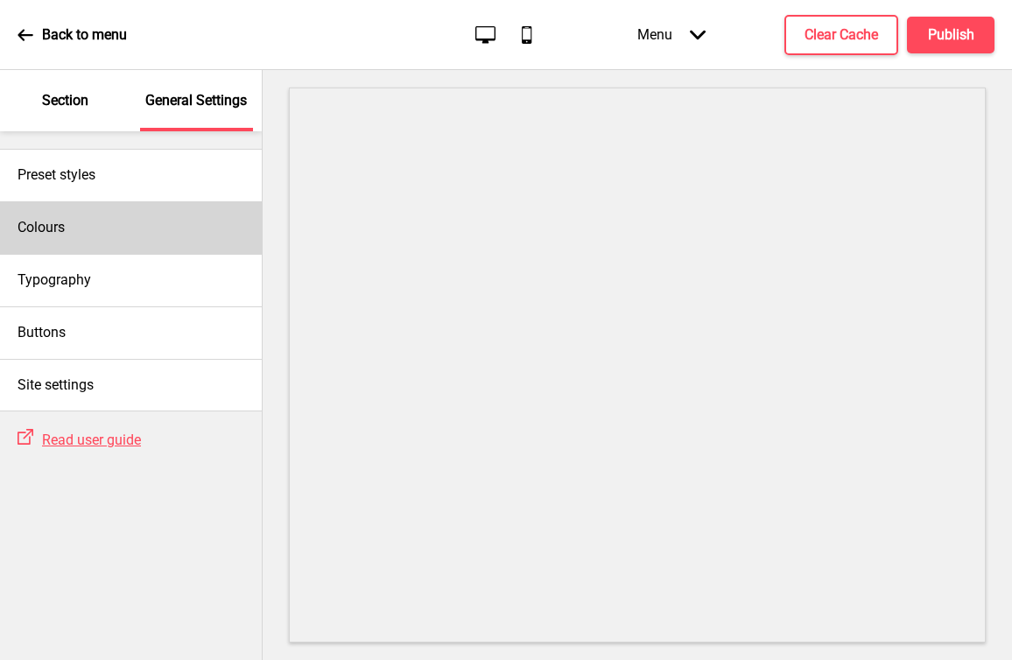
click at [88, 221] on div "Colours" at bounding box center [131, 227] width 262 height 53
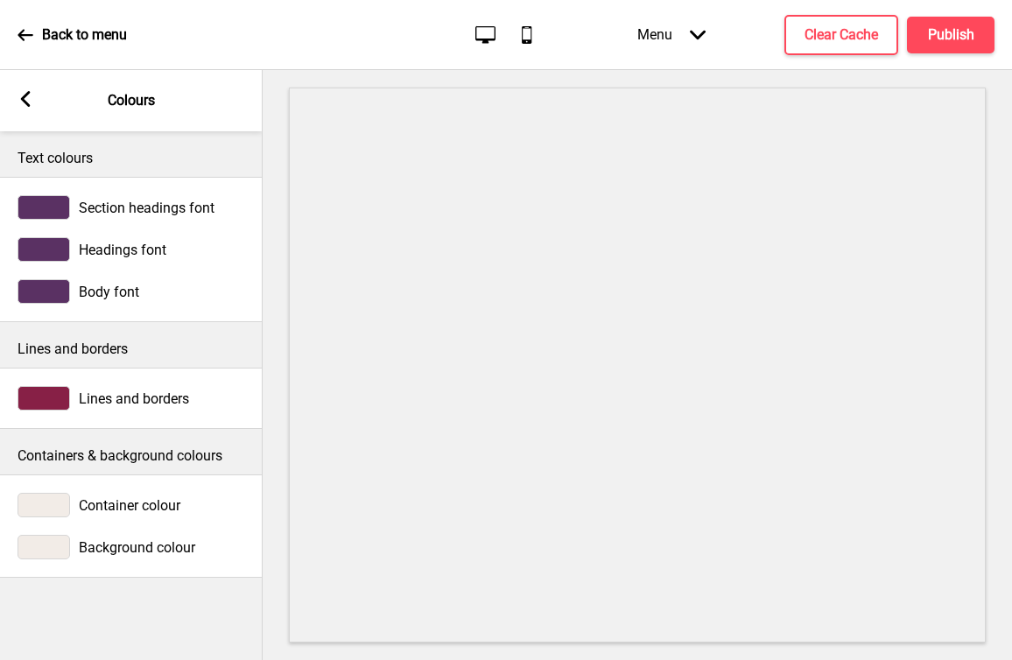
click at [30, 103] on rect at bounding box center [26, 99] width 16 height 16
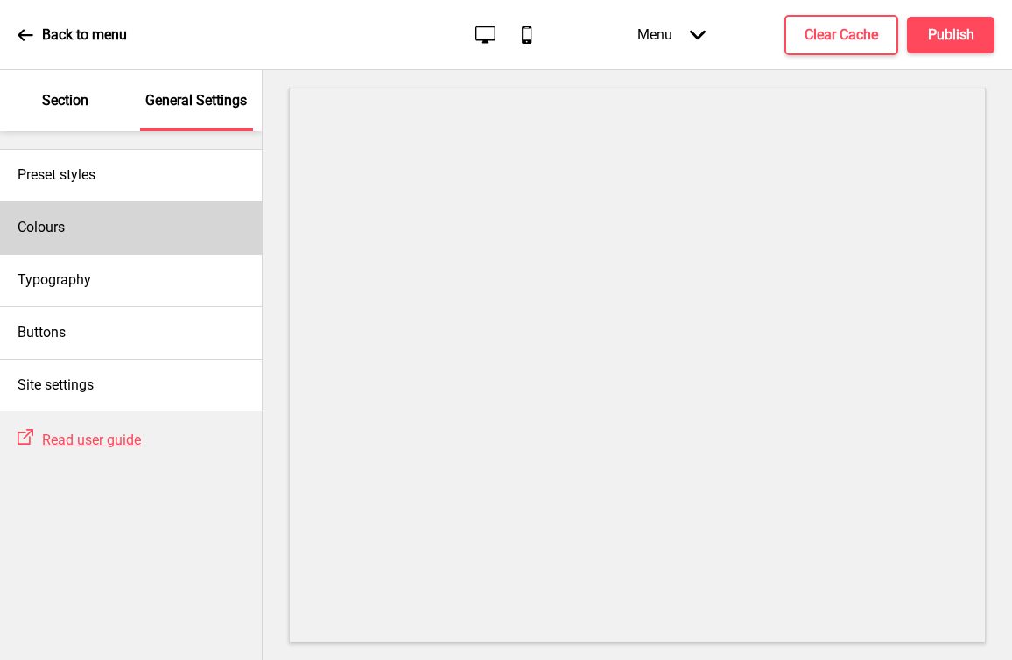
click at [110, 235] on div "Colours" at bounding box center [131, 227] width 262 height 53
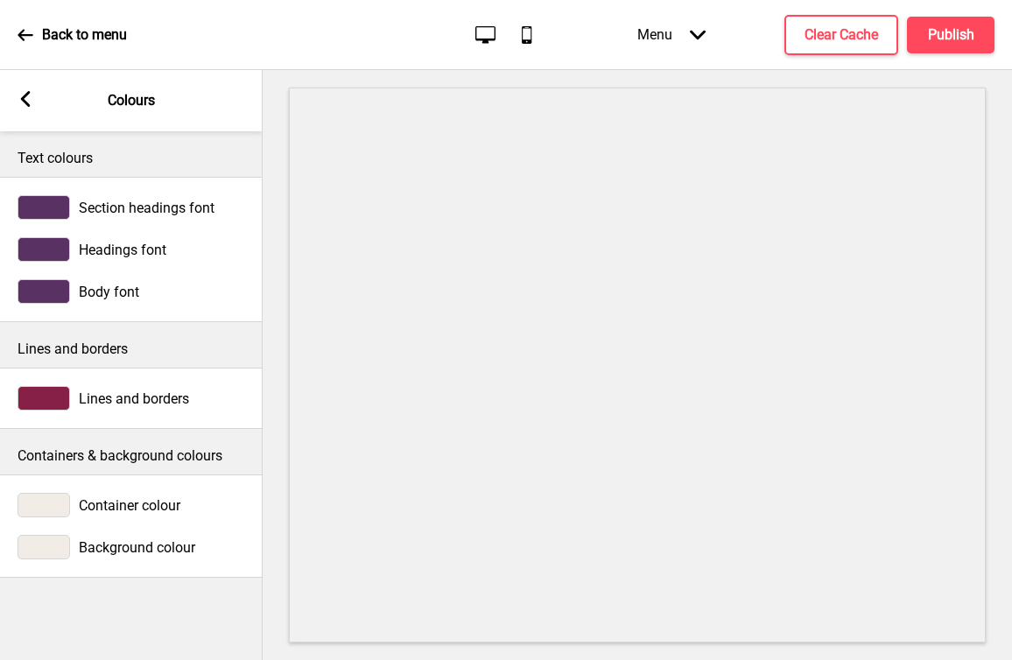
click at [24, 107] on div "Arrow left" at bounding box center [26, 100] width 16 height 19
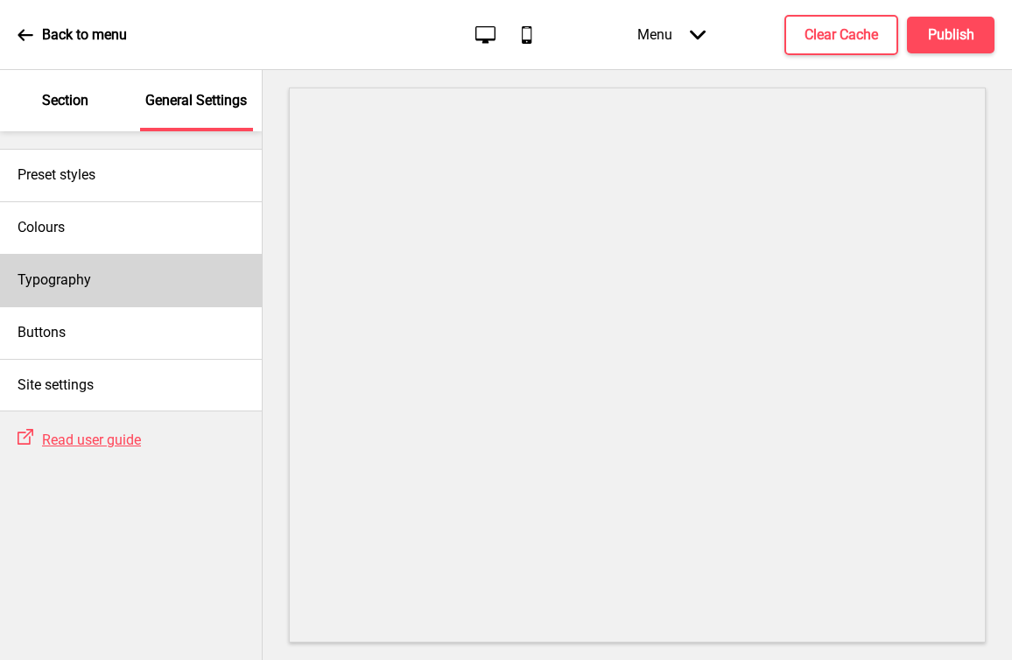
click at [101, 273] on div "Typography" at bounding box center [131, 280] width 262 height 53
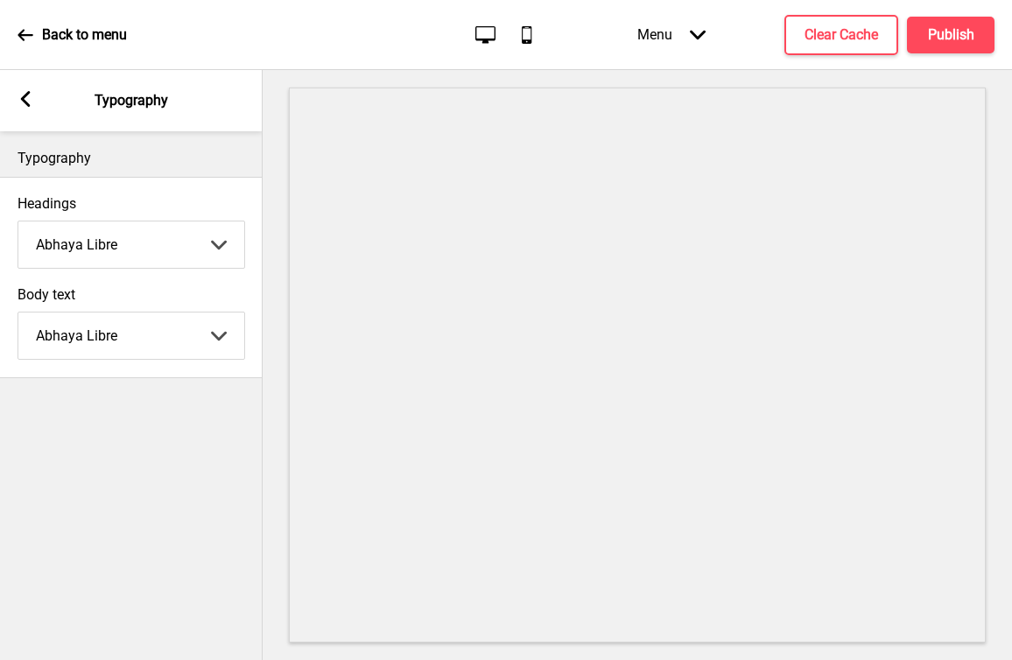
click at [114, 251] on select "Abhaya Libre Abril Fatface Adobe Garamond Pro Arimo Arsenal Arvo Berkshire Swas…" at bounding box center [131, 244] width 226 height 46
select select "Abril Fatface"
click at [18, 221] on select "Abhaya Libre Abril Fatface Adobe Garamond Pro Arimo Arsenal Arvo Berkshire Swas…" at bounding box center [131, 244] width 226 height 46
click at [101, 244] on select "Abhaya Libre Abril Fatface Adobe Garamond Pro Arimo Arsenal Arvo Berkshire Swas…" at bounding box center [131, 244] width 226 height 46
click at [22, 102] on rect at bounding box center [26, 99] width 16 height 16
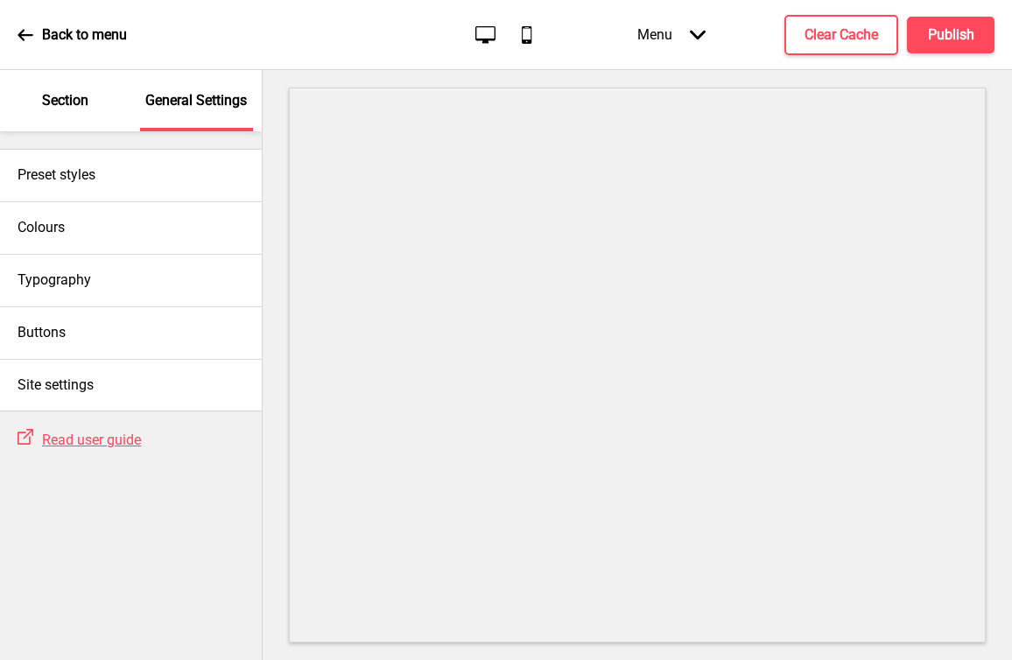
click at [22, 39] on icon at bounding box center [25, 34] width 15 height 11
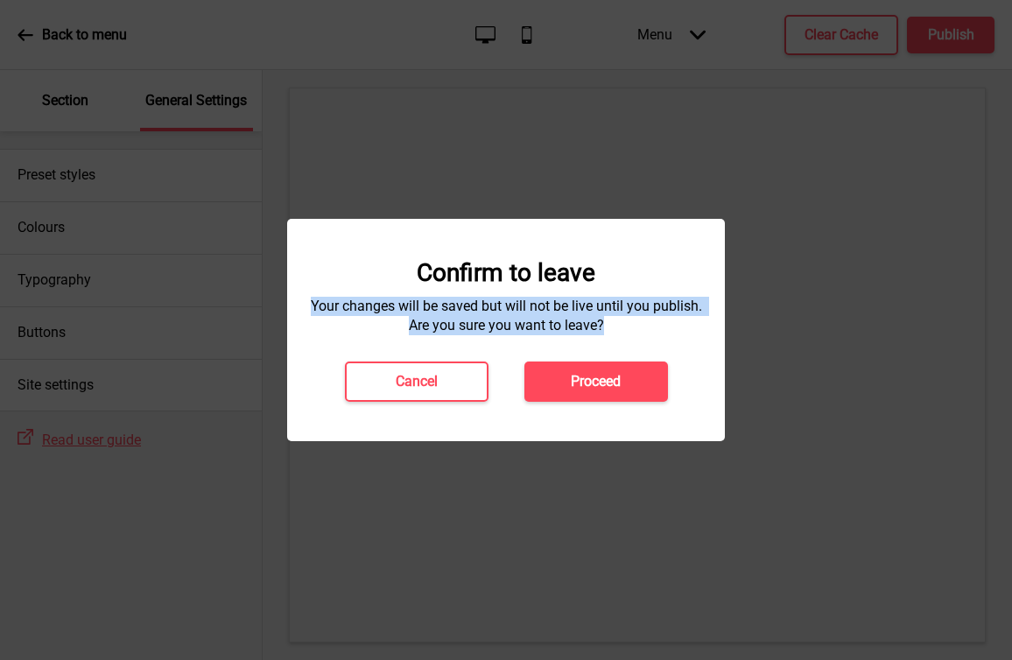
drag, startPoint x: 312, startPoint y: 302, endPoint x: 632, endPoint y: 326, distance: 321.3
click at [632, 326] on h4 "Your changes will be saved but will not be live until you publish. Are you sure…" at bounding box center [506, 316] width 403 height 39
click at [424, 382] on h4 "Cancel" at bounding box center [417, 381] width 42 height 19
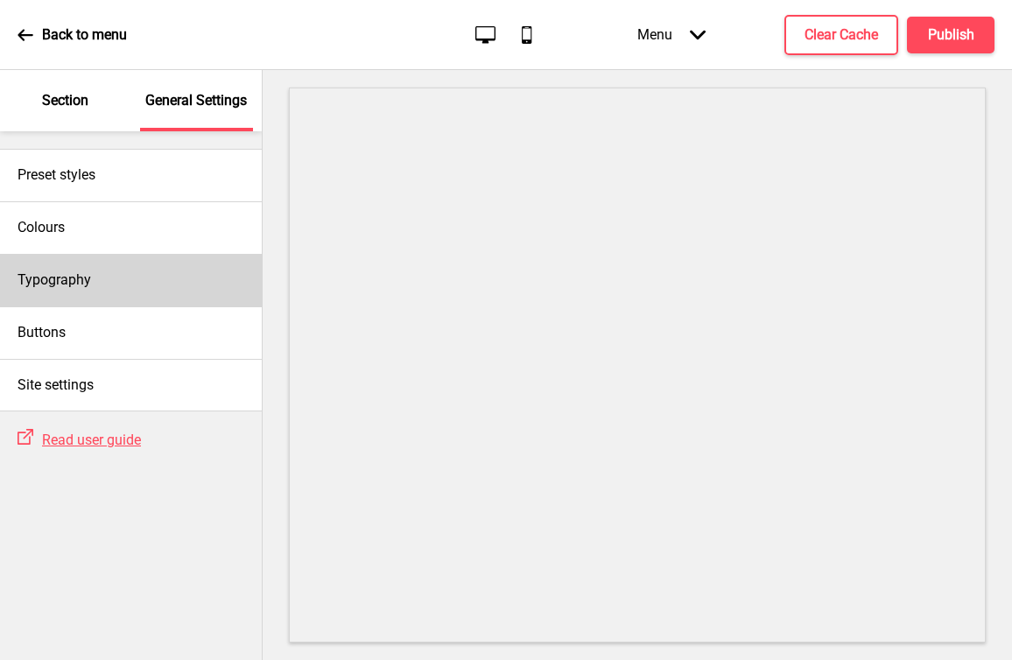
click at [77, 294] on div "Typography" at bounding box center [131, 280] width 262 height 53
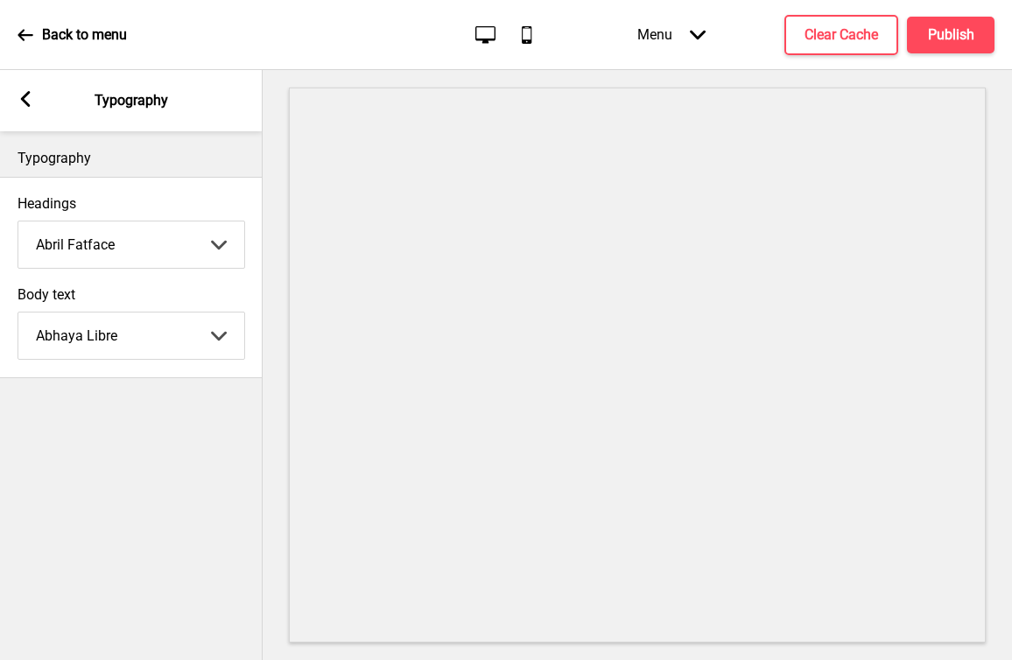
click at [98, 247] on select "Abhaya Libre Abril Fatface Adobe Garamond Pro Arimo Arsenal Arvo Berkshire Swas…" at bounding box center [131, 244] width 226 height 46
select select "Abhaya Libre"
click at [18, 221] on select "Abhaya Libre Abril Fatface Adobe Garamond Pro Arimo Arsenal Arvo Berkshire Swas…" at bounding box center [131, 244] width 226 height 46
click at [200, 417] on div "Typography Headings Abhaya Libre Abhaya Libre Abril Fatface Adobe Garamond Pro …" at bounding box center [131, 395] width 263 height 529
click at [25, 94] on icon at bounding box center [26, 99] width 10 height 16
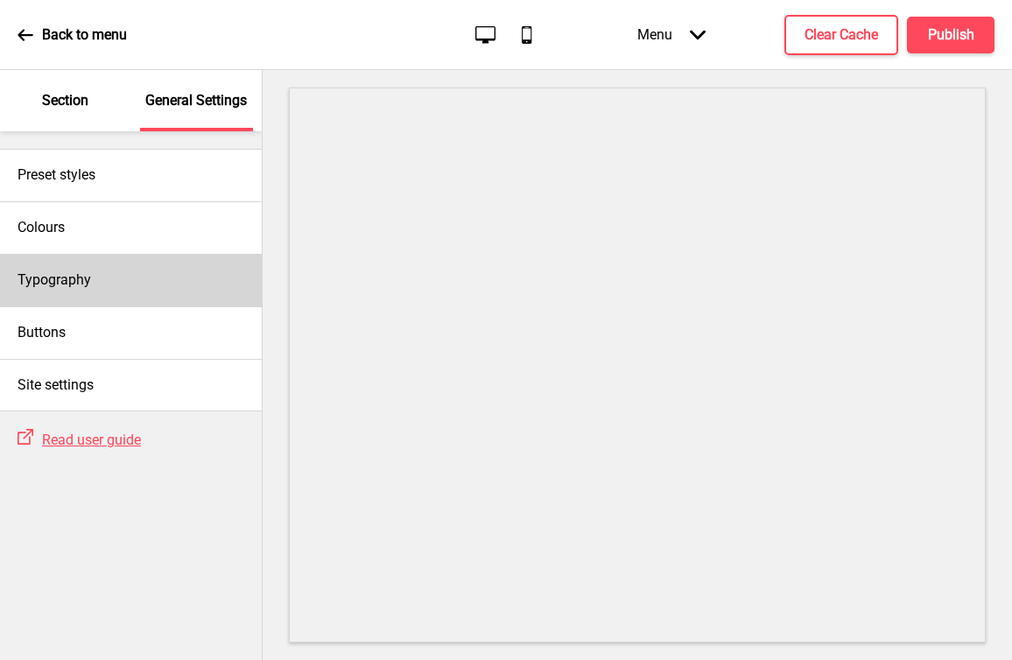
click at [113, 284] on div "Typography" at bounding box center [131, 280] width 262 height 53
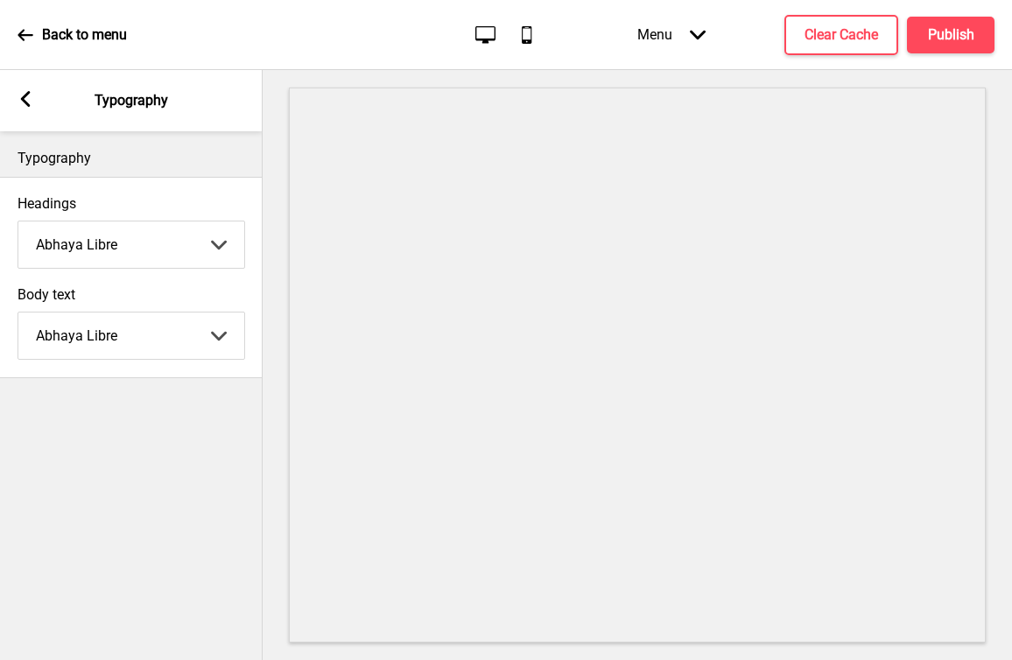
click at [119, 242] on select "Abhaya Libre Abril Fatface Adobe Garamond Pro Arimo Arsenal Arvo Berkshire Swas…" at bounding box center [131, 244] width 226 height 46
click at [30, 101] on rect at bounding box center [26, 99] width 16 height 16
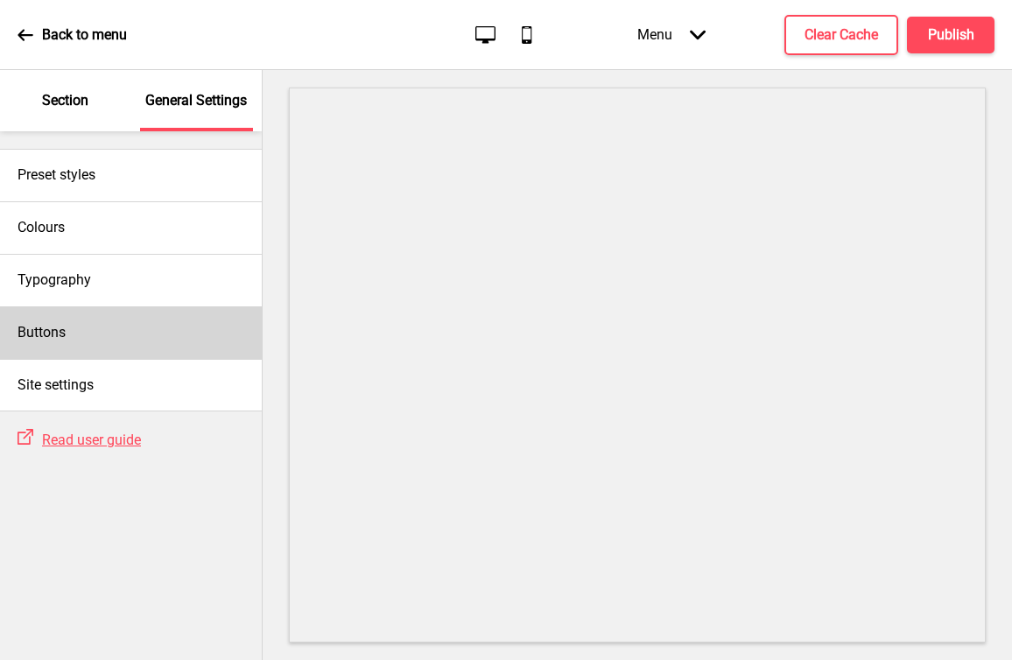
click at [118, 334] on div "Buttons" at bounding box center [131, 332] width 262 height 53
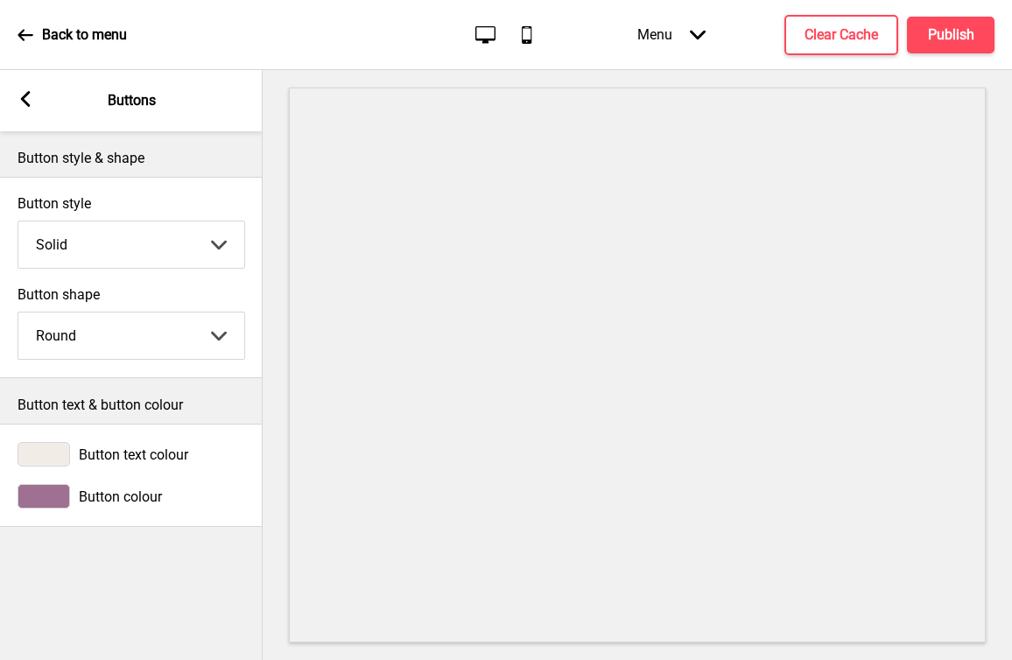
click at [154, 249] on select "Solid Outline Raised" at bounding box center [131, 244] width 226 height 46
click at [18, 221] on select "Solid Outline Raised" at bounding box center [131, 244] width 226 height 46
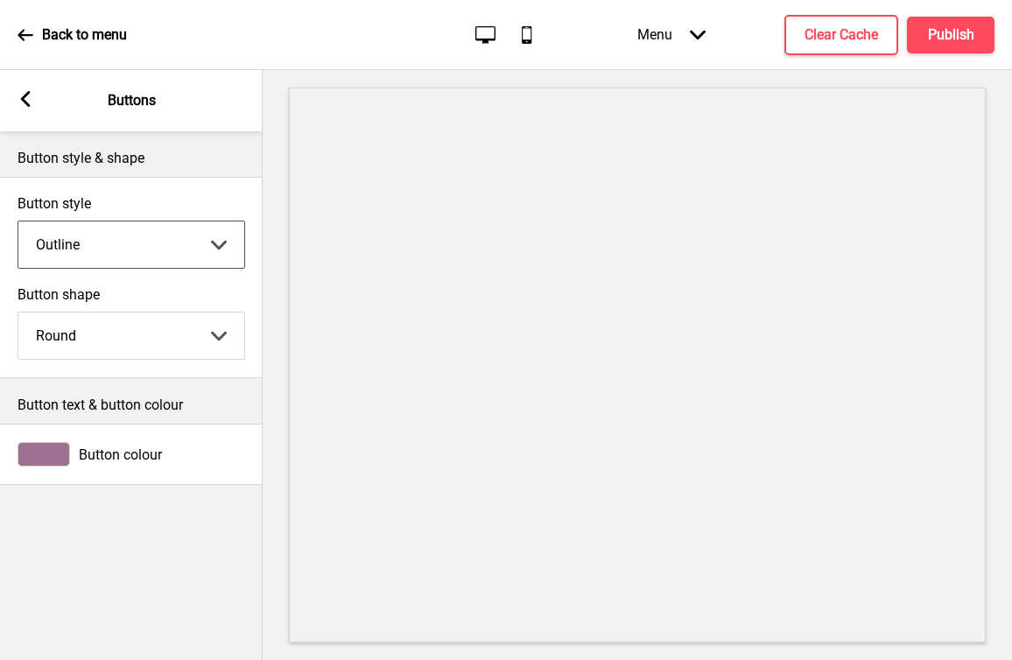
click at [193, 251] on select "Solid Outline Raised" at bounding box center [131, 244] width 226 height 46
click at [18, 221] on select "Solid Outline Raised" at bounding box center [131, 244] width 226 height 46
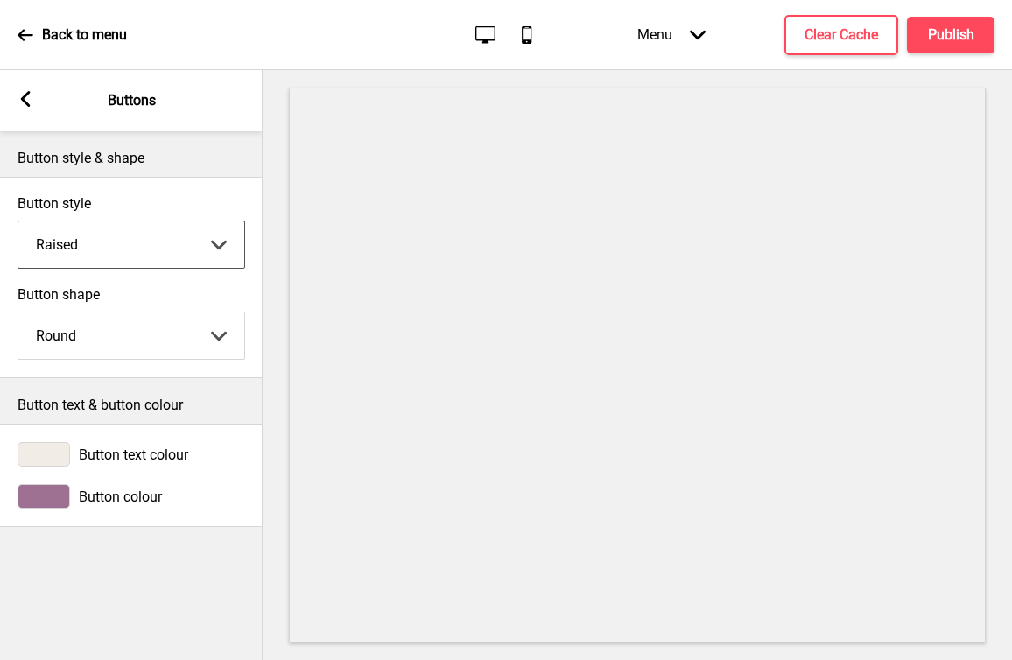
click at [142, 242] on select "Solid Outline Raised" at bounding box center [131, 244] width 226 height 46
select select "solid"
click at [18, 221] on select "Solid Outline Raised" at bounding box center [131, 244] width 226 height 46
click at [129, 321] on select "Round Square Pill" at bounding box center [131, 336] width 226 height 46
click at [18, 313] on select "Round Square Pill" at bounding box center [131, 336] width 226 height 46
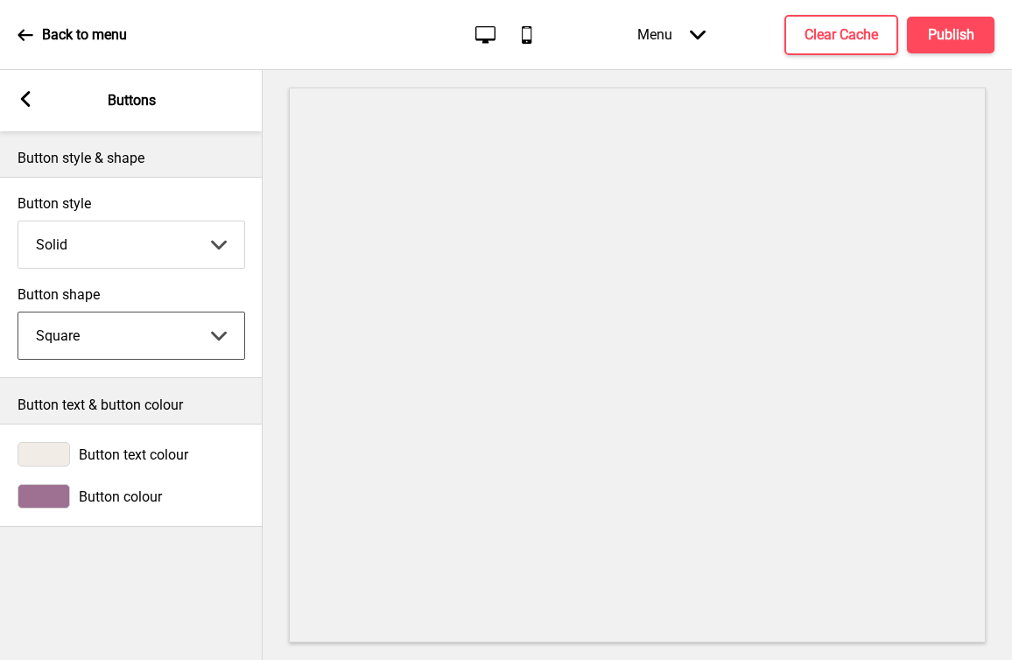
click at [121, 343] on select "Round Square Pill" at bounding box center [131, 336] width 226 height 46
click at [18, 313] on select "Round Square Pill" at bounding box center [131, 336] width 226 height 46
click at [137, 348] on select "Round Square Pill" at bounding box center [131, 336] width 226 height 46
select select "round"
click at [18, 313] on select "Round Square Pill" at bounding box center [131, 336] width 226 height 46
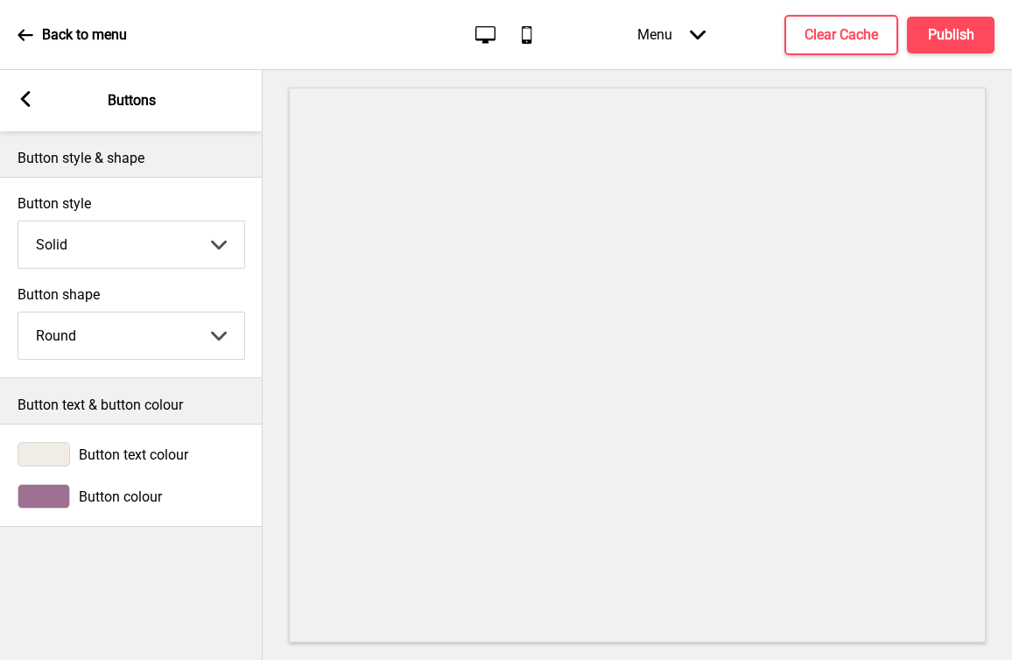
click at [25, 102] on icon at bounding box center [26, 99] width 10 height 16
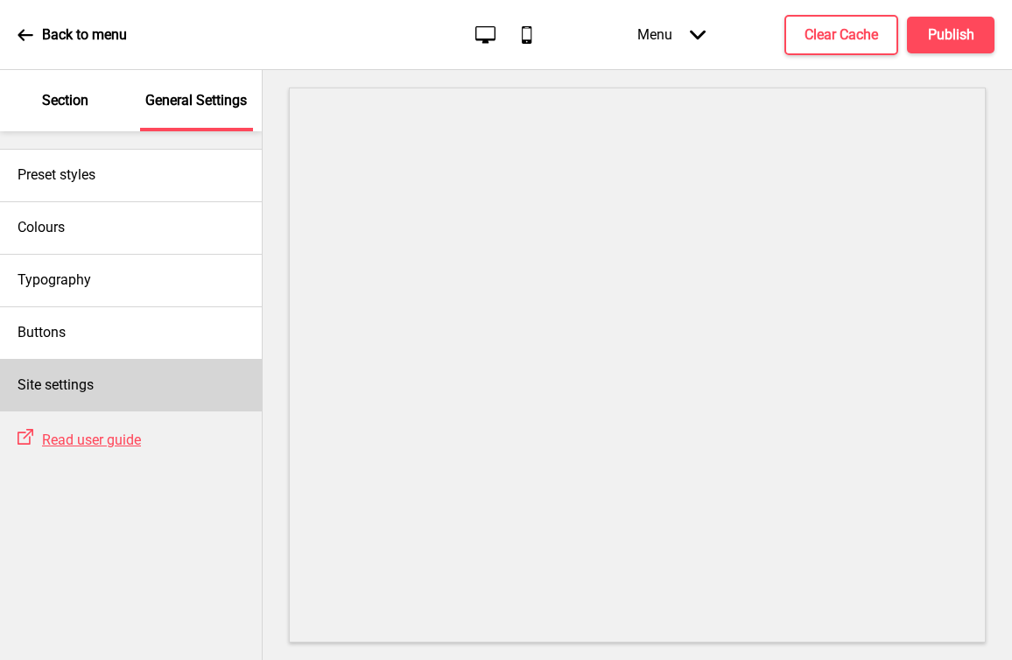
click at [130, 380] on div "Site settings" at bounding box center [131, 385] width 262 height 53
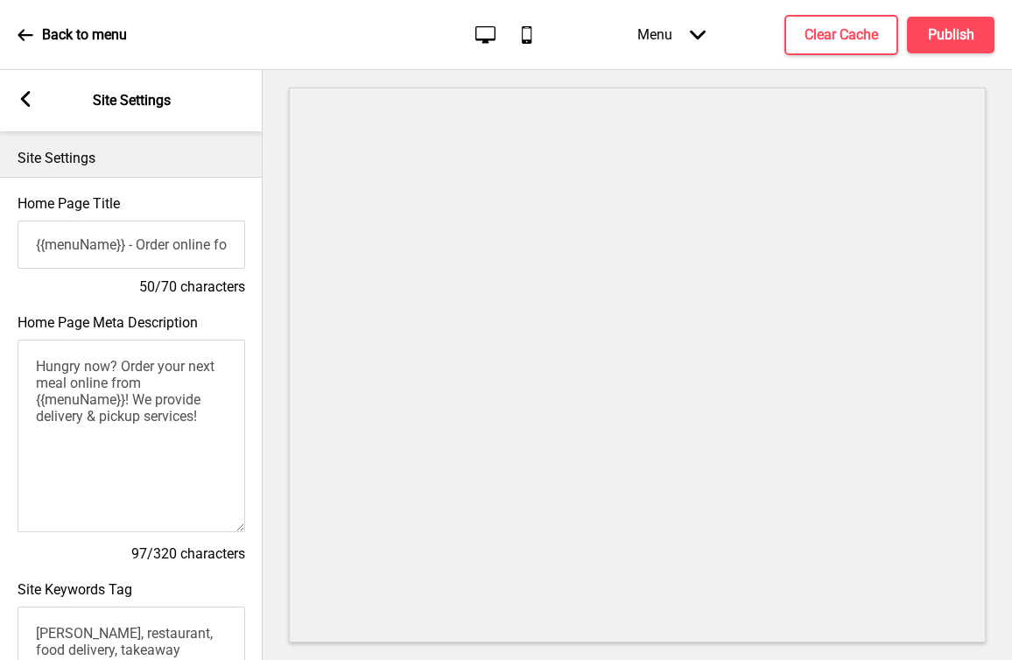
click at [26, 106] on rect at bounding box center [26, 99] width 16 height 16
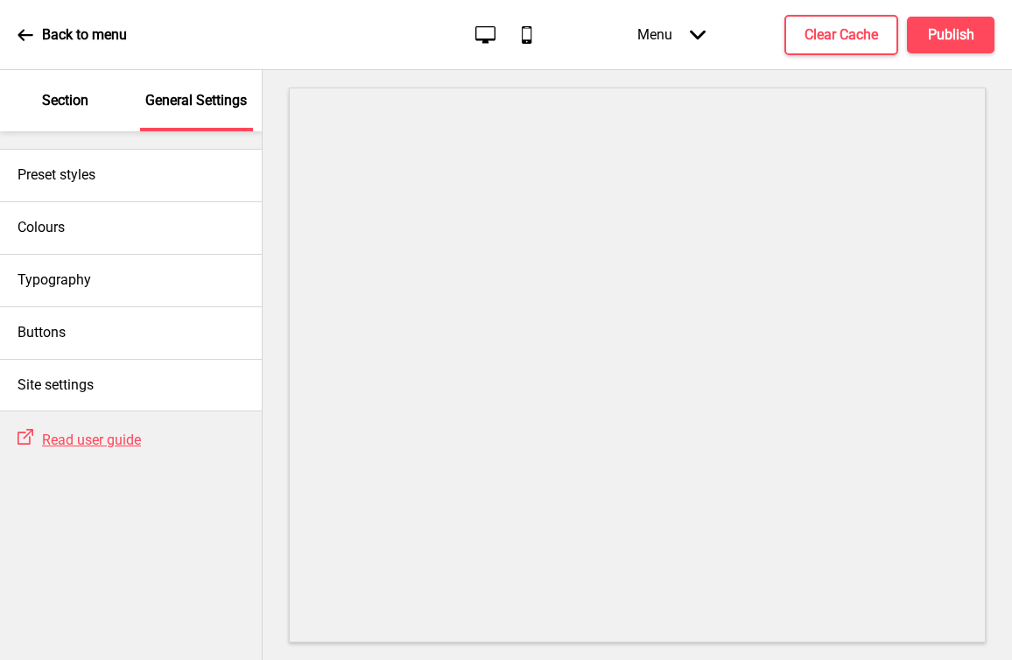
click at [74, 115] on div "Section" at bounding box center [66, 100] width 114 height 61
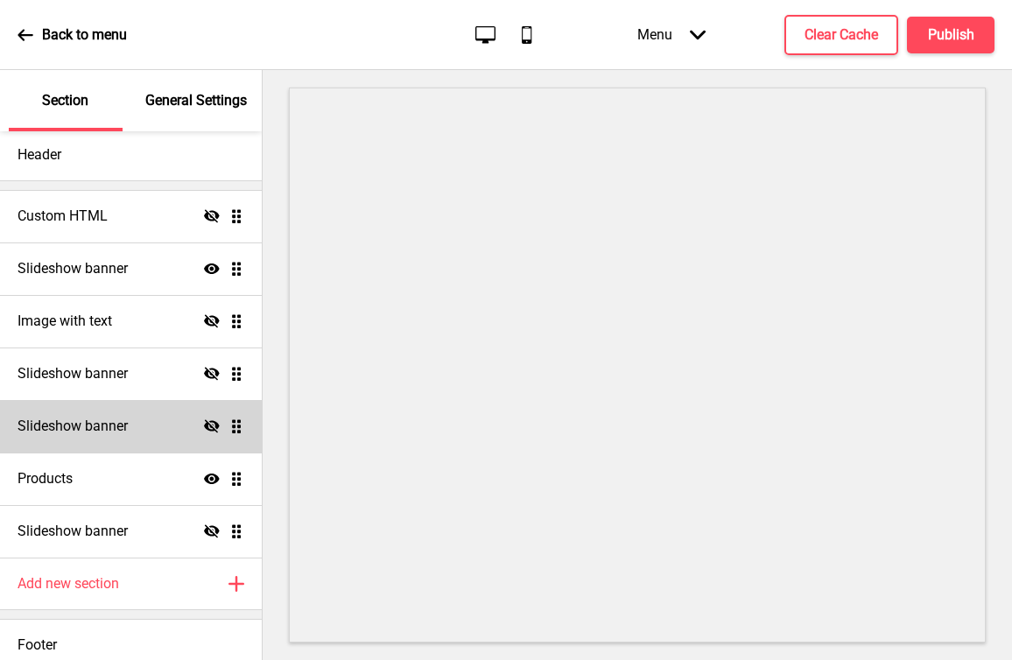
scroll to position [32, 0]
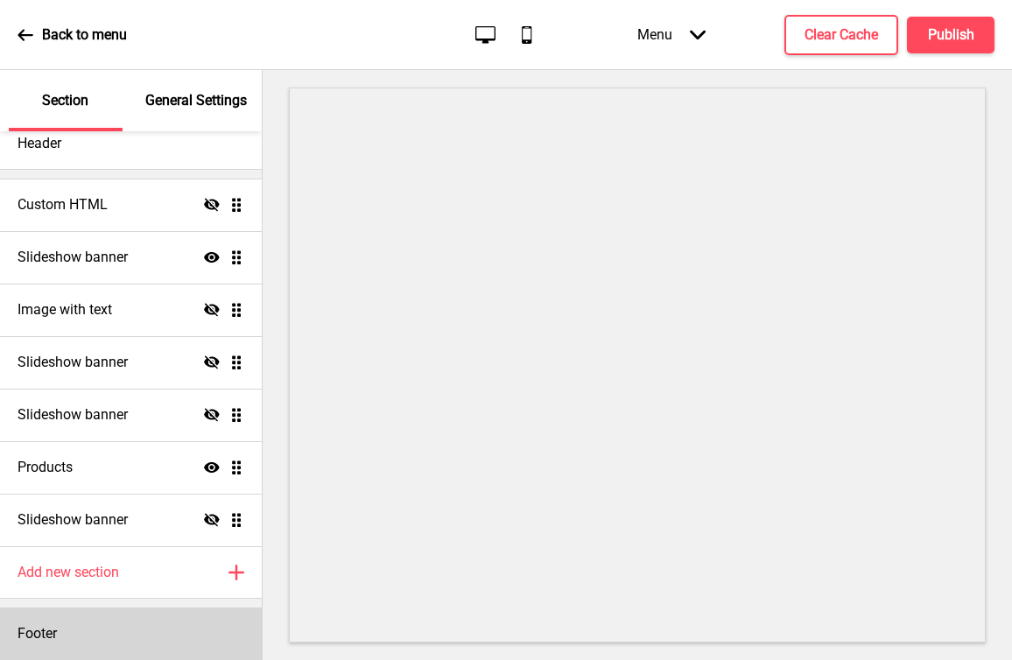
click at [122, 634] on div "Footer" at bounding box center [131, 634] width 262 height 53
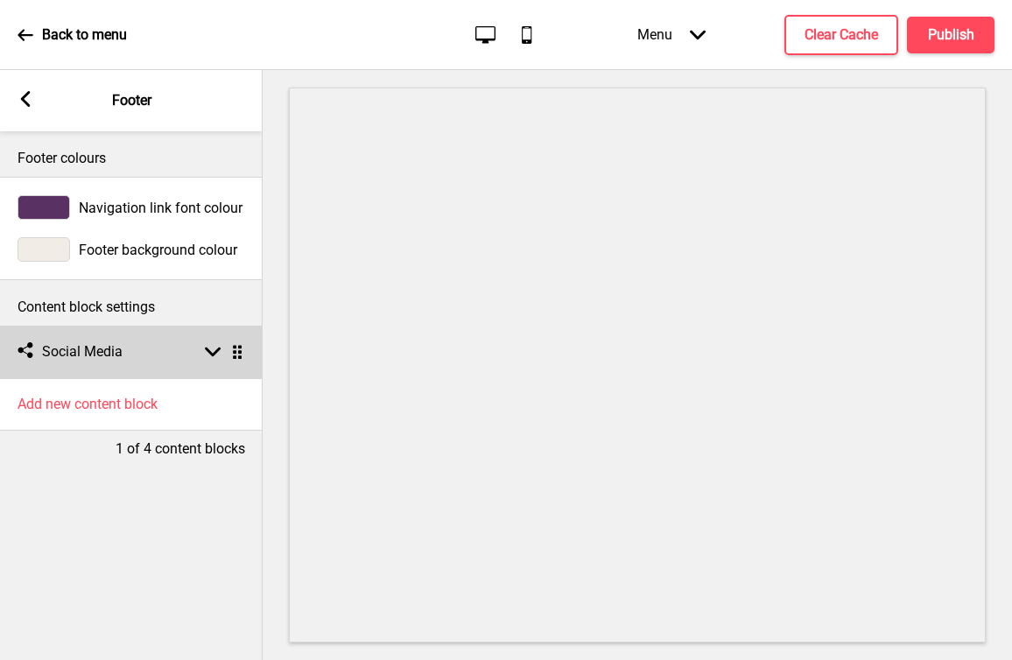
click at [211, 346] on rect at bounding box center [213, 352] width 16 height 16
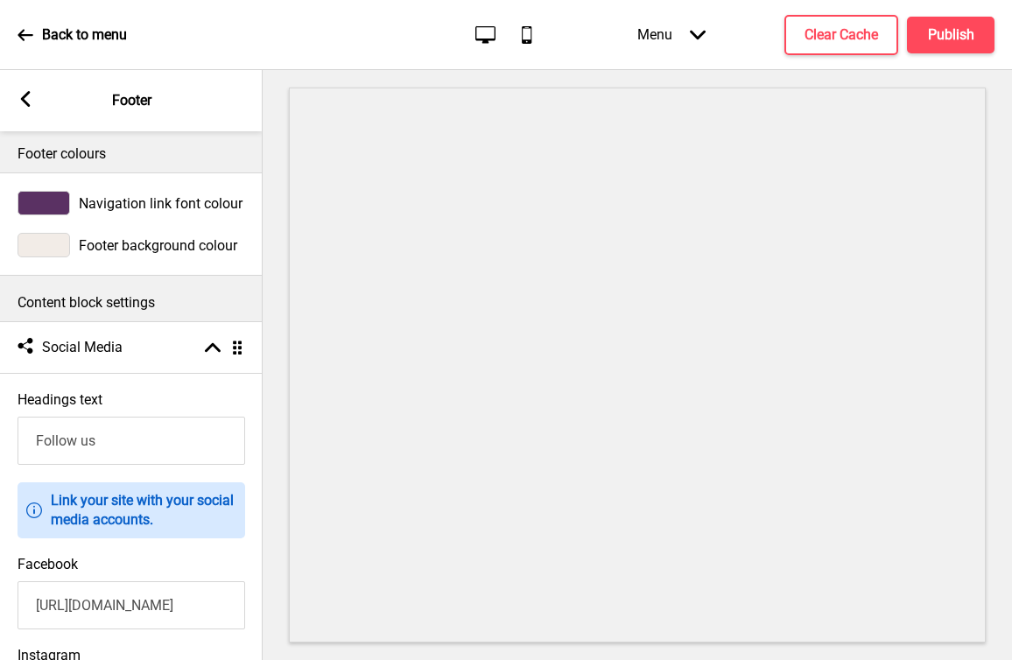
scroll to position [0, 0]
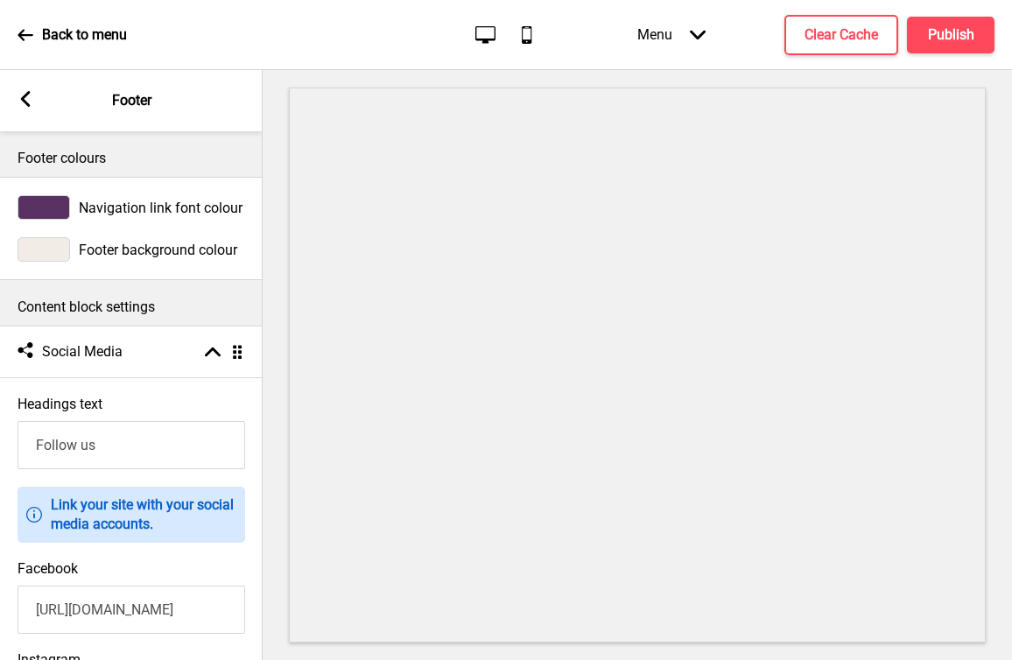
drag, startPoint x: 22, startPoint y: 99, endPoint x: 32, endPoint y: 119, distance: 22.7
click at [22, 99] on icon at bounding box center [26, 99] width 10 height 16
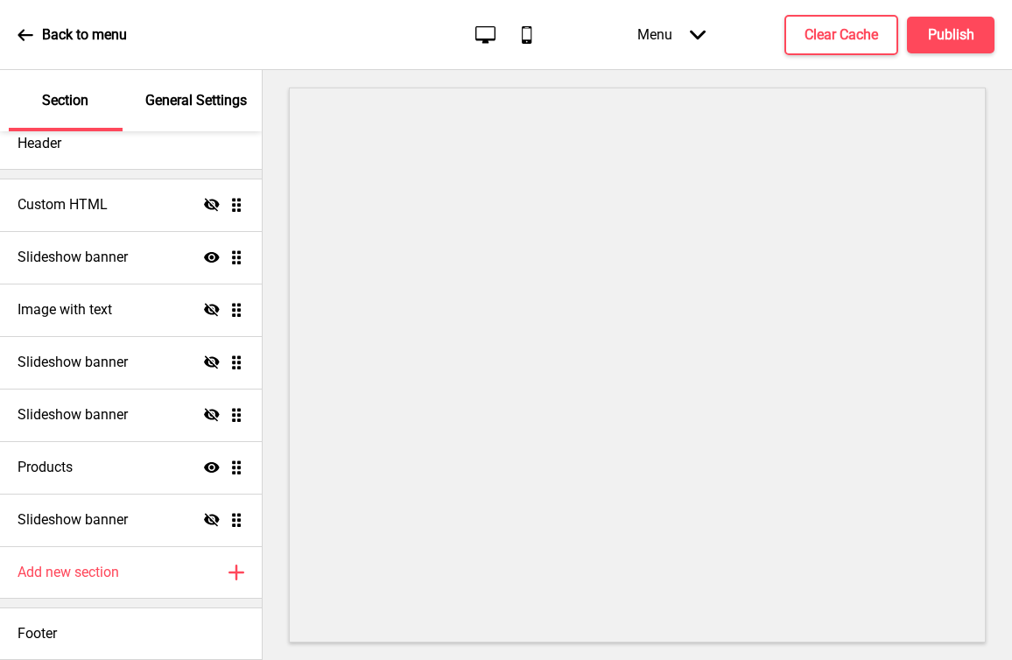
click at [193, 115] on div "General Settings" at bounding box center [197, 100] width 114 height 61
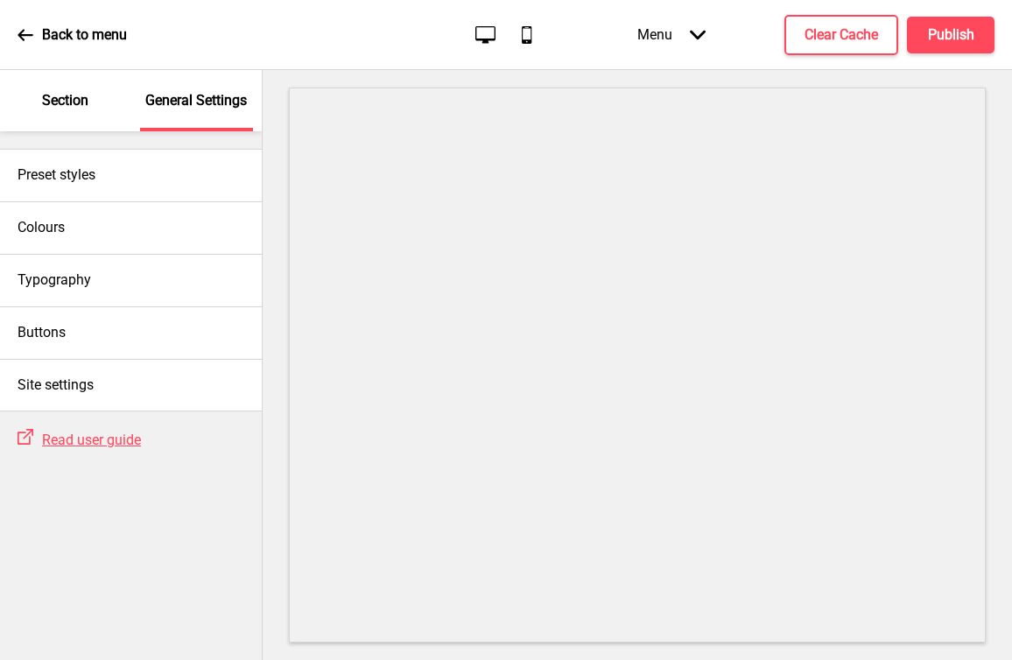
click at [77, 110] on div "Section" at bounding box center [66, 100] width 114 height 61
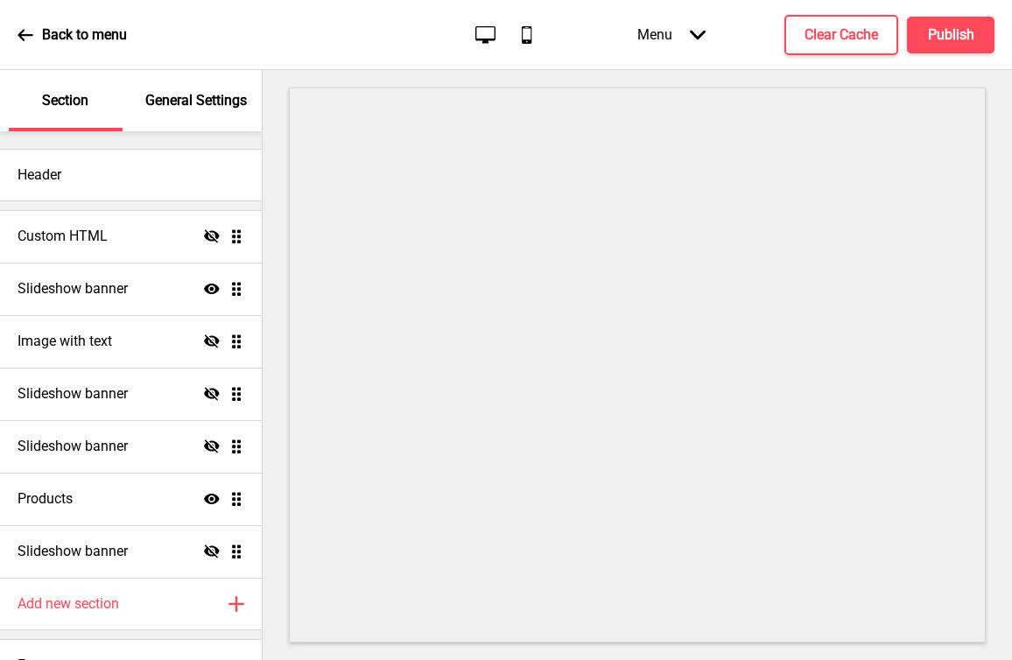
click at [64, 38] on p "Back to menu" at bounding box center [84, 34] width 85 height 19
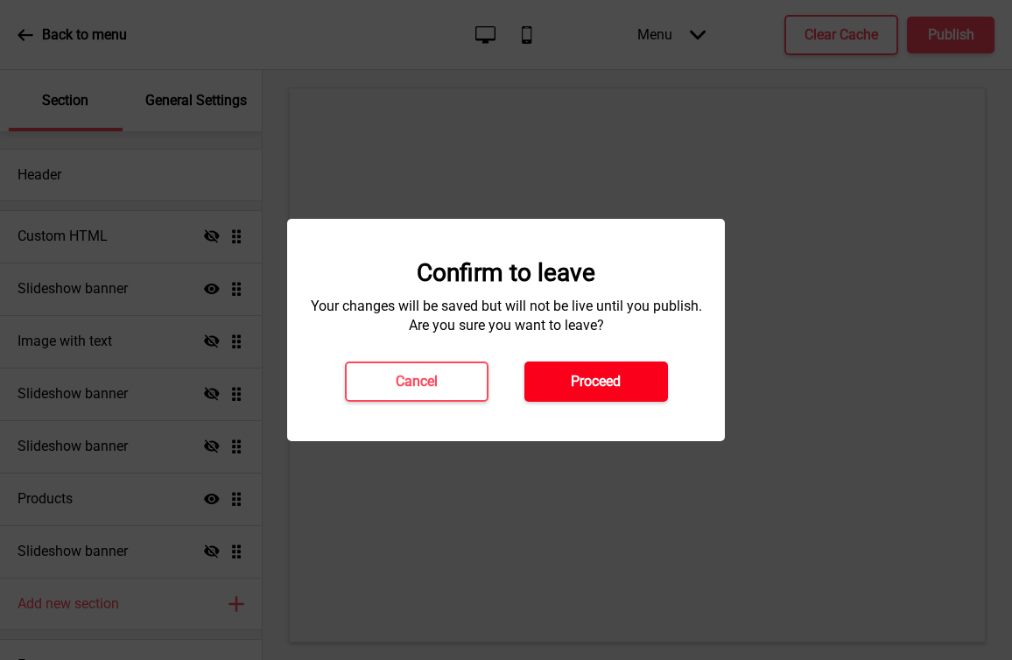
click at [593, 386] on h4 "Proceed" at bounding box center [596, 381] width 50 height 19
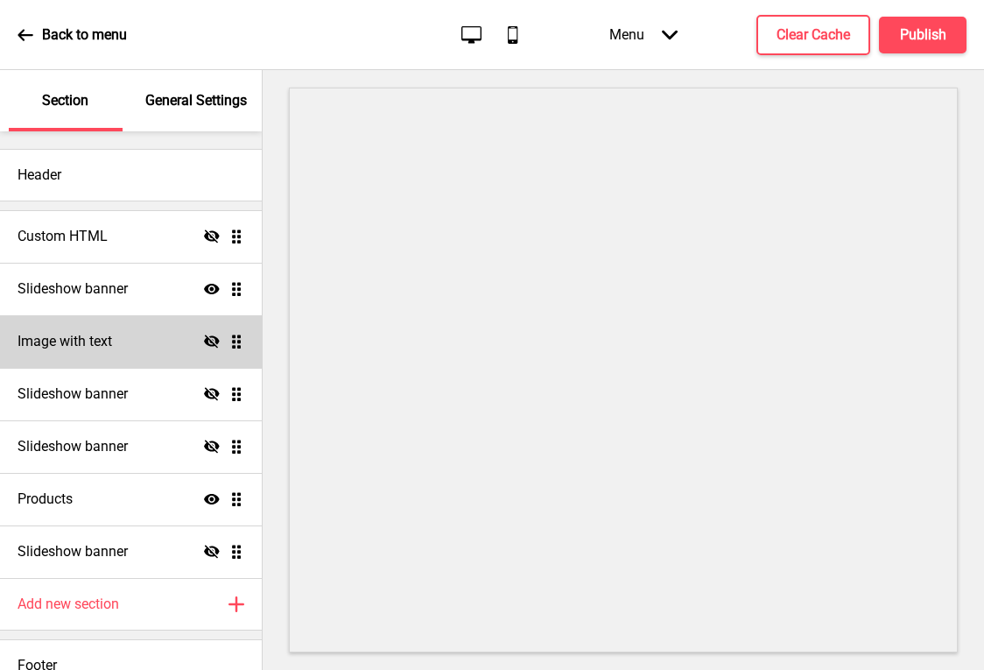
scroll to position [22, 0]
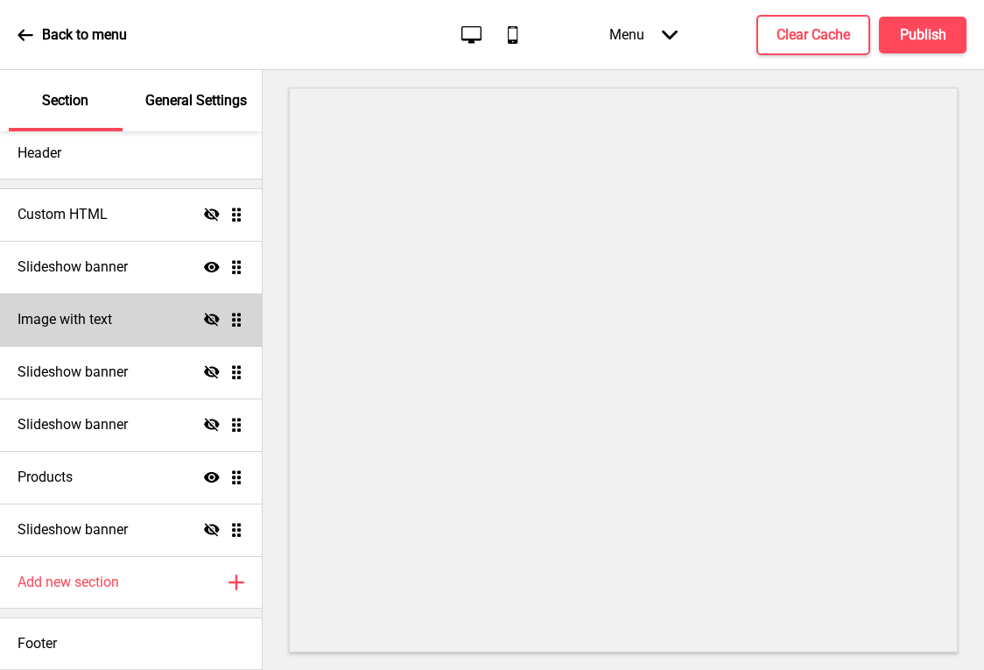
click at [115, 316] on div "Image with text Hide Drag" at bounding box center [131, 319] width 262 height 53
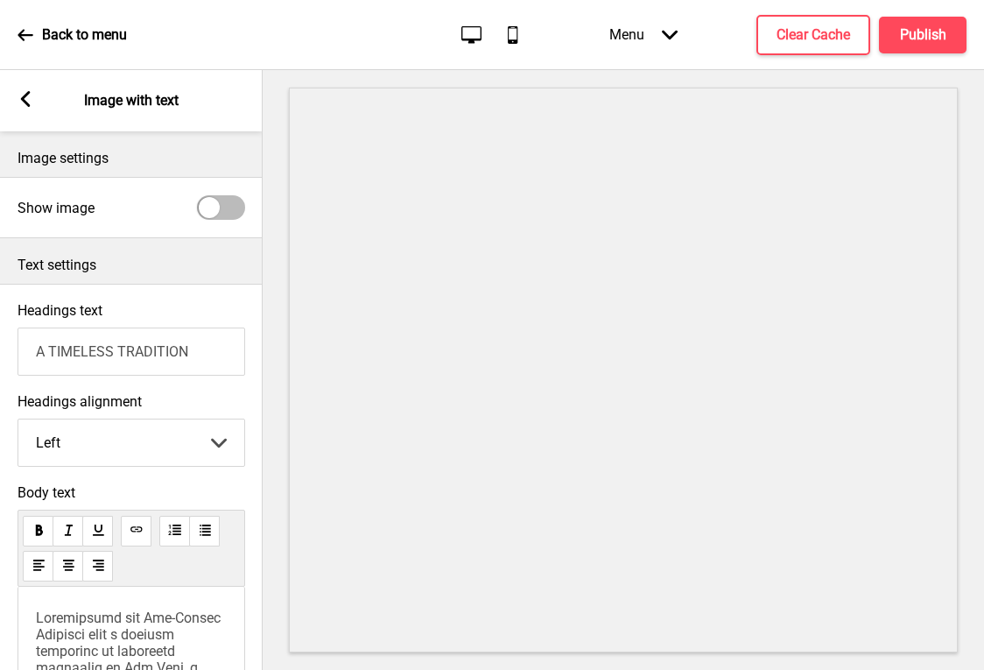
click at [24, 102] on g at bounding box center [26, 99] width 16 height 16
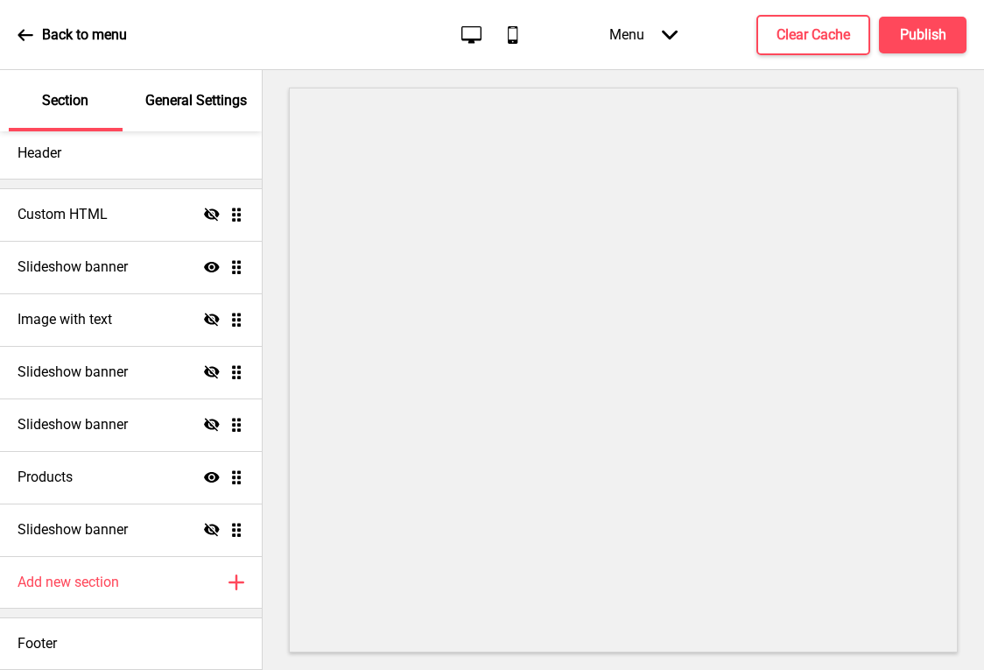
click at [32, 37] on icon at bounding box center [26, 35] width 16 height 16
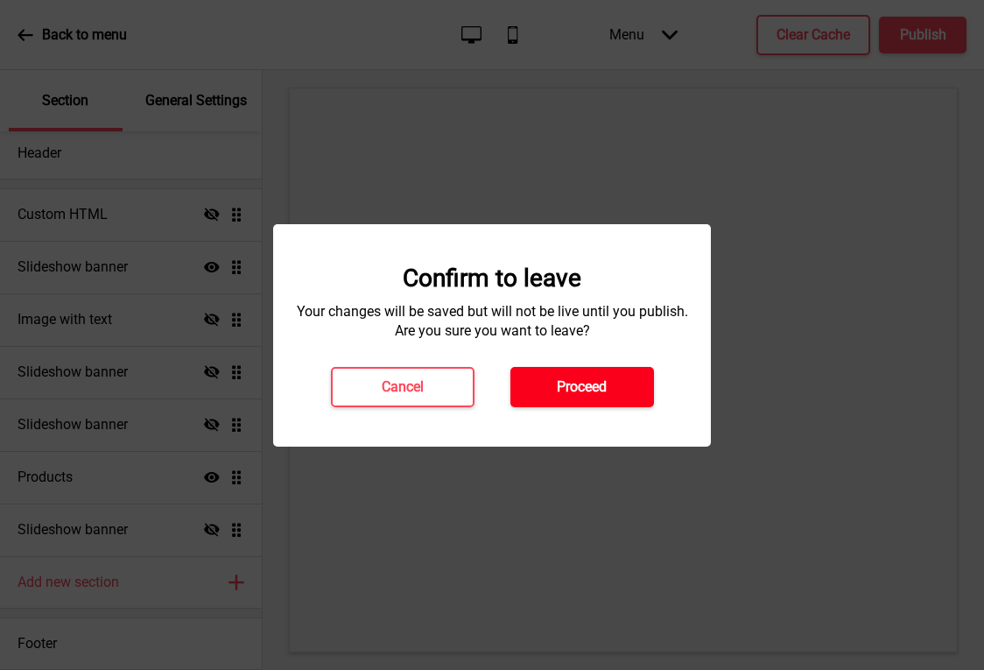
click at [569, 390] on h4 "Proceed" at bounding box center [582, 386] width 50 height 19
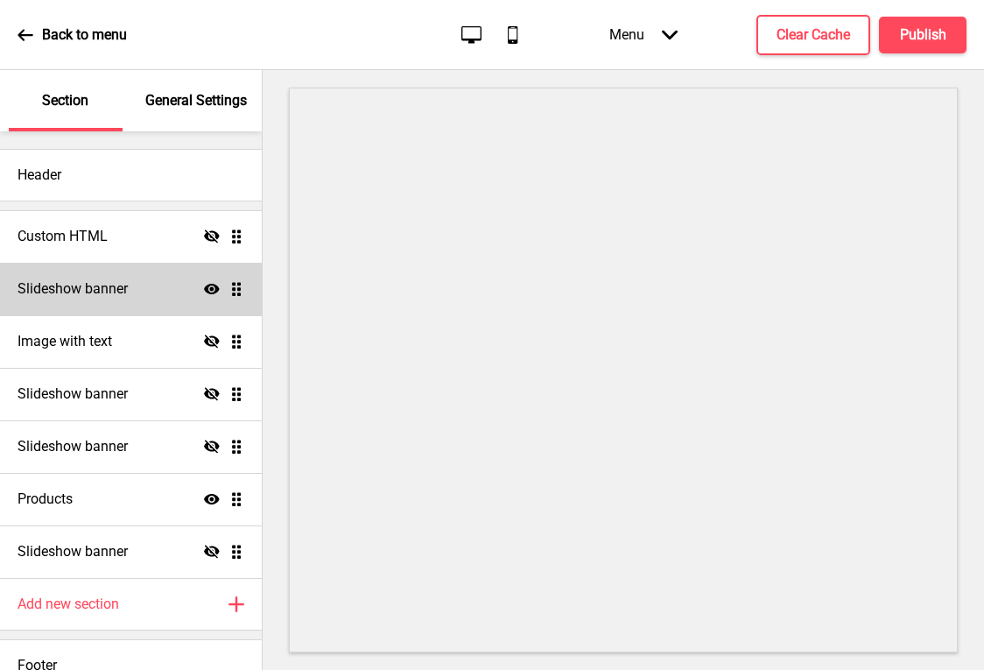
click at [126, 296] on h4 "Slideshow banner" at bounding box center [73, 288] width 110 height 19
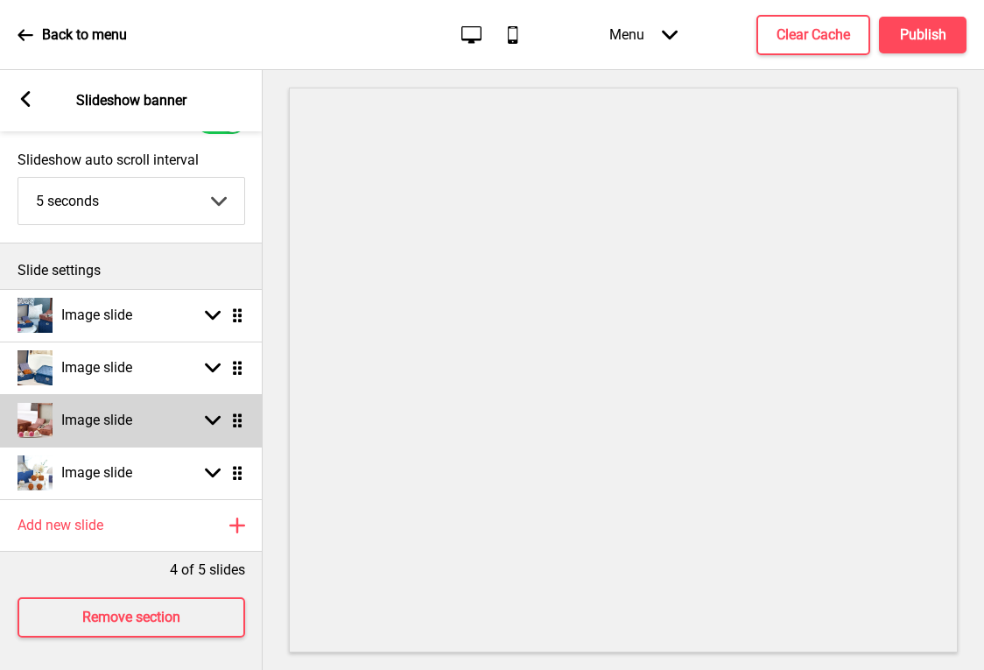
scroll to position [102, 0]
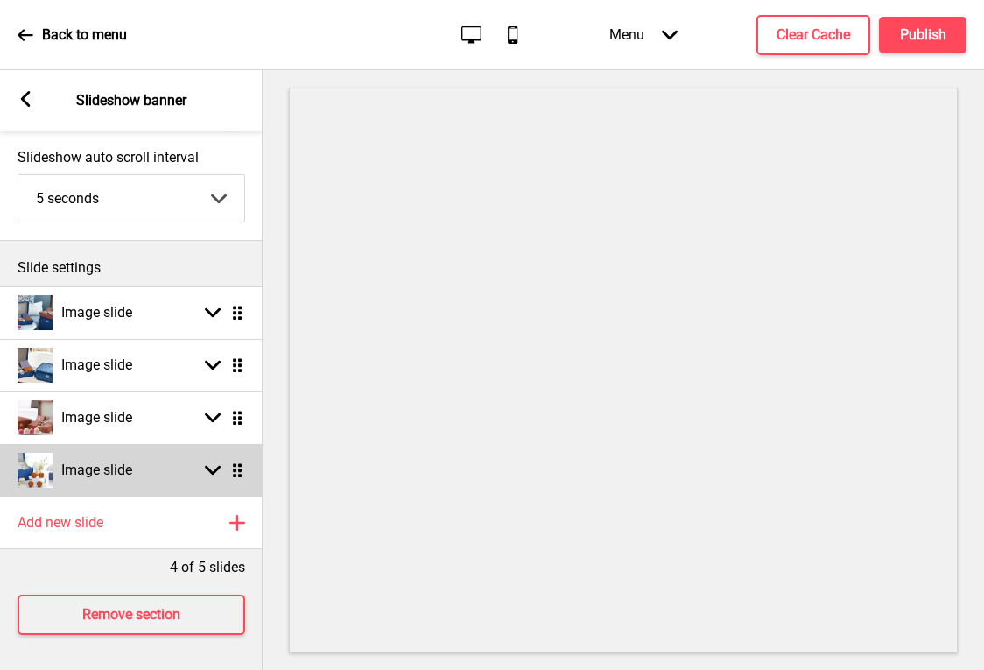
click at [156, 453] on div "Image slide Arrow down Drag" at bounding box center [131, 470] width 263 height 53
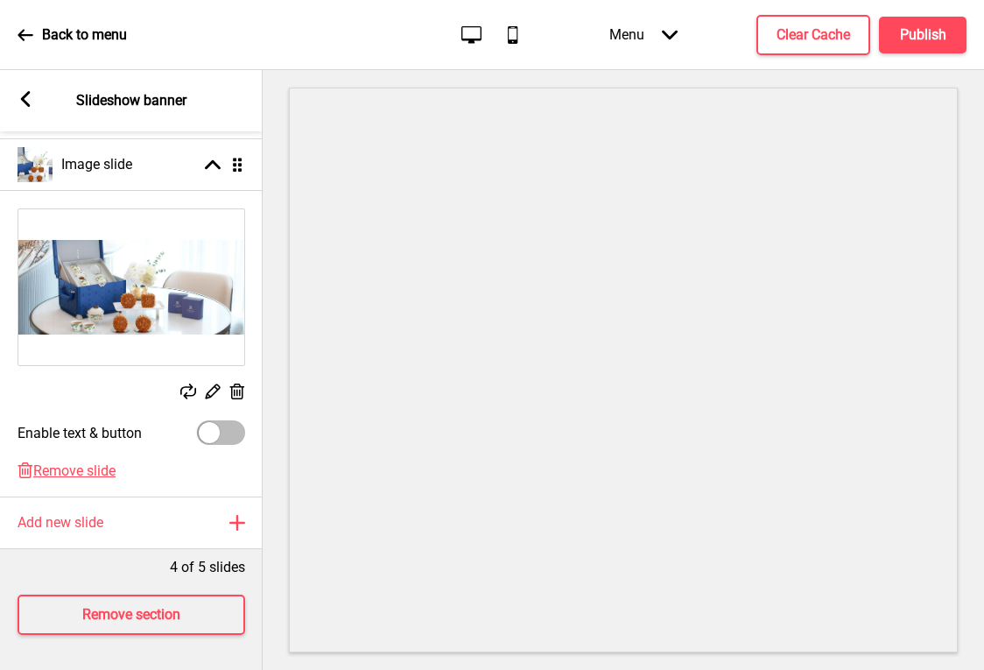
scroll to position [257, 0]
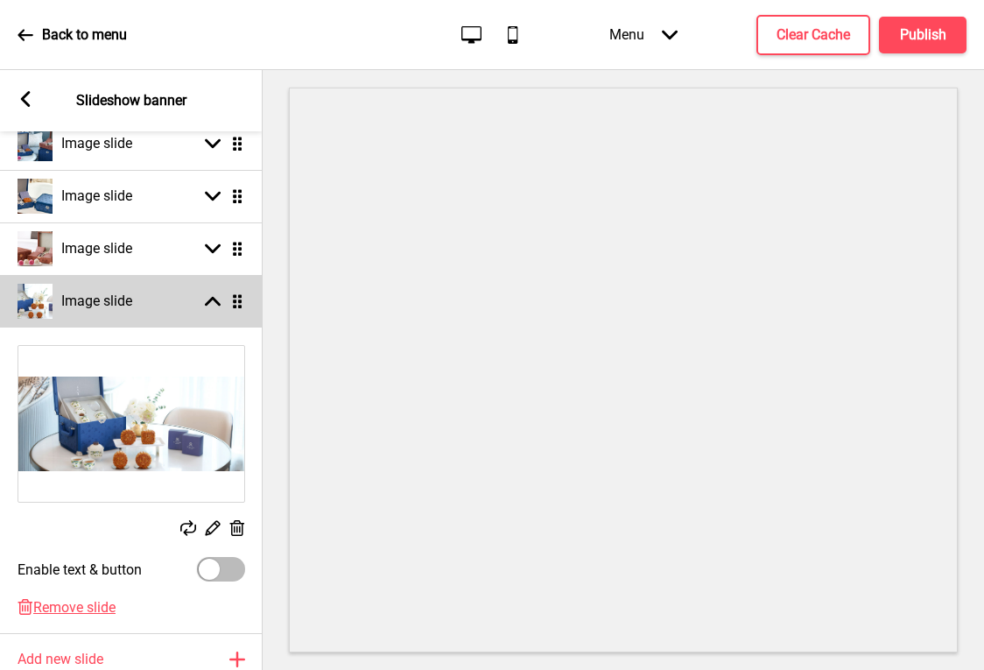
click at [210, 299] on icon at bounding box center [213, 302] width 16 height 10
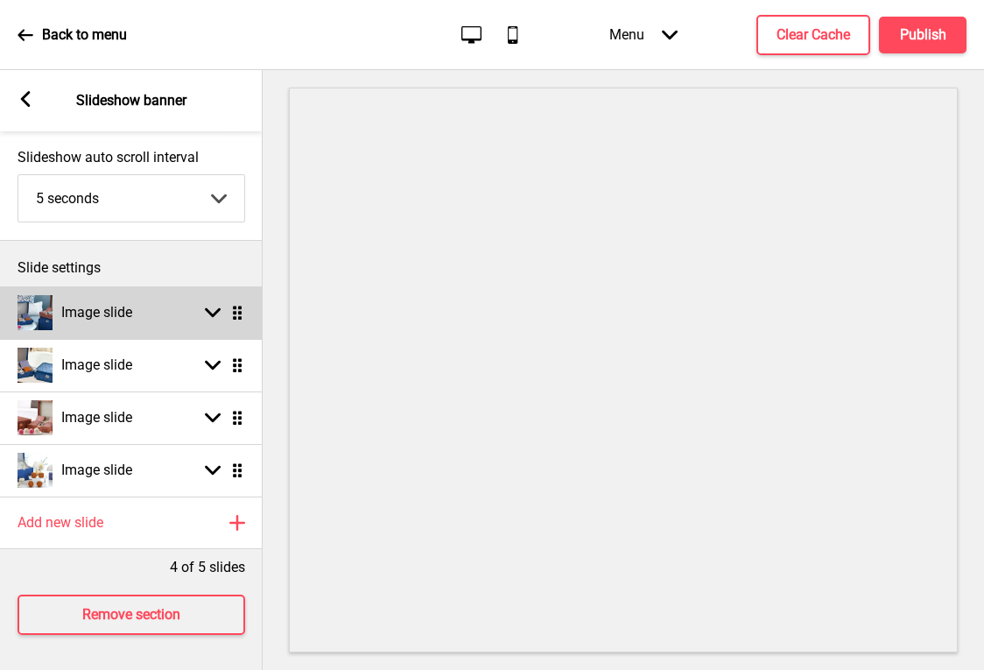
scroll to position [38, 0]
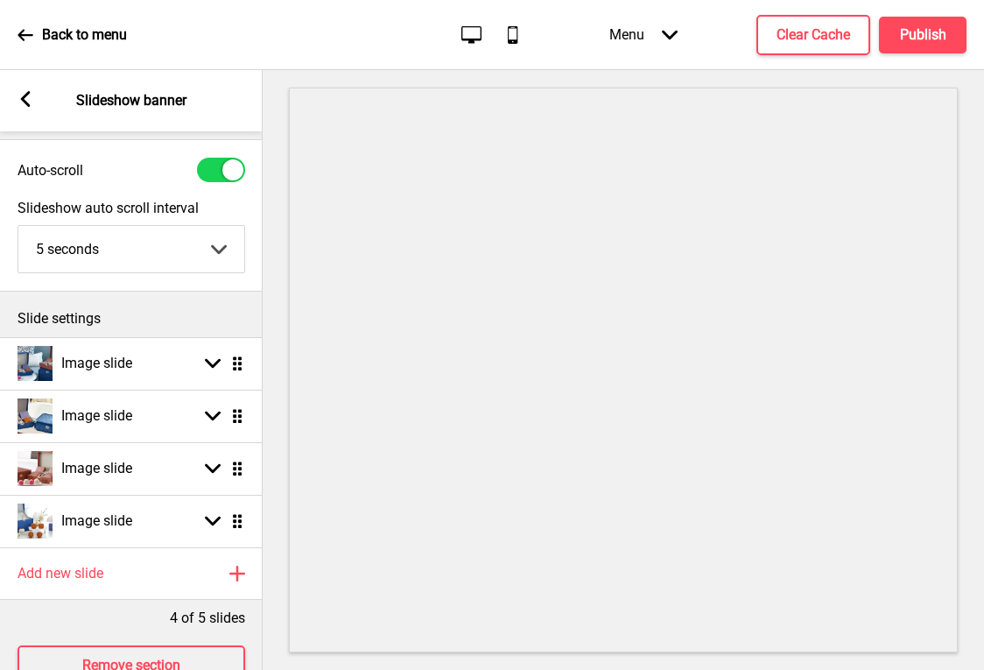
click at [21, 101] on rect at bounding box center [26, 99] width 16 height 16
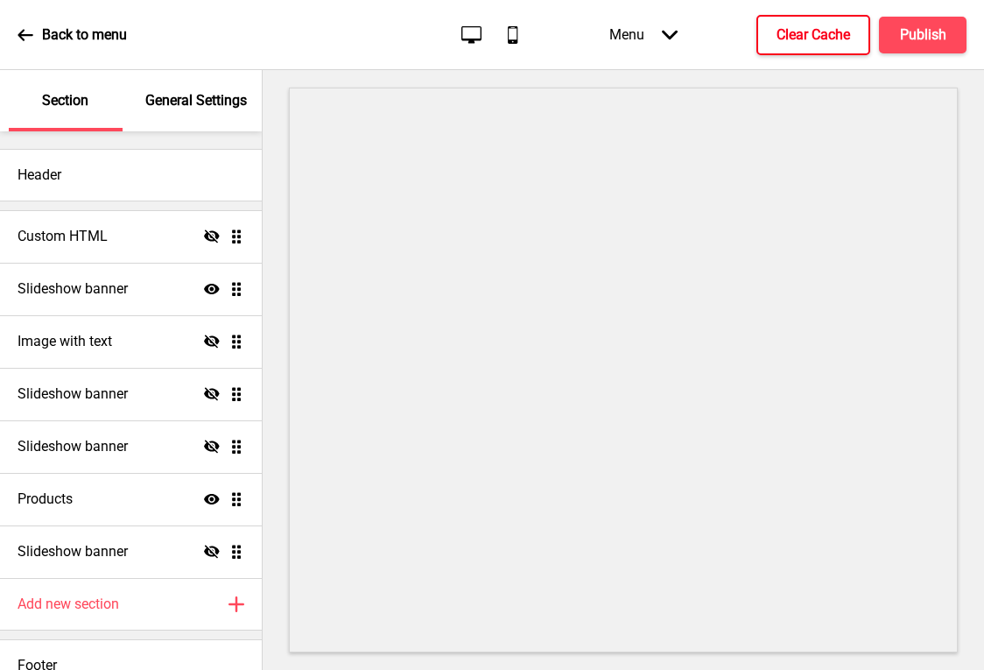
click at [769, 42] on button "Clear Cache" at bounding box center [813, 35] width 114 height 40
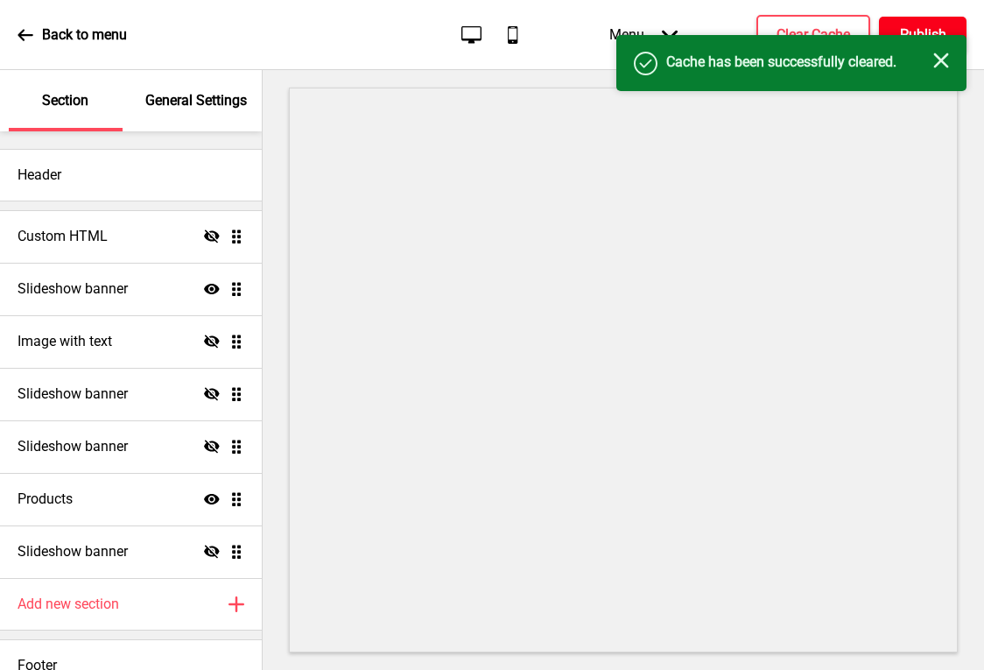
click at [913, 27] on h4 "Publish" at bounding box center [923, 34] width 46 height 19
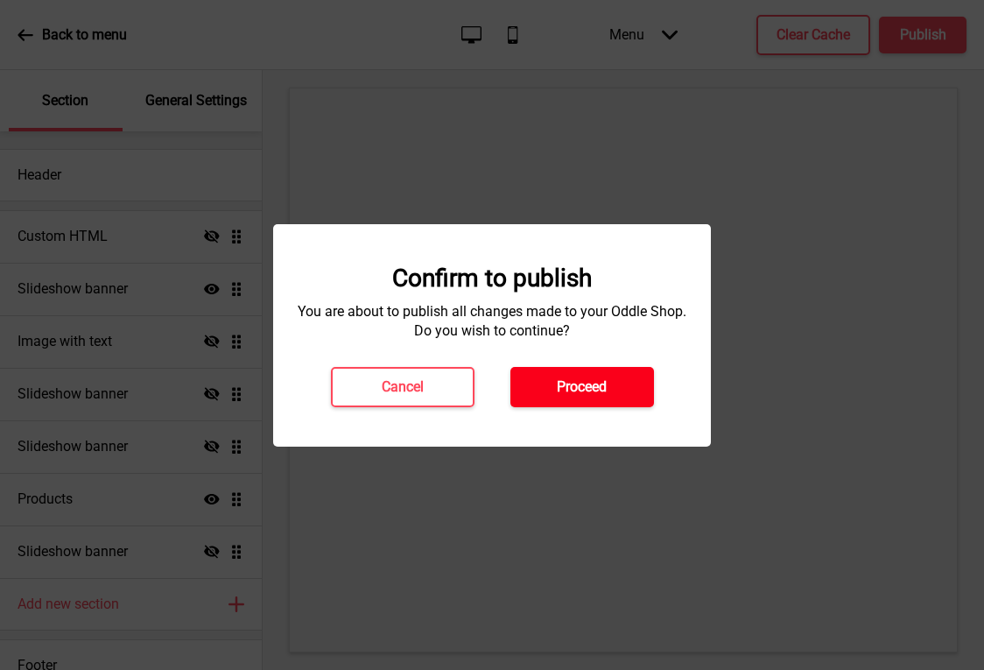
click at [600, 382] on h4 "Proceed" at bounding box center [582, 386] width 50 height 19
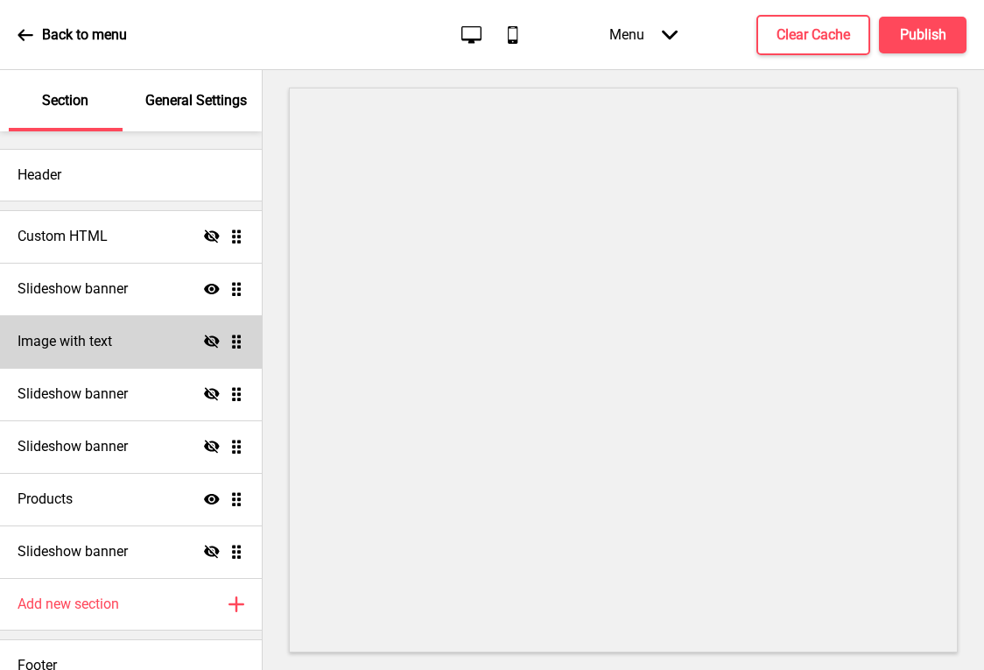
click at [204, 342] on icon "Hide" at bounding box center [212, 342] width 16 height 16
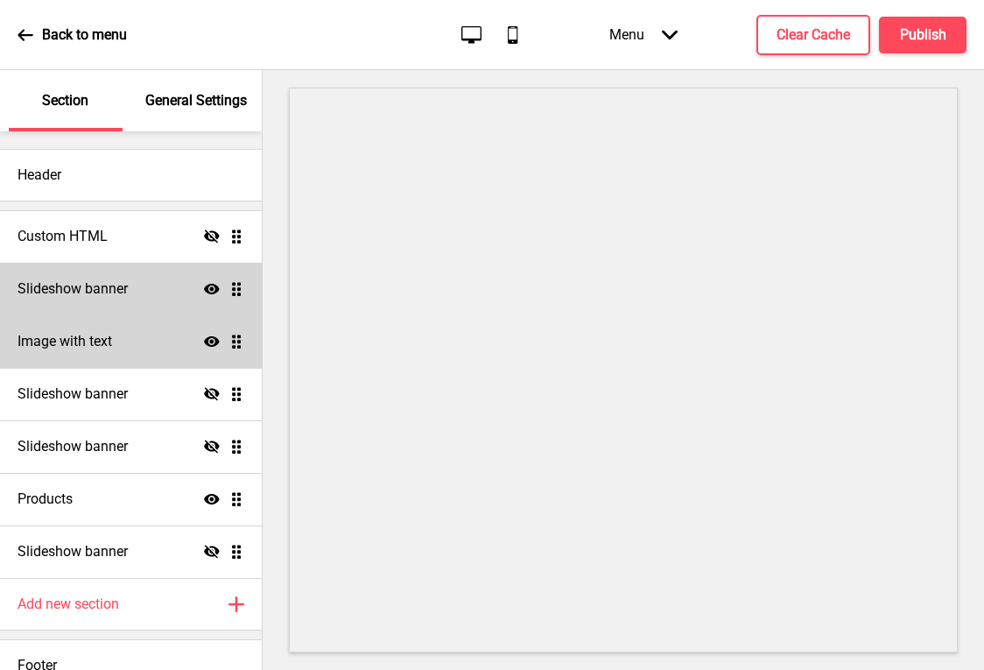
click at [204, 294] on icon "Show" at bounding box center [212, 289] width 16 height 16
click at [204, 294] on icon "Hide" at bounding box center [212, 289] width 16 height 16
click at [197, 332] on div "Image with text Show Drag" at bounding box center [131, 341] width 262 height 53
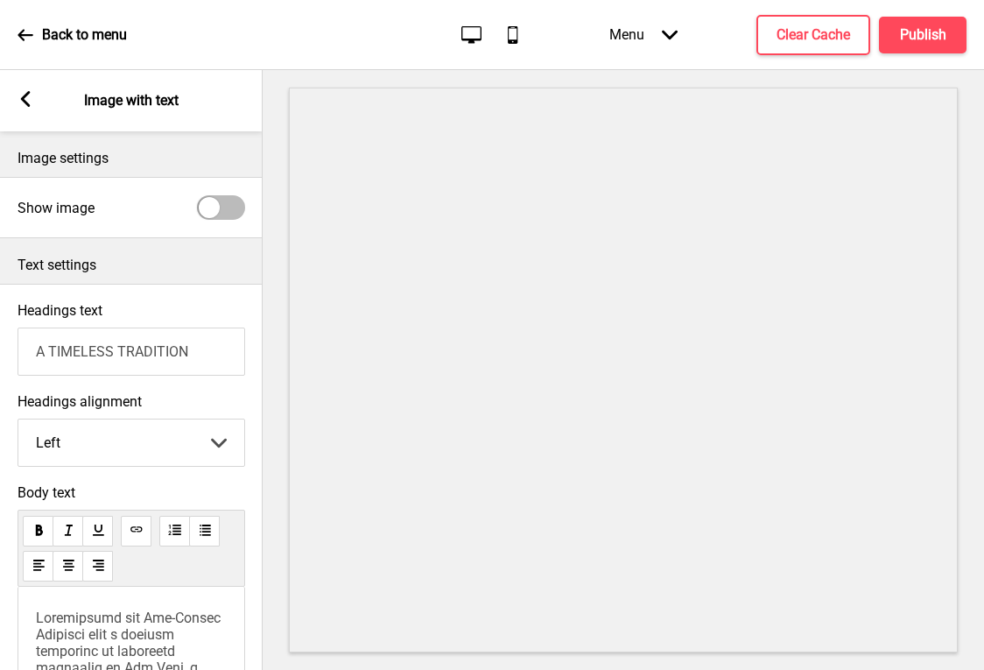
click at [26, 107] on div "Arrow left" at bounding box center [26, 100] width 16 height 19
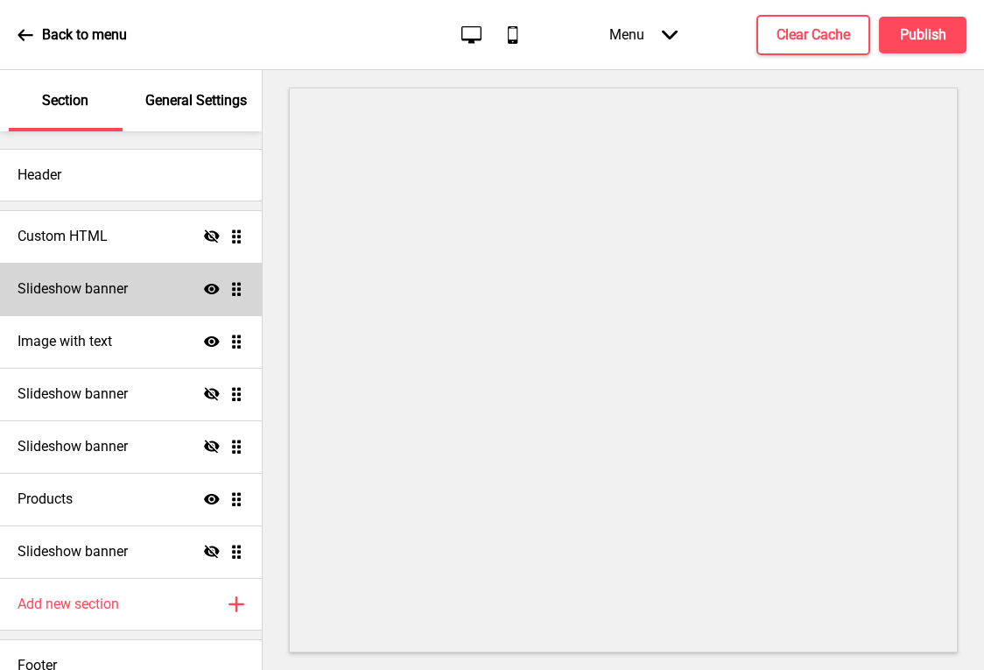
click at [204, 336] on icon at bounding box center [212, 341] width 16 height 11
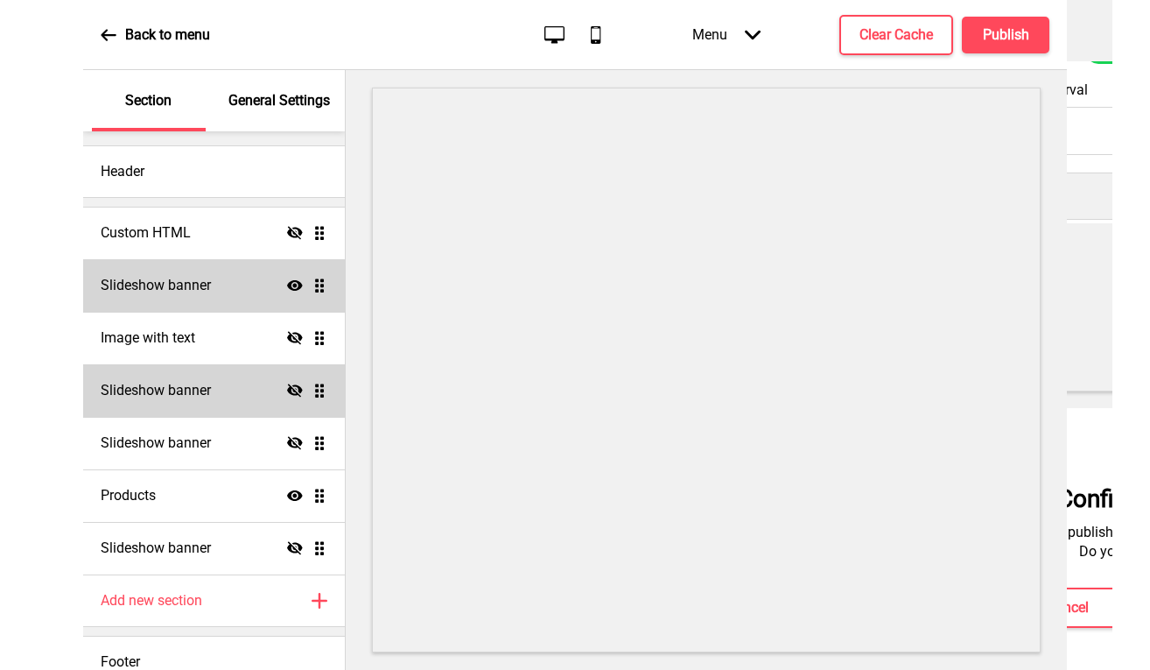
scroll to position [7, 0]
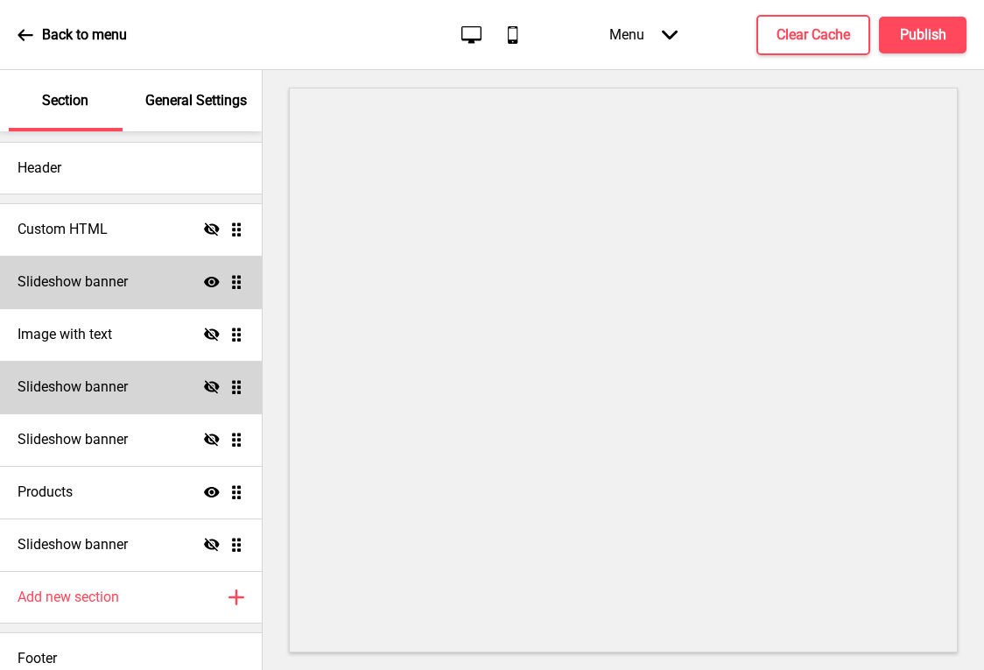
click at [138, 385] on div "Slideshow banner Hide Drag" at bounding box center [131, 387] width 262 height 53
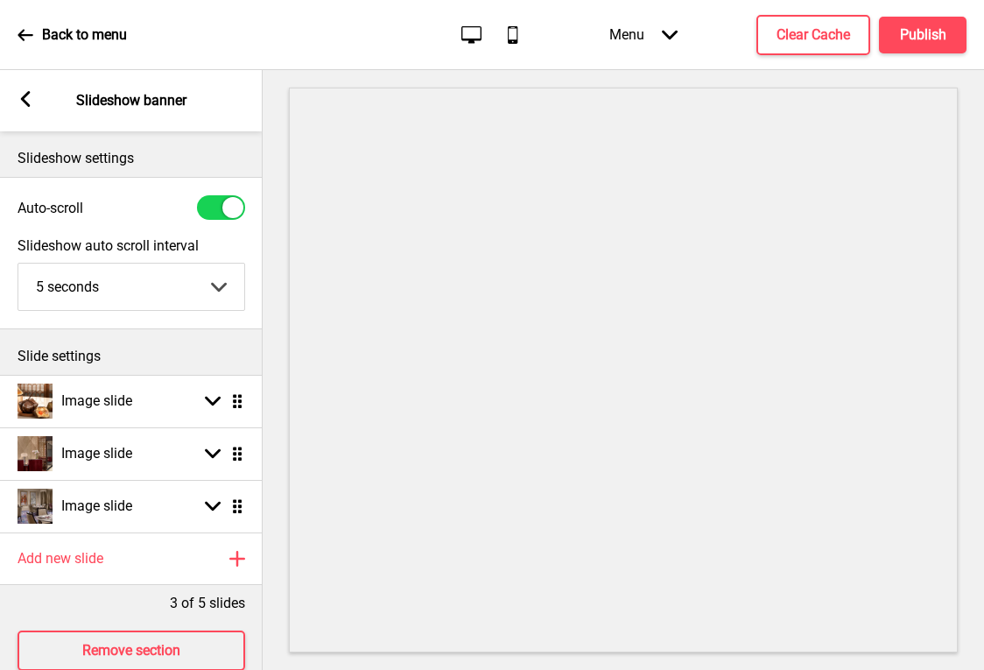
click at [25, 103] on icon at bounding box center [26, 99] width 10 height 16
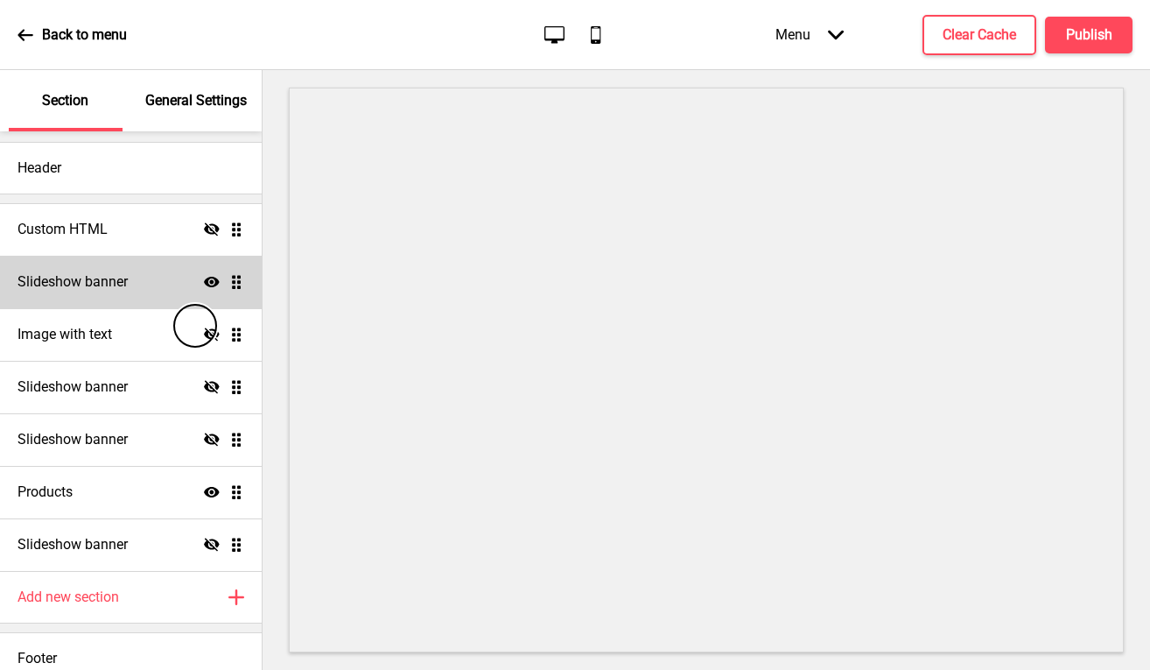
click at [204, 327] on icon "Hide" at bounding box center [212, 335] width 16 height 16
click at [204, 332] on icon "Show" at bounding box center [212, 335] width 16 height 16
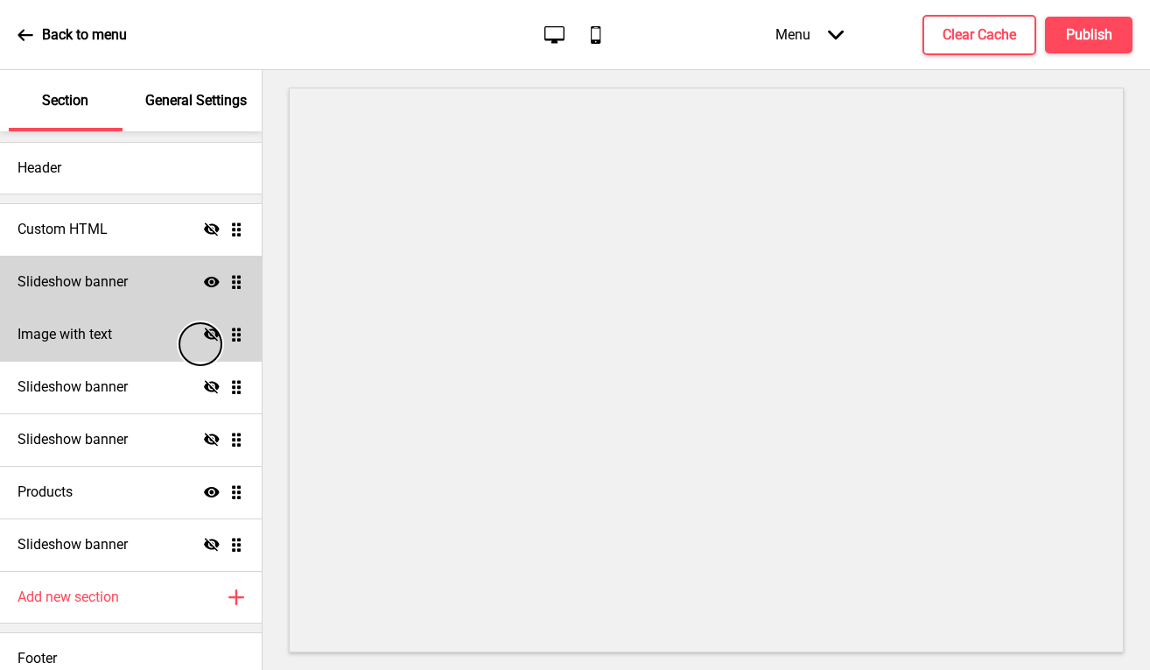
click at [200, 344] on div "Image with text Hide Drag" at bounding box center [131, 334] width 262 height 53
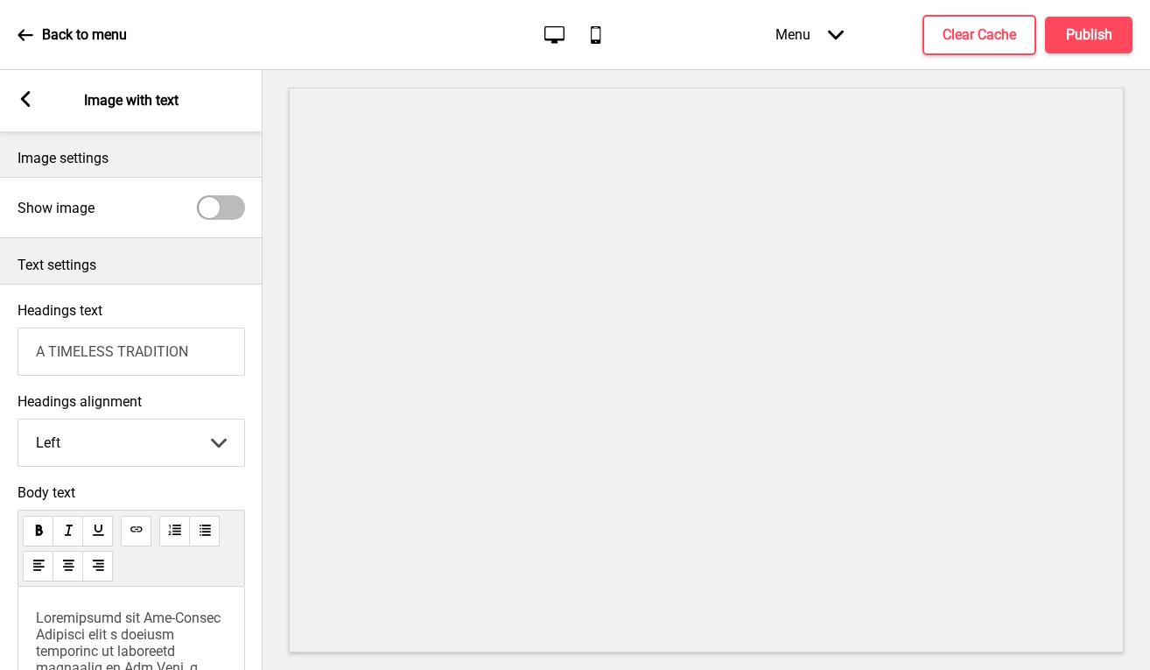
click at [29, 93] on icon at bounding box center [26, 99] width 10 height 16
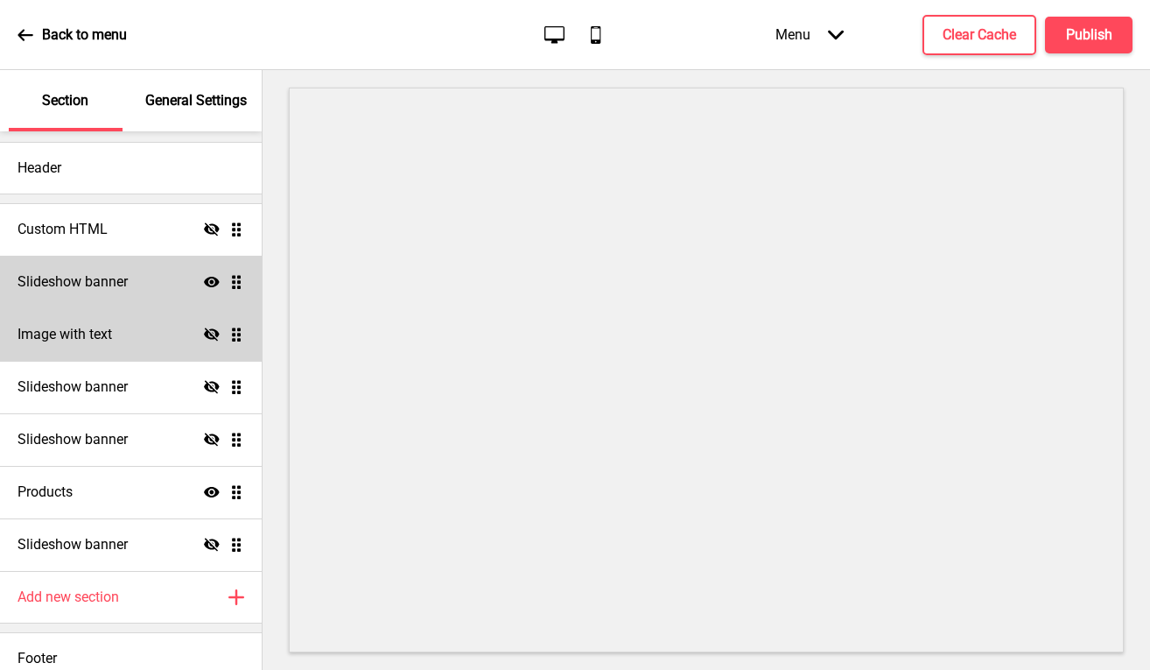
click at [193, 322] on div "Image with text Hide Drag" at bounding box center [131, 334] width 262 height 53
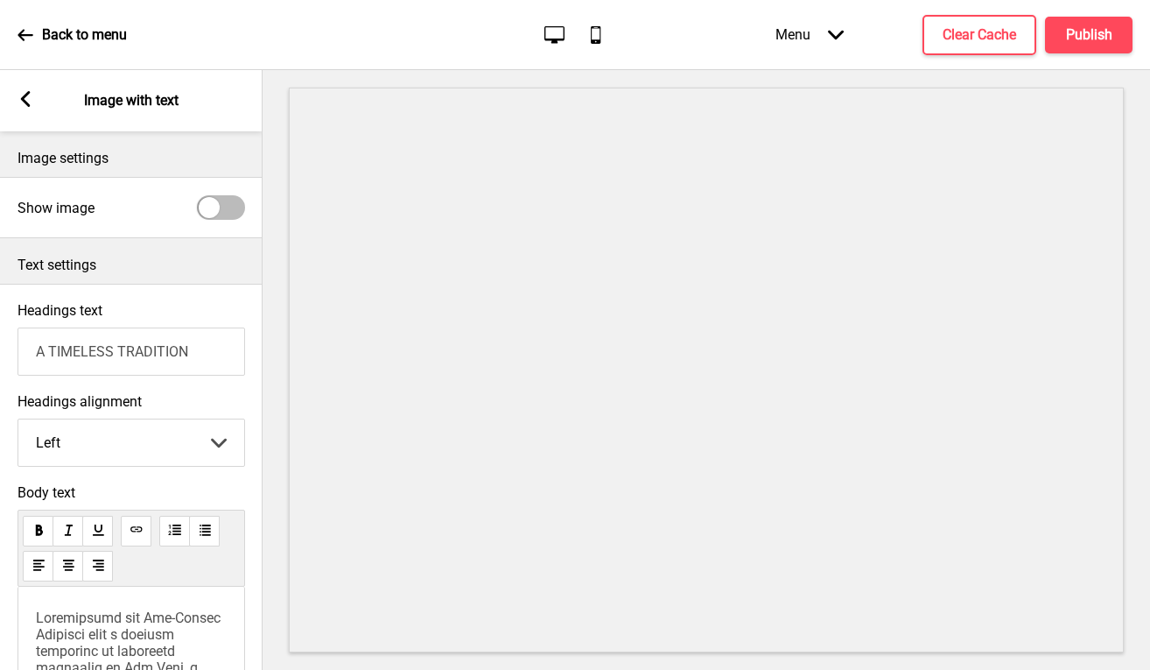
click at [32, 106] on rect at bounding box center [26, 99] width 16 height 16
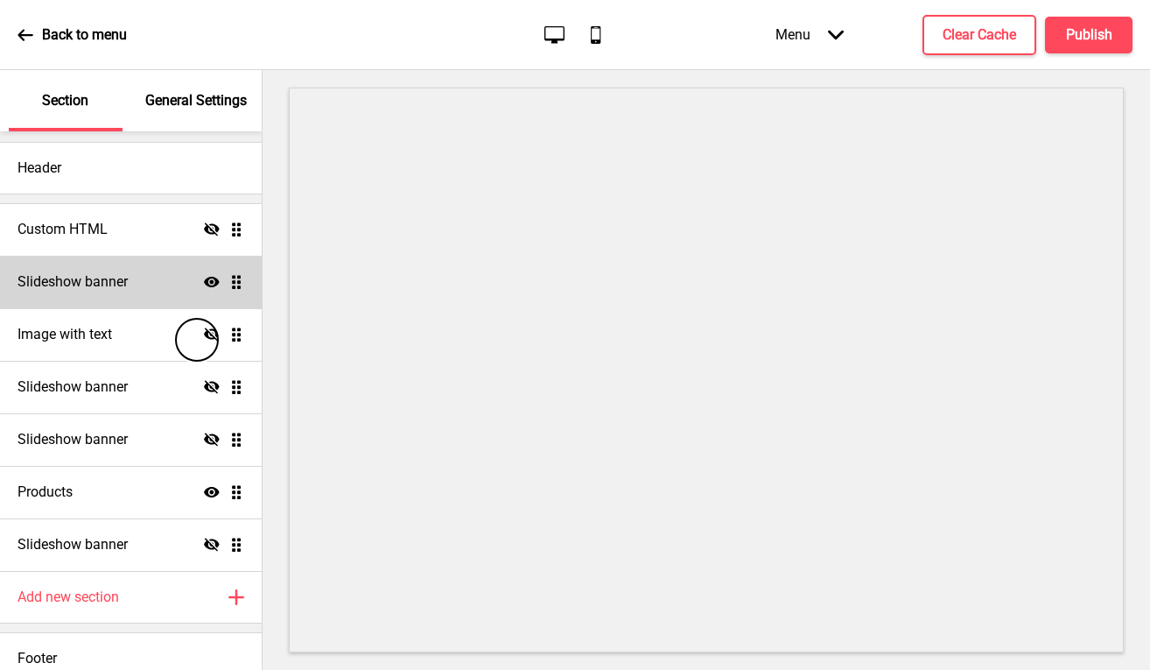
click at [204, 340] on icon "Hide" at bounding box center [212, 335] width 16 height 16
click at [983, 48] on button "Publish" at bounding box center [1089, 35] width 88 height 37
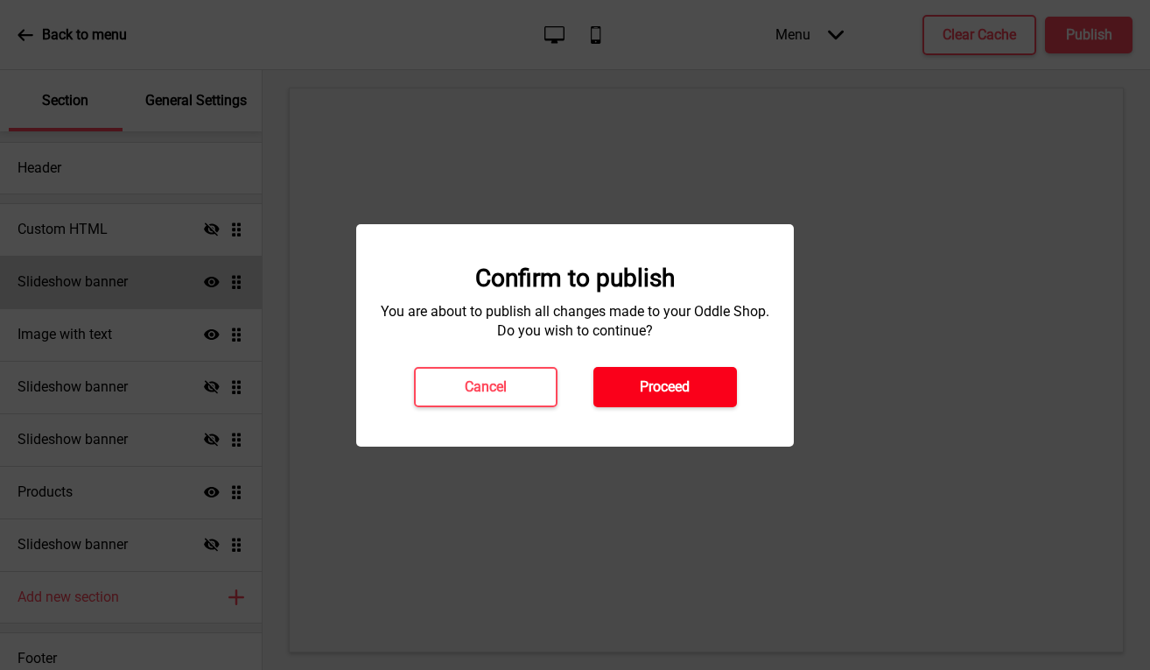
click at [691, 377] on button "Proceed" at bounding box center [666, 387] width 144 height 40
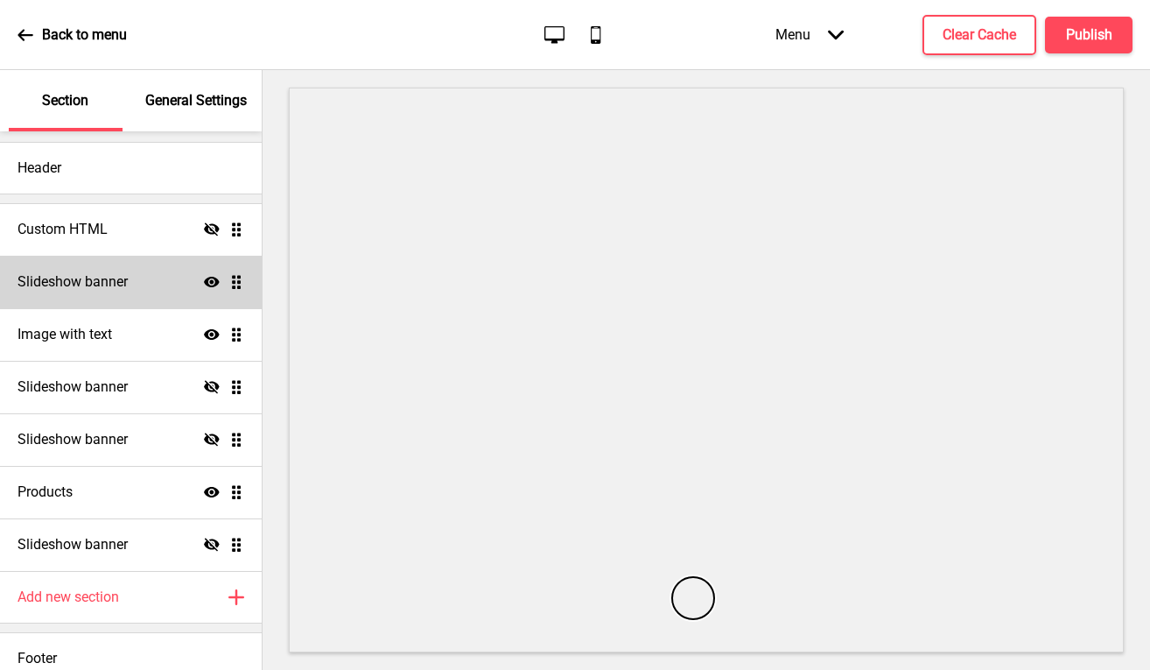
click at [983, 34] on button "Publish" at bounding box center [1089, 35] width 88 height 37
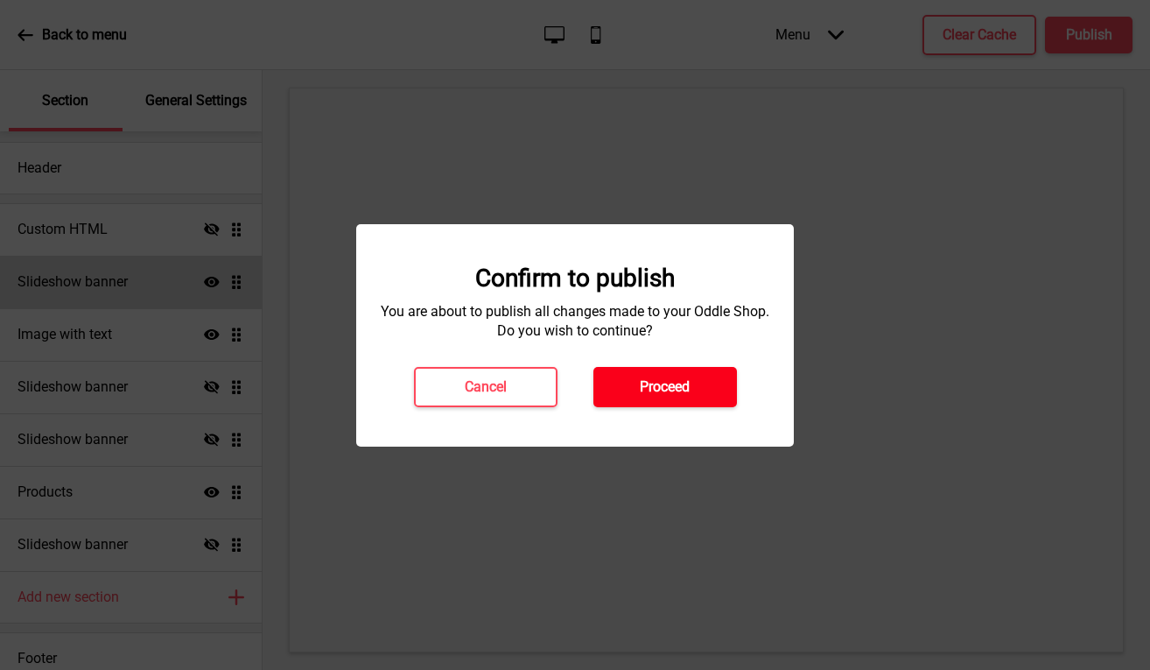
click at [707, 377] on button "Proceed" at bounding box center [666, 387] width 144 height 40
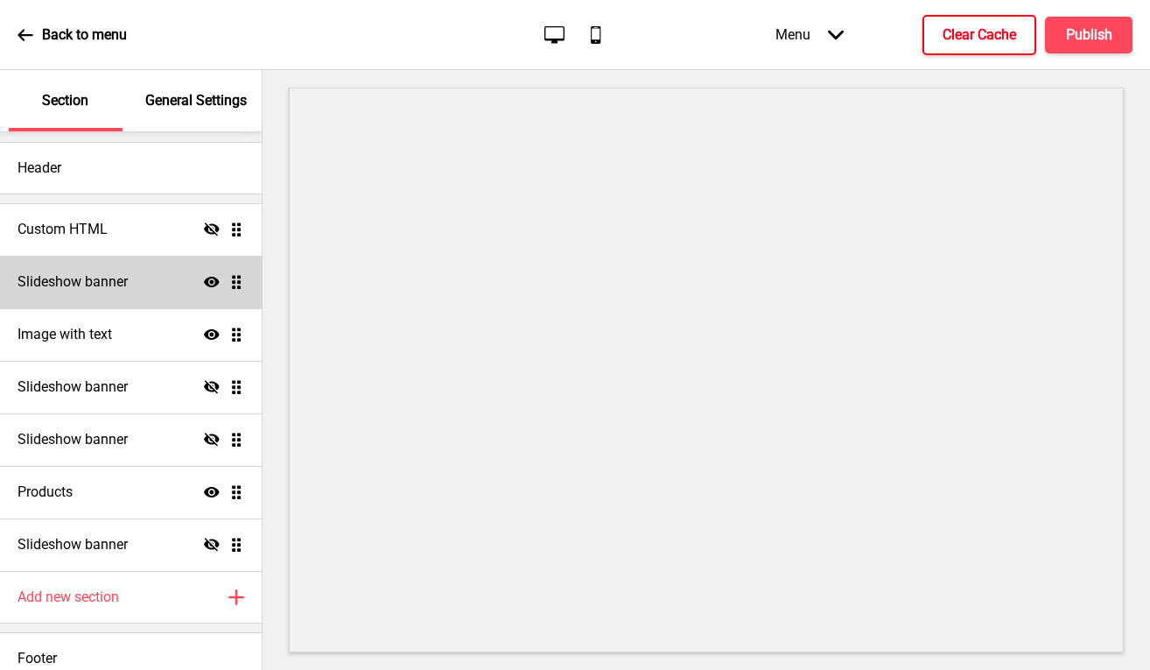
click at [952, 40] on h4 "Clear Cache" at bounding box center [980, 34] width 74 height 19
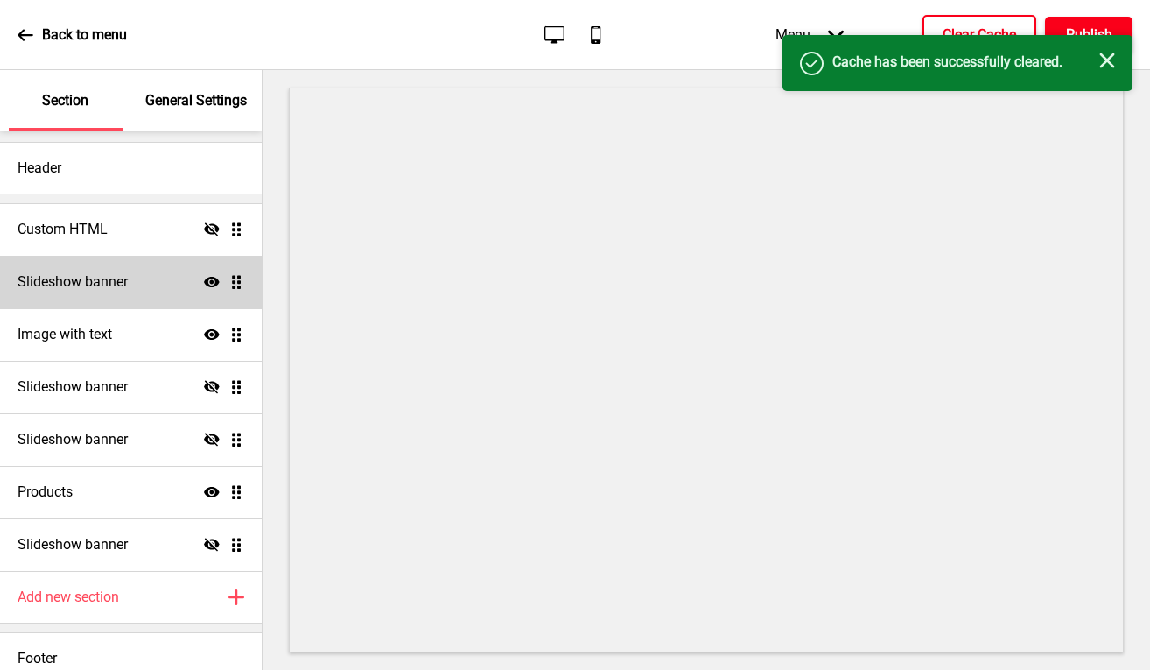
click at [983, 29] on h4 "Publish" at bounding box center [1089, 34] width 46 height 19
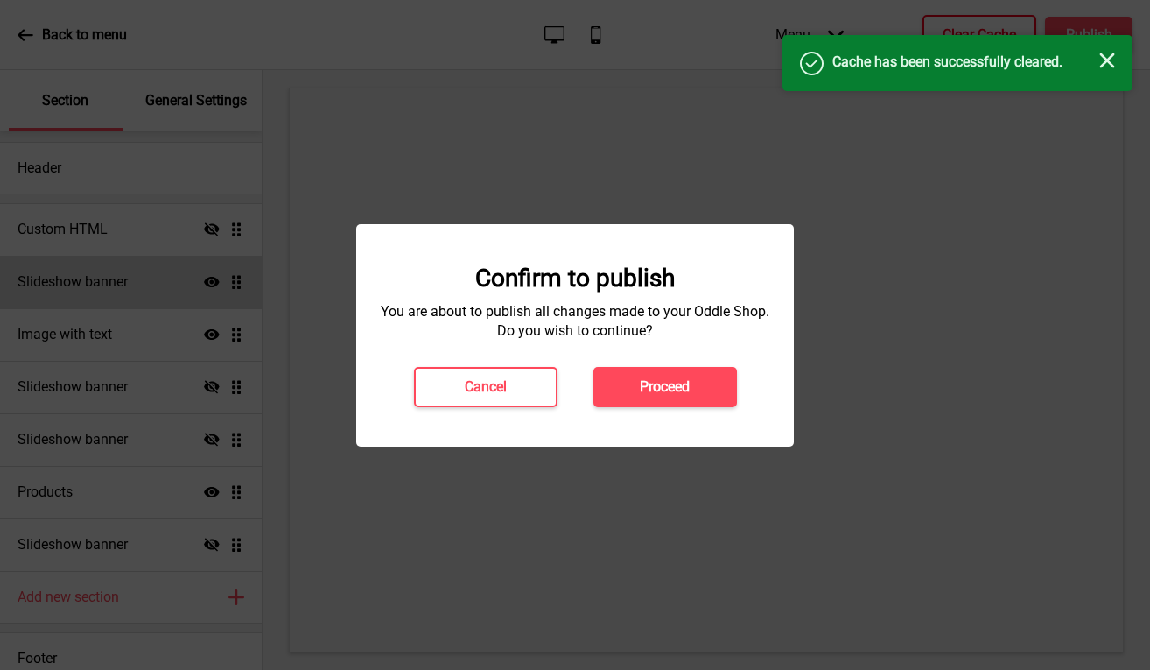
click at [677, 382] on h4 "Proceed" at bounding box center [665, 386] width 50 height 19
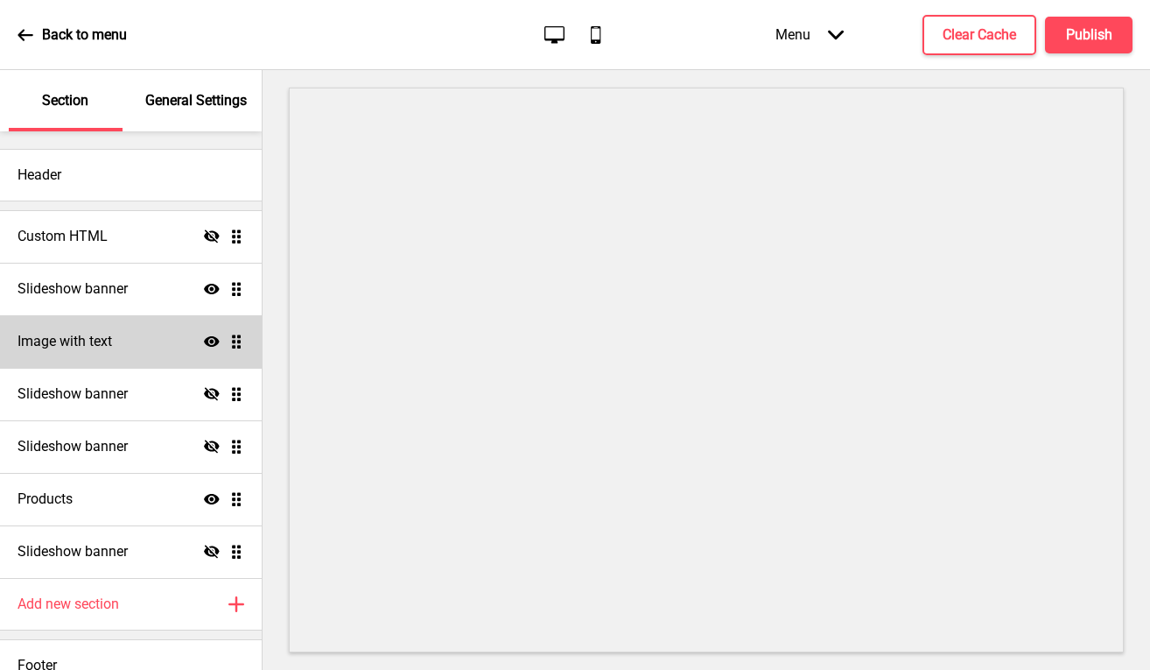
click at [204, 337] on icon at bounding box center [212, 341] width 16 height 11
click at [801, 4] on div "Back to menu Desktop Mobile Menu Arrow down Product Page Store Information Chec…" at bounding box center [575, 35] width 1150 height 70
click at [124, 346] on div "Image with text Hide Drag" at bounding box center [131, 341] width 262 height 53
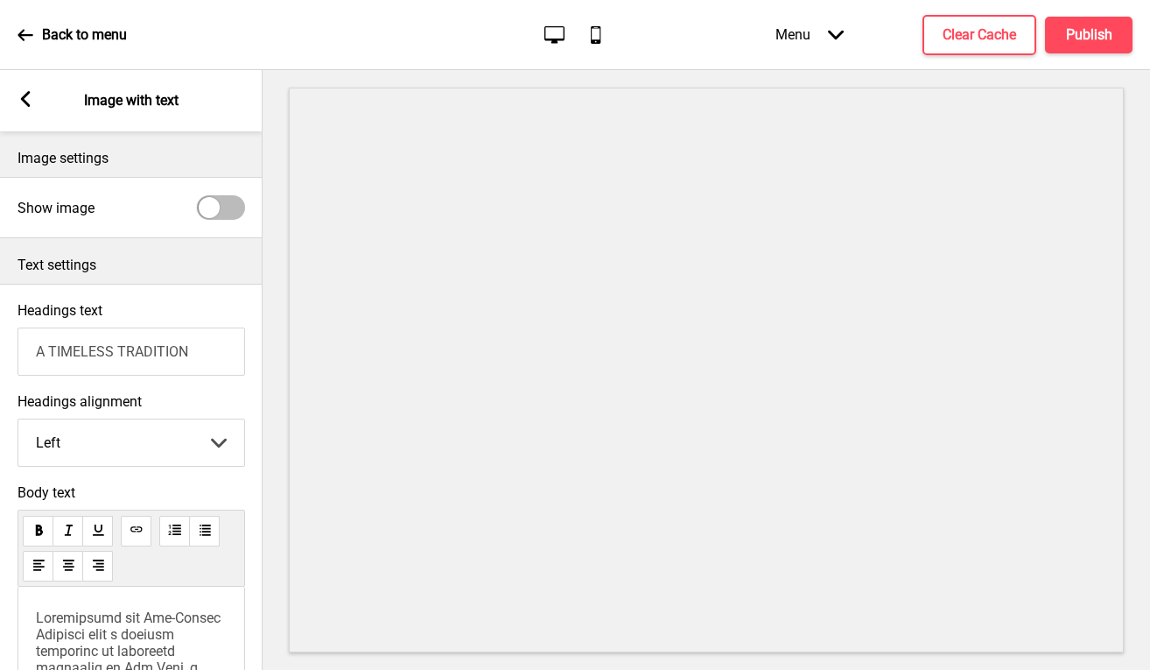
click at [24, 102] on icon at bounding box center [26, 99] width 10 height 16
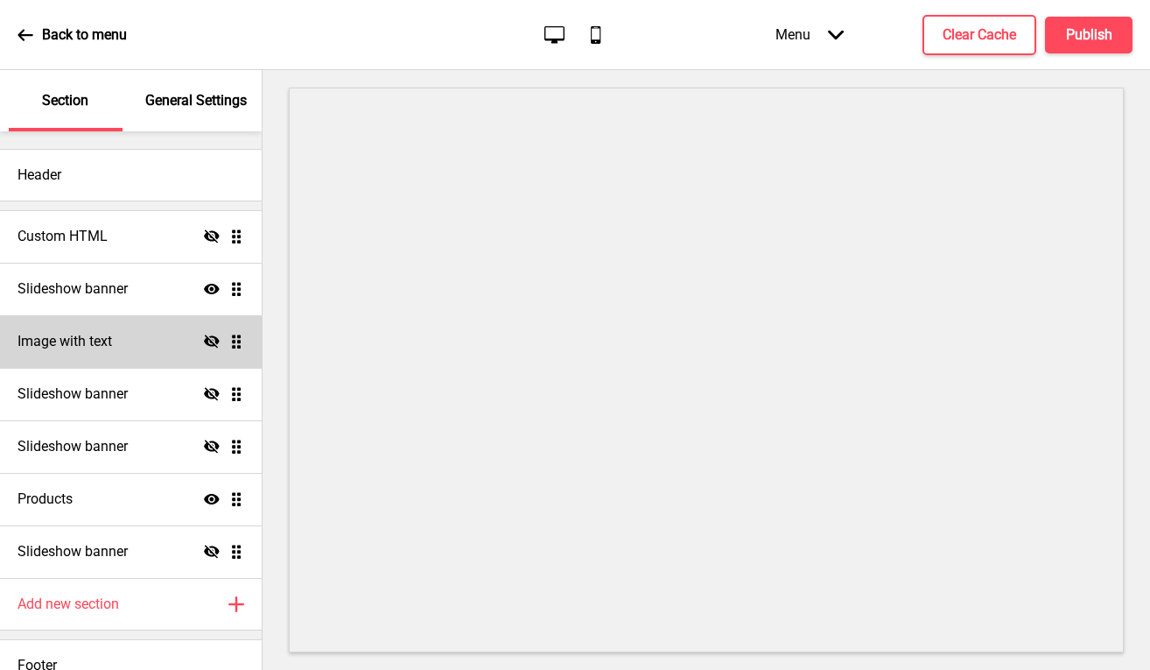
click at [204, 338] on icon "Hide" at bounding box center [212, 342] width 16 height 16
click at [204, 342] on icon "Show" at bounding box center [212, 342] width 16 height 16
click at [204, 340] on icon "Hide" at bounding box center [212, 342] width 16 height 16
click at [204, 339] on icon at bounding box center [212, 341] width 16 height 11
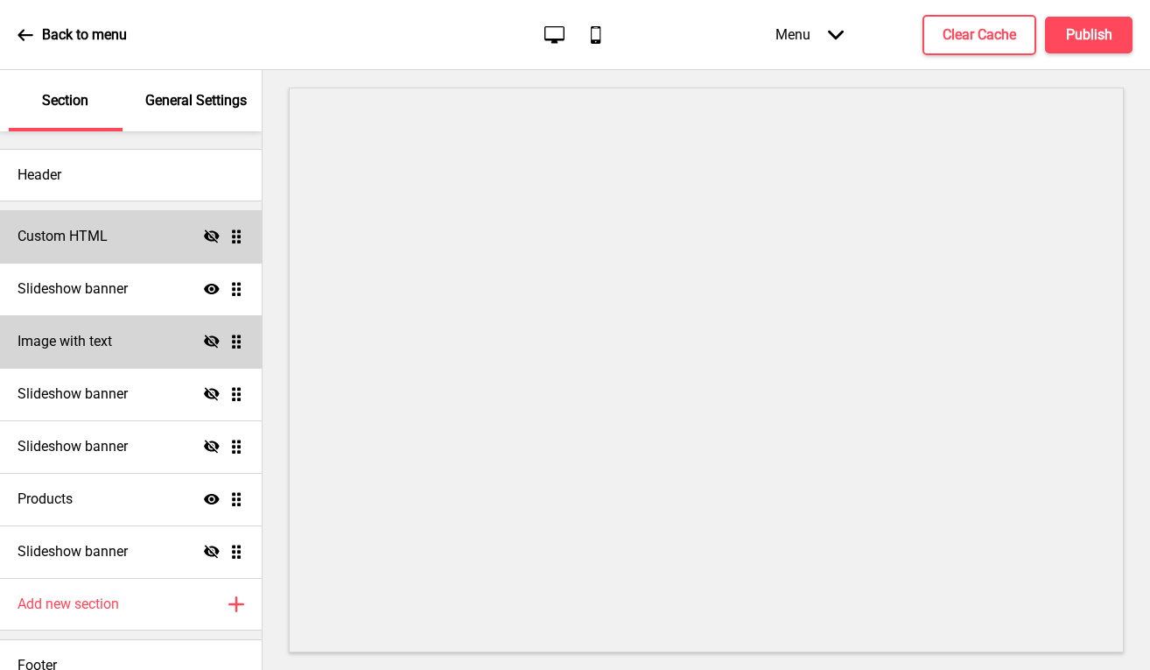
click at [204, 236] on icon "Hide" at bounding box center [212, 236] width 16 height 16
click at [204, 234] on icon at bounding box center [212, 236] width 16 height 11
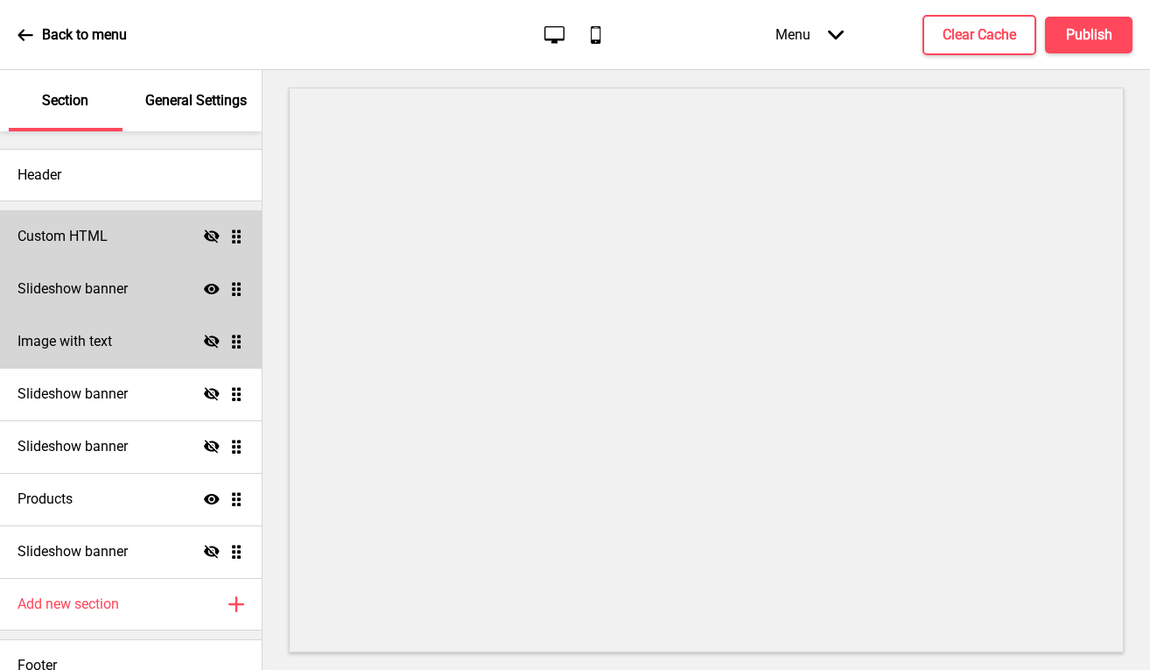
click at [204, 285] on icon at bounding box center [212, 289] width 16 height 11
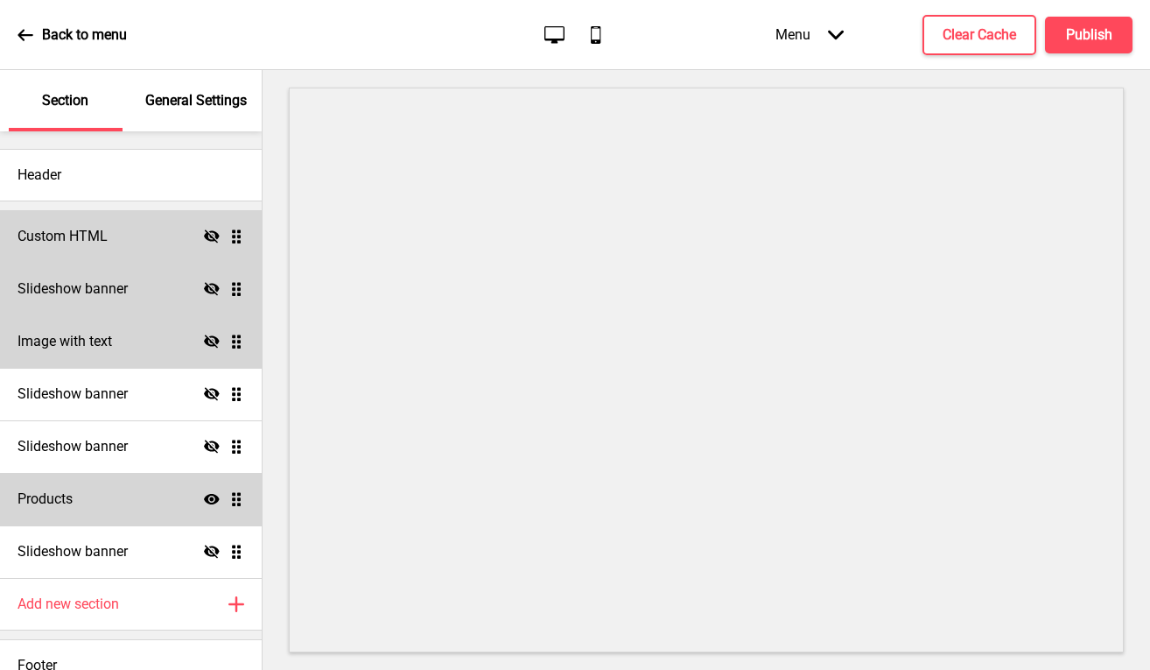
click at [204, 499] on icon "Show" at bounding box center [212, 499] width 16 height 16
click at [204, 502] on icon at bounding box center [212, 498] width 16 height 13
click at [204, 292] on icon at bounding box center [212, 288] width 16 height 13
click at [193, 350] on div "Image with text Hide Drag" at bounding box center [131, 341] width 262 height 53
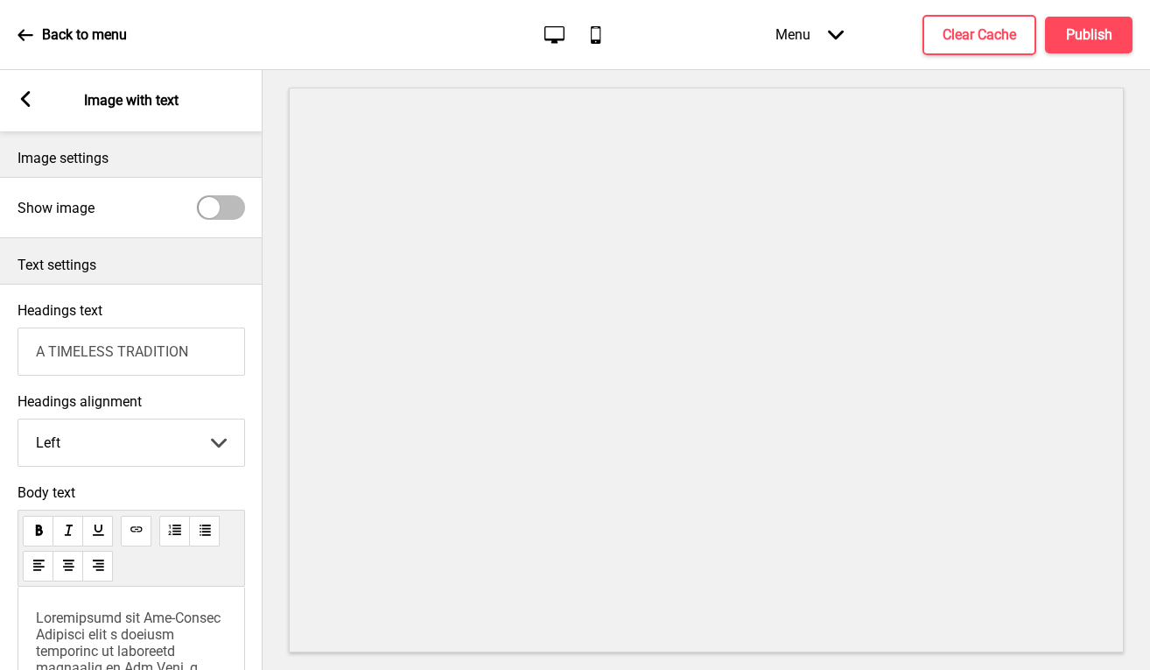
click at [19, 97] on rect at bounding box center [26, 99] width 16 height 16
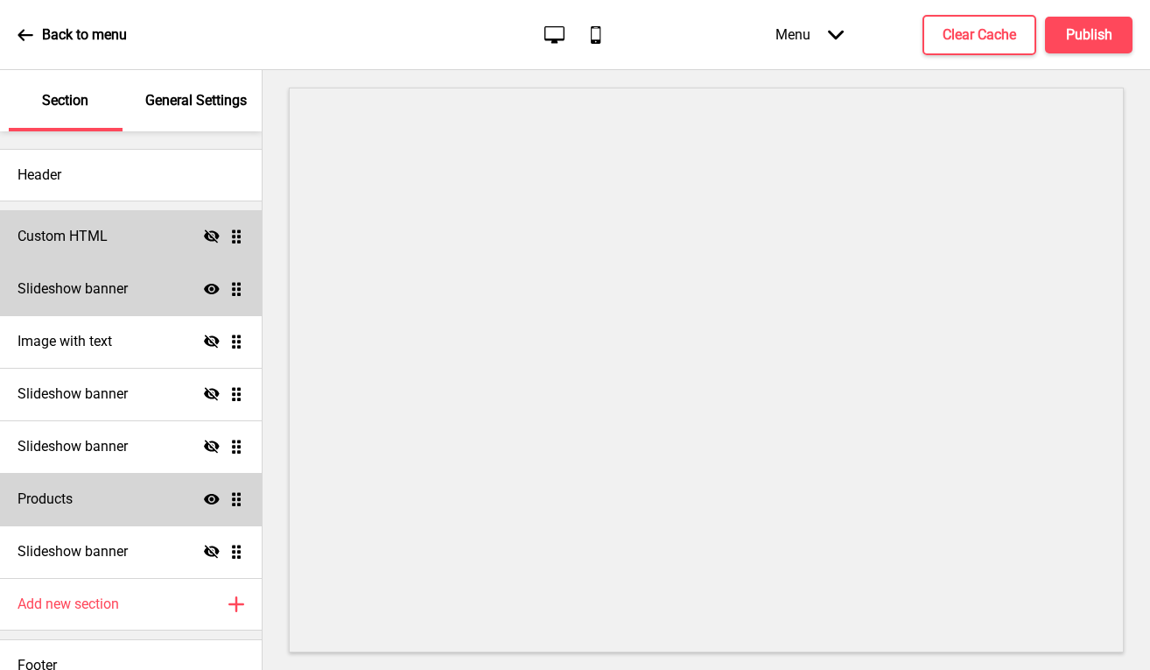
click at [204, 341] on icon "Hide" at bounding box center [212, 342] width 16 height 16
click at [204, 340] on icon "Show" at bounding box center [212, 342] width 16 height 16
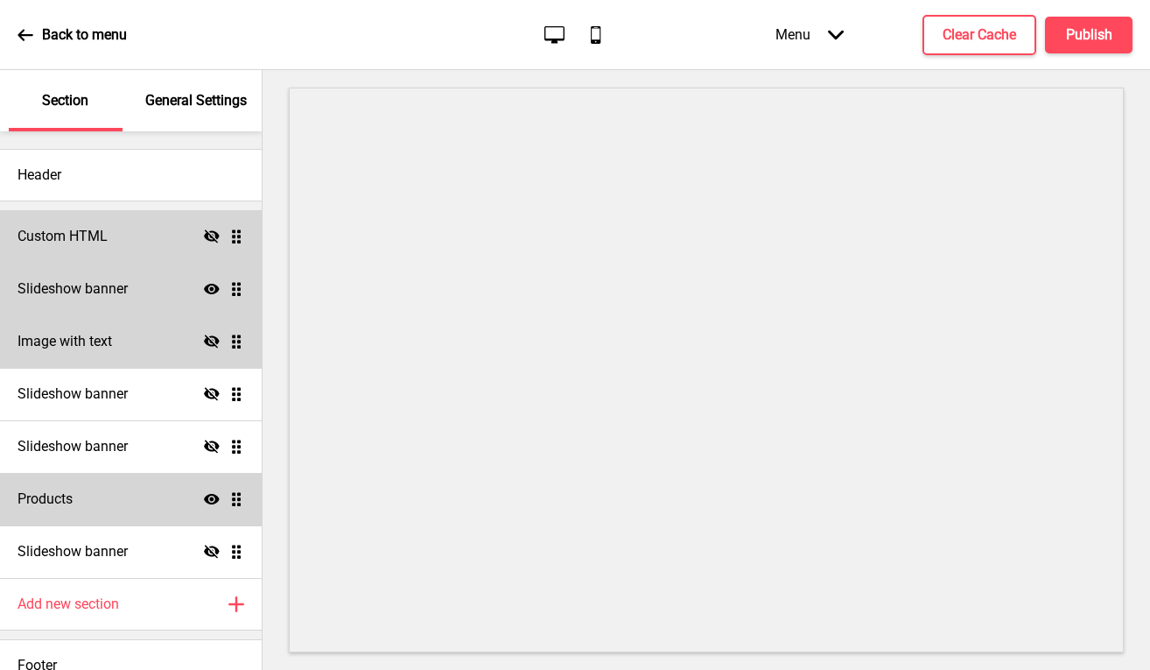
scroll to position [22, 0]
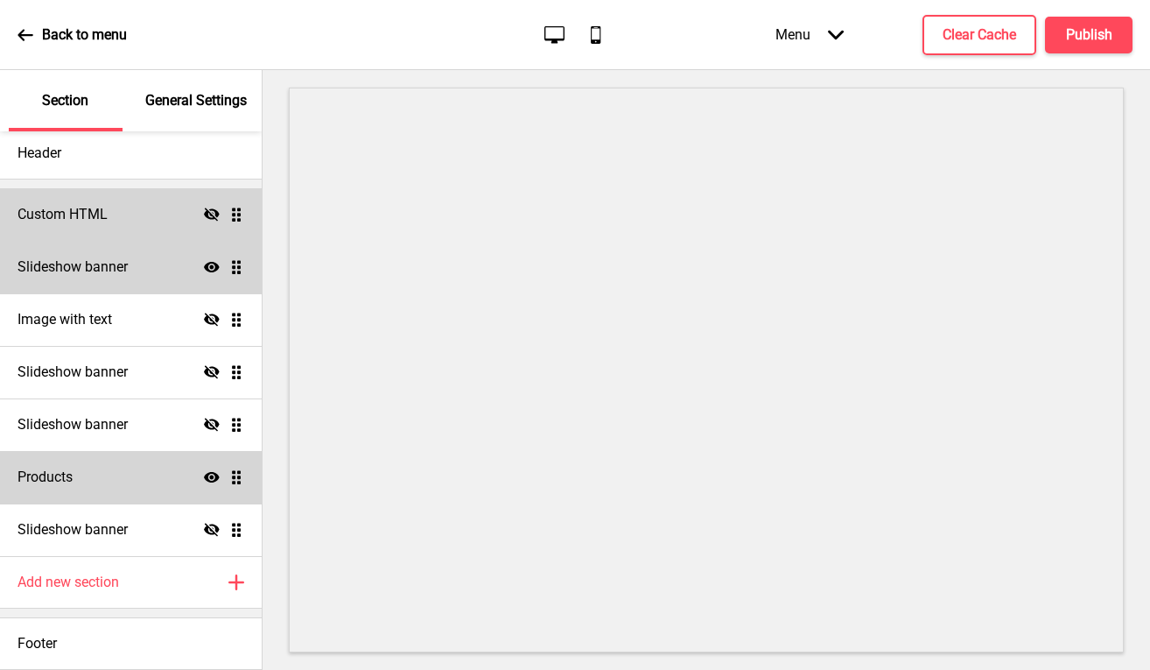
click at [103, 486] on div "Products Show Drag" at bounding box center [131, 477] width 262 height 53
select select "side"
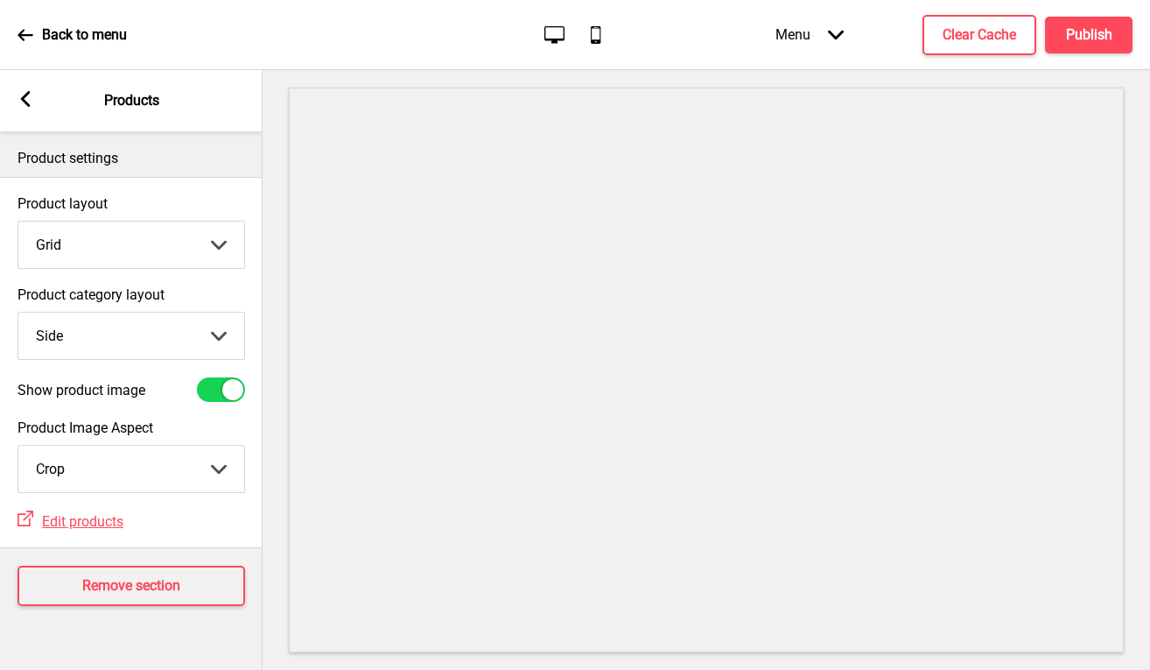
click at [22, 95] on rect at bounding box center [26, 99] width 16 height 16
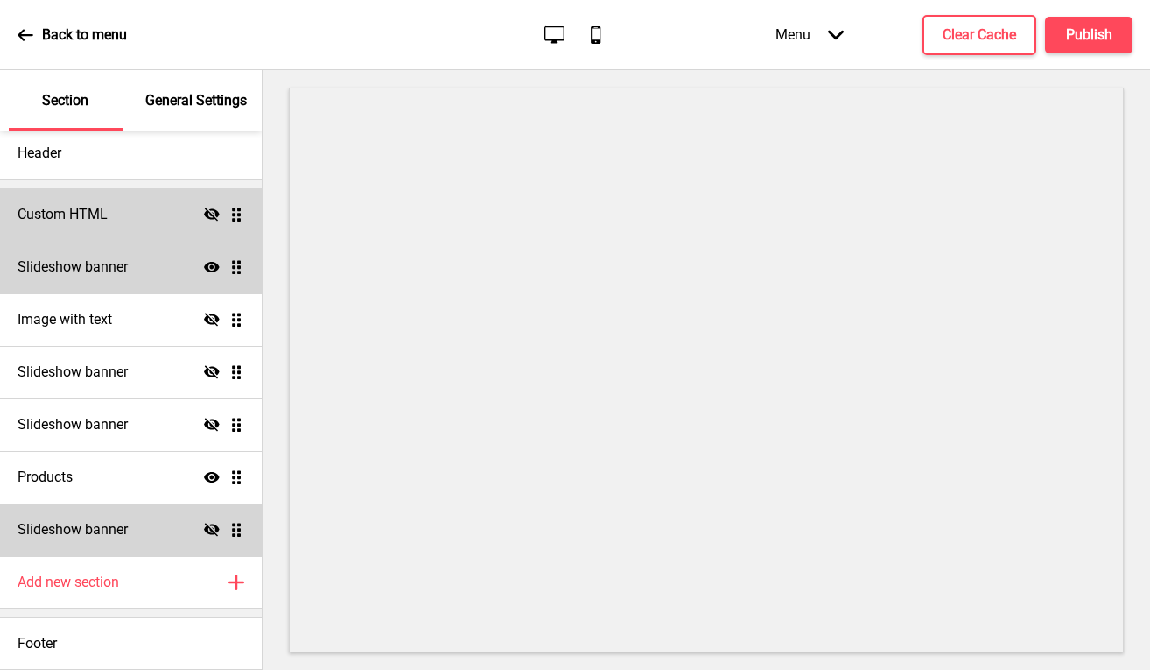
click at [149, 527] on div "Slideshow banner Hide Drag" at bounding box center [131, 529] width 262 height 53
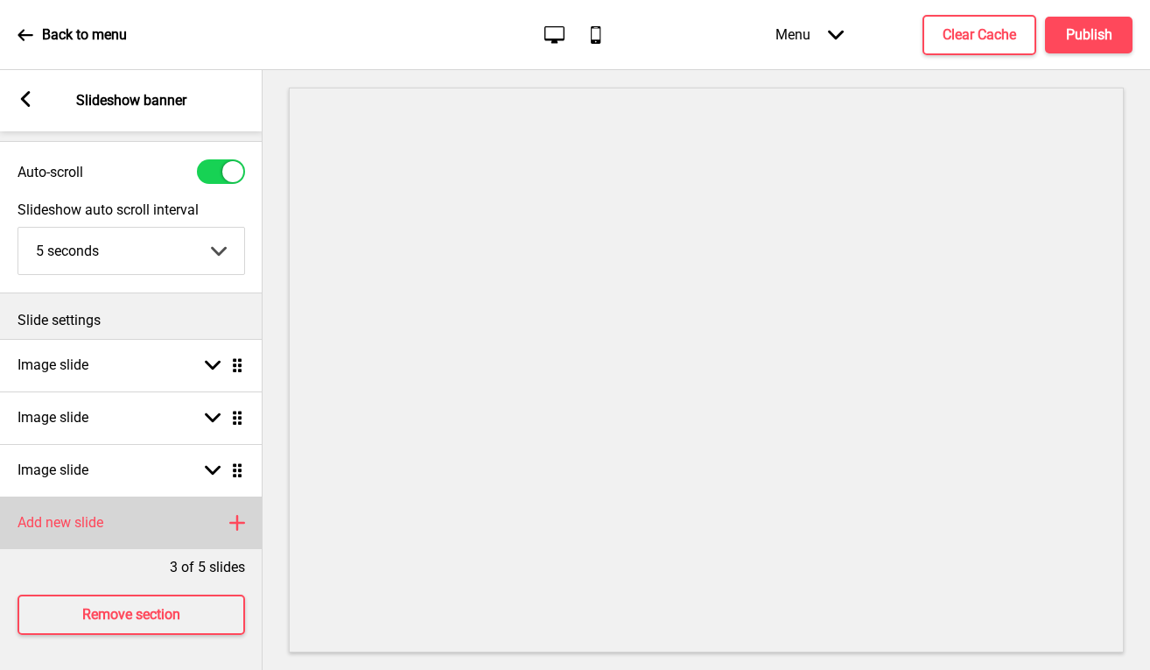
scroll to position [46, 0]
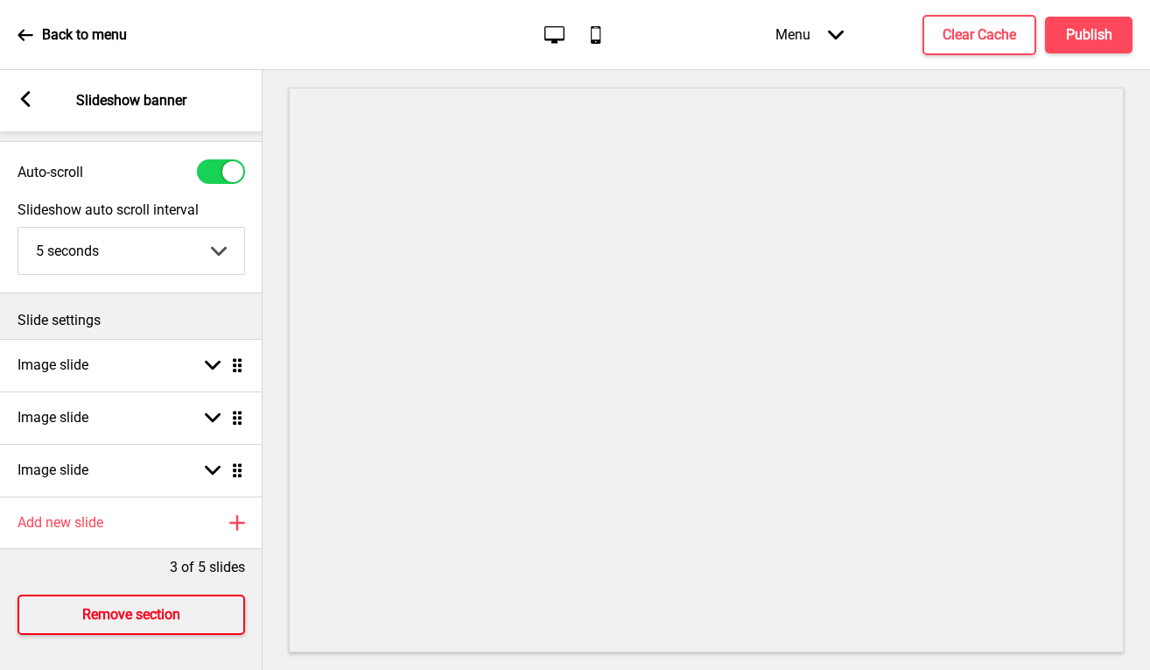
click at [169, 605] on h4 "Remove section" at bounding box center [131, 614] width 98 height 19
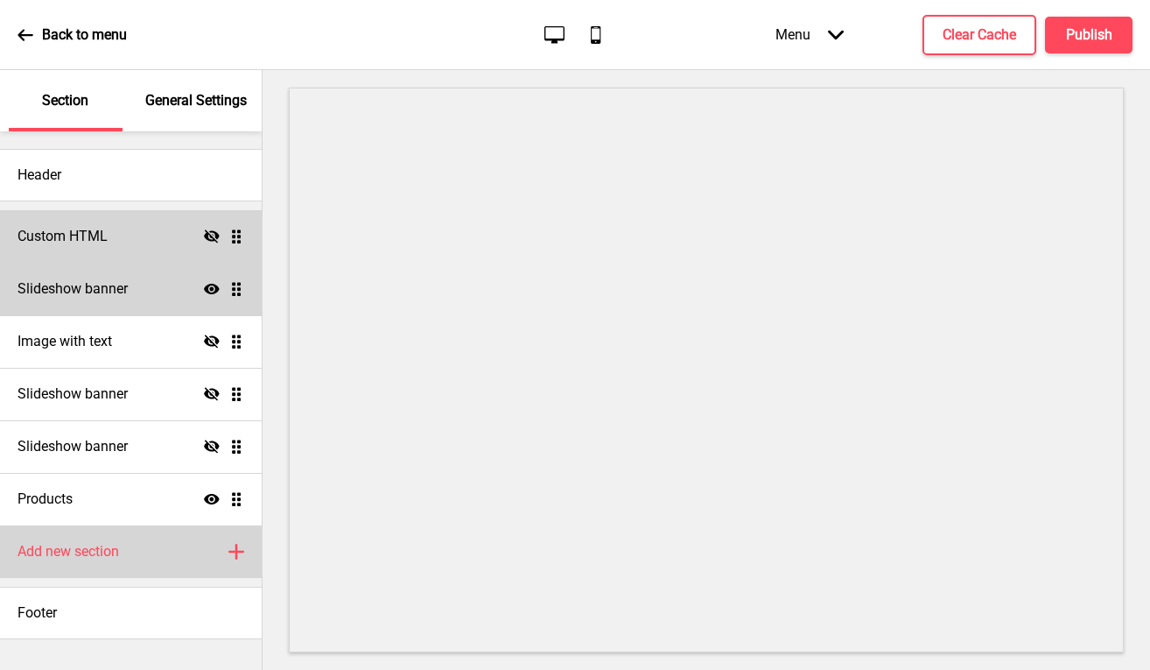
scroll to position [0, 0]
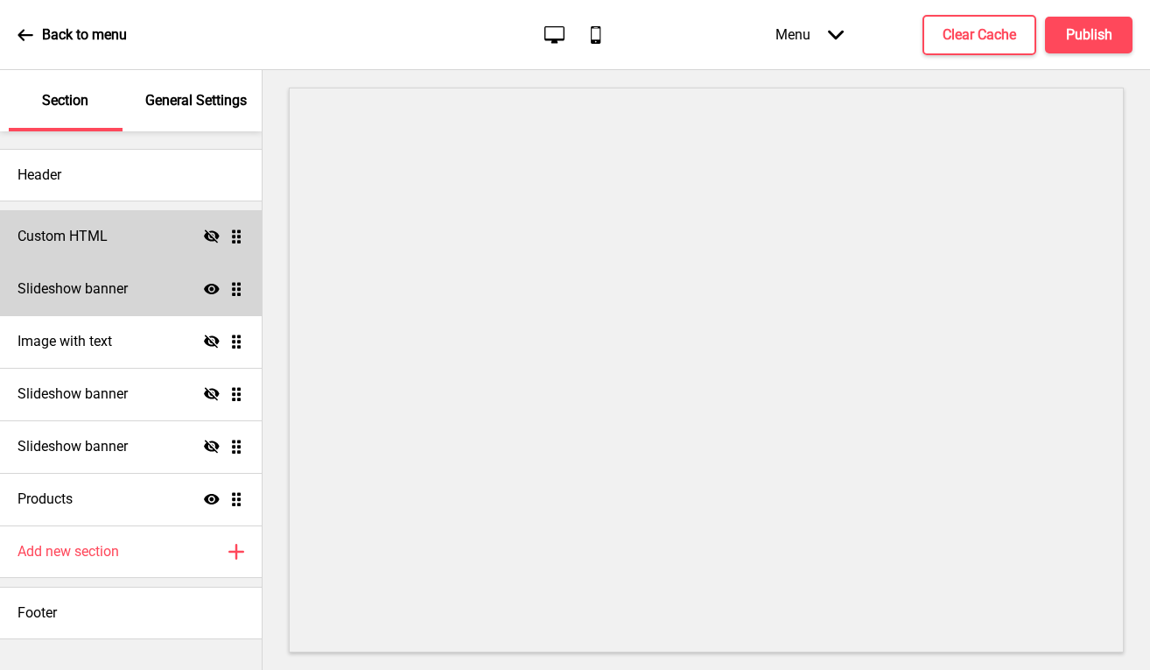
click at [210, 495] on icon at bounding box center [212, 499] width 16 height 11
click at [209, 500] on icon "Hide" at bounding box center [212, 499] width 16 height 16
click at [43, 31] on p "Back to menu" at bounding box center [84, 34] width 85 height 19
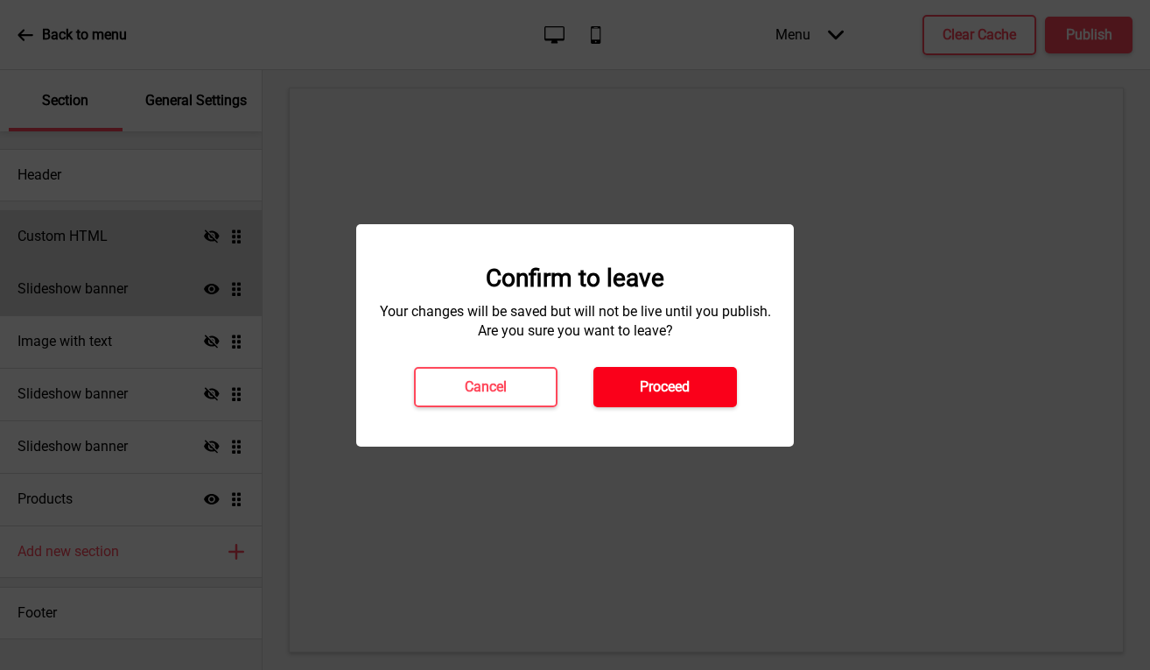
click at [634, 379] on button "Proceed" at bounding box center [666, 387] width 144 height 40
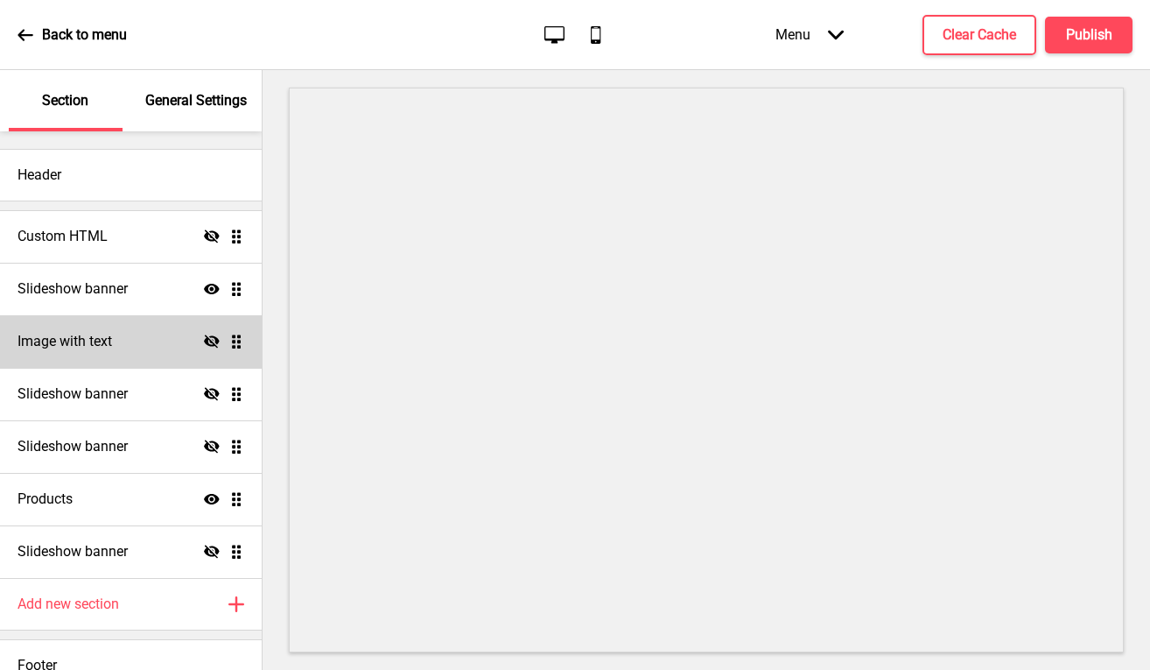
click at [143, 344] on div "Image with text Hide Drag" at bounding box center [131, 341] width 262 height 53
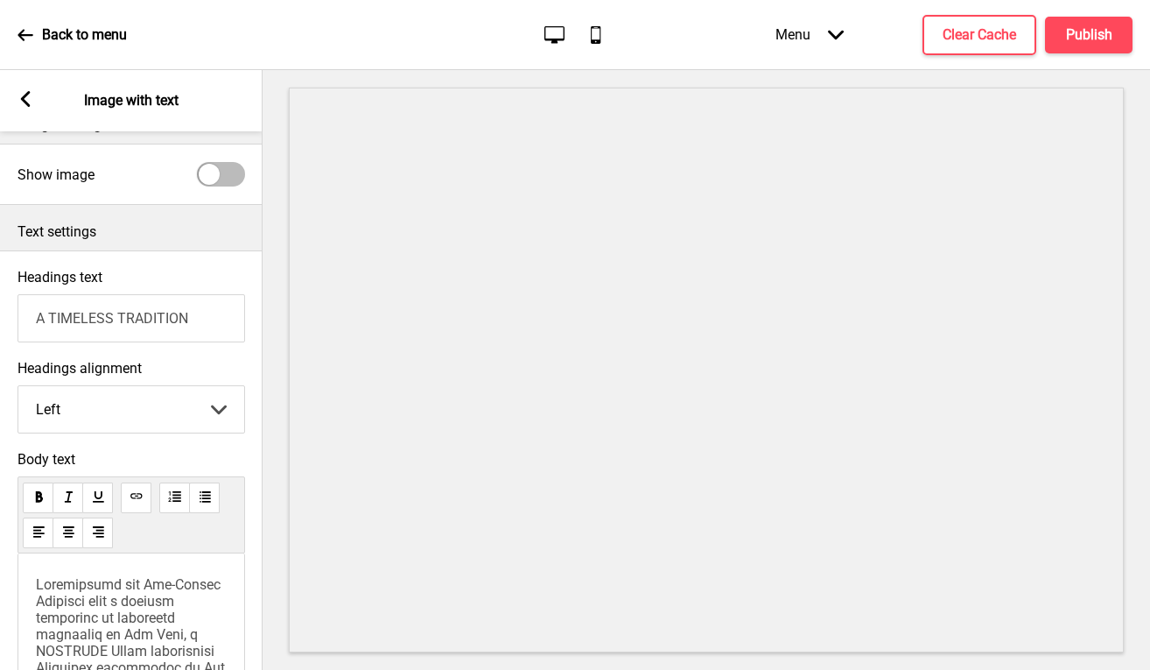
scroll to position [238, 0]
